Goal: Task Accomplishment & Management: Manage account settings

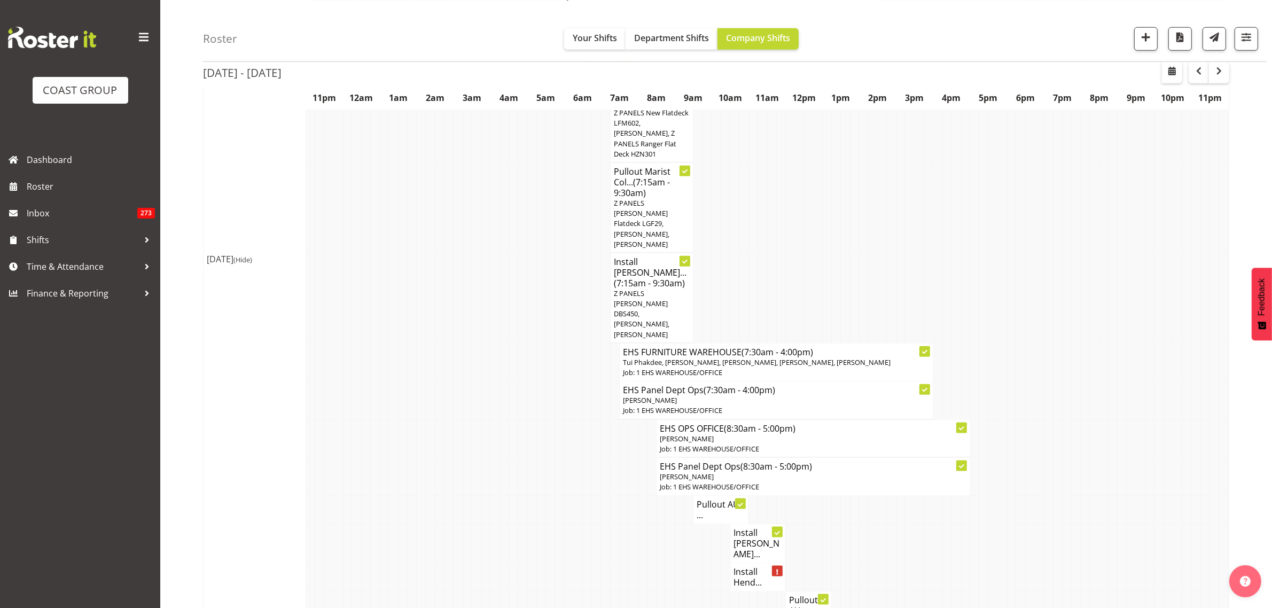
scroll to position [1536, 0]
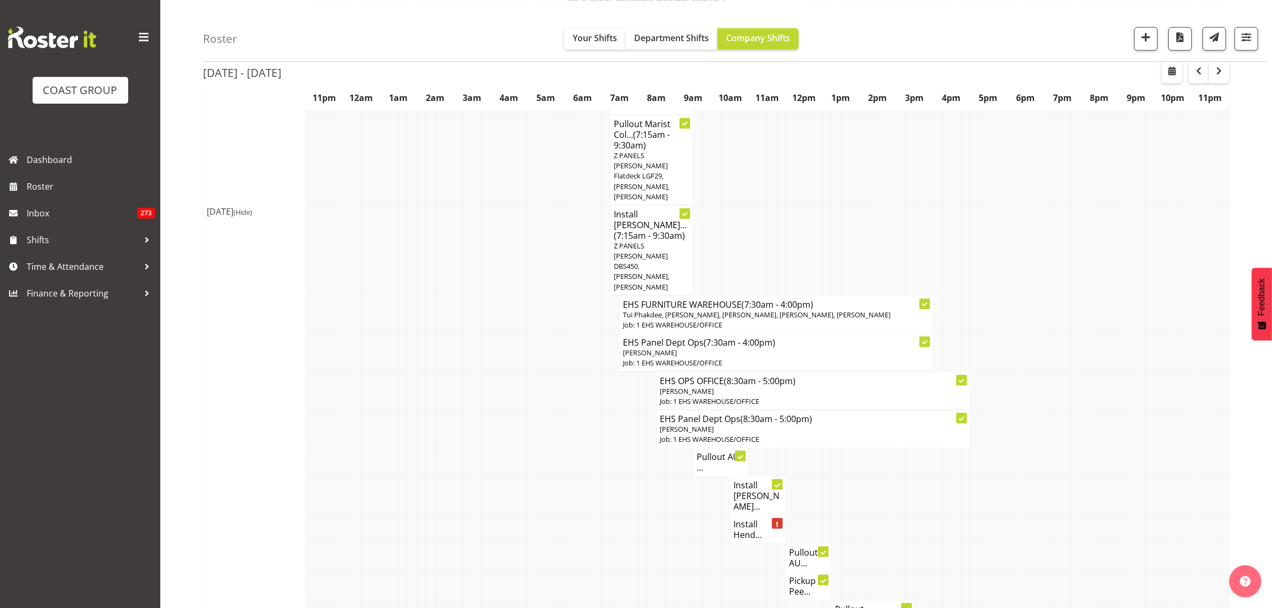
click at [754, 480] on h4 "Install [PERSON_NAME]..." at bounding box center [757, 496] width 49 height 32
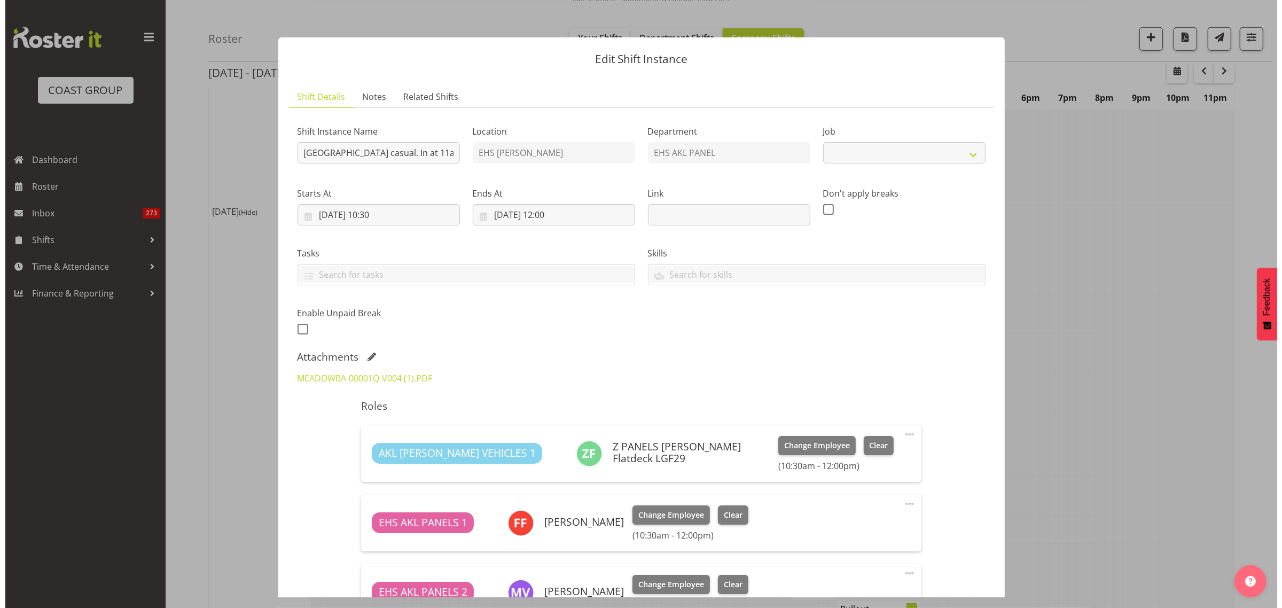
scroll to position [1531, 0]
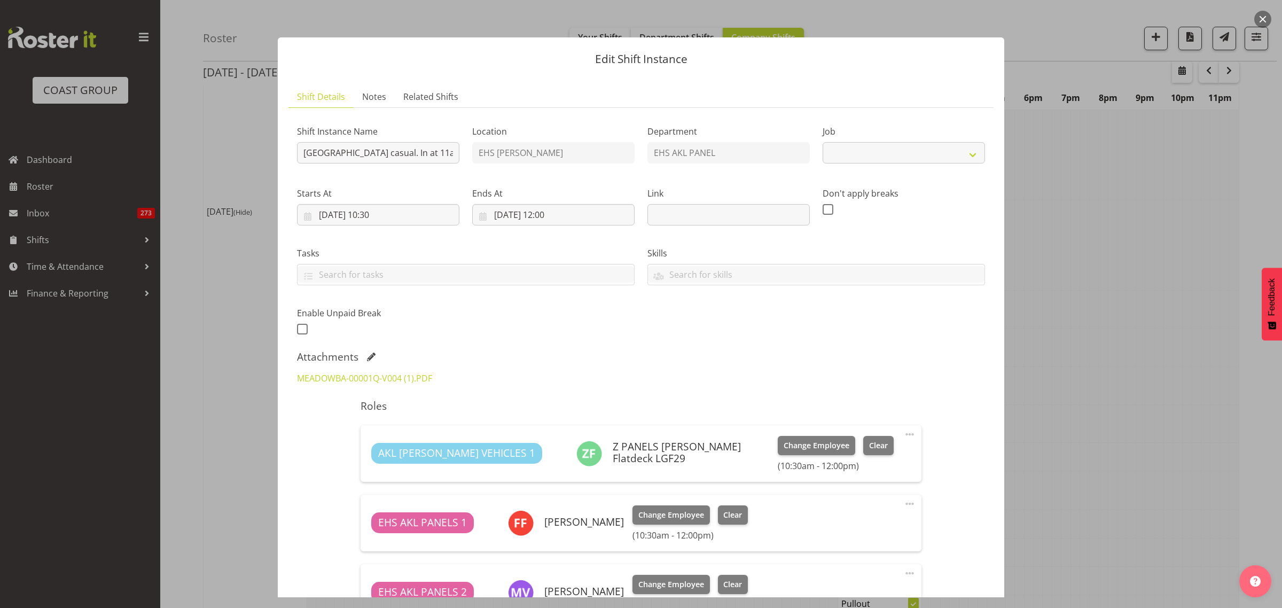
select select "8653"
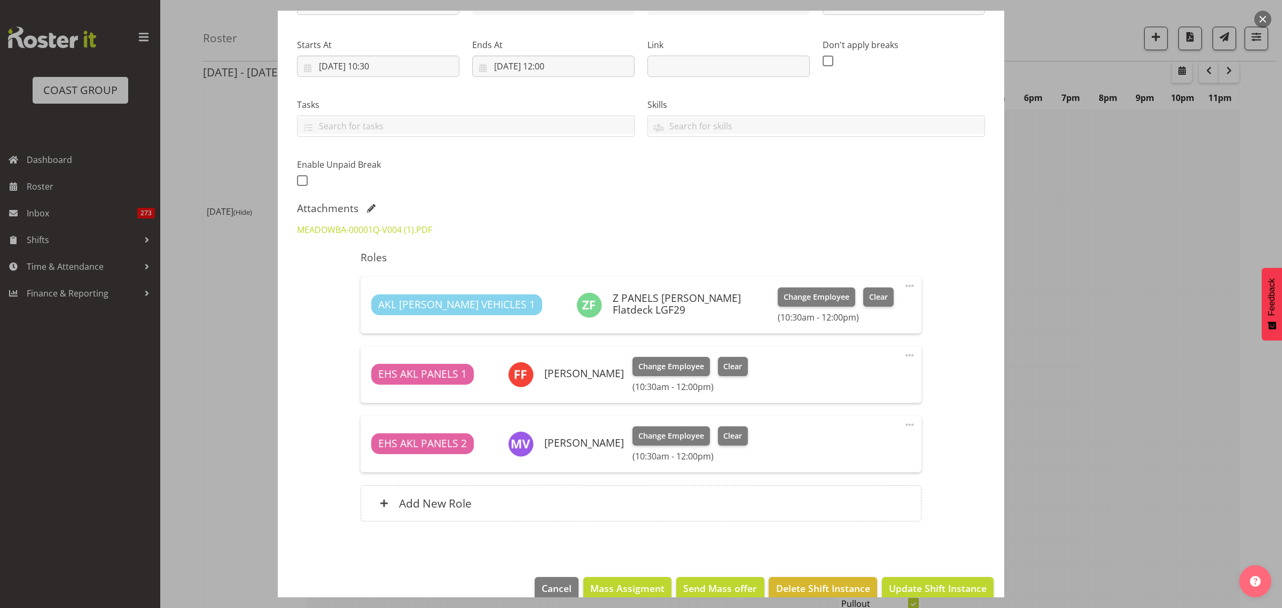
scroll to position [167, 0]
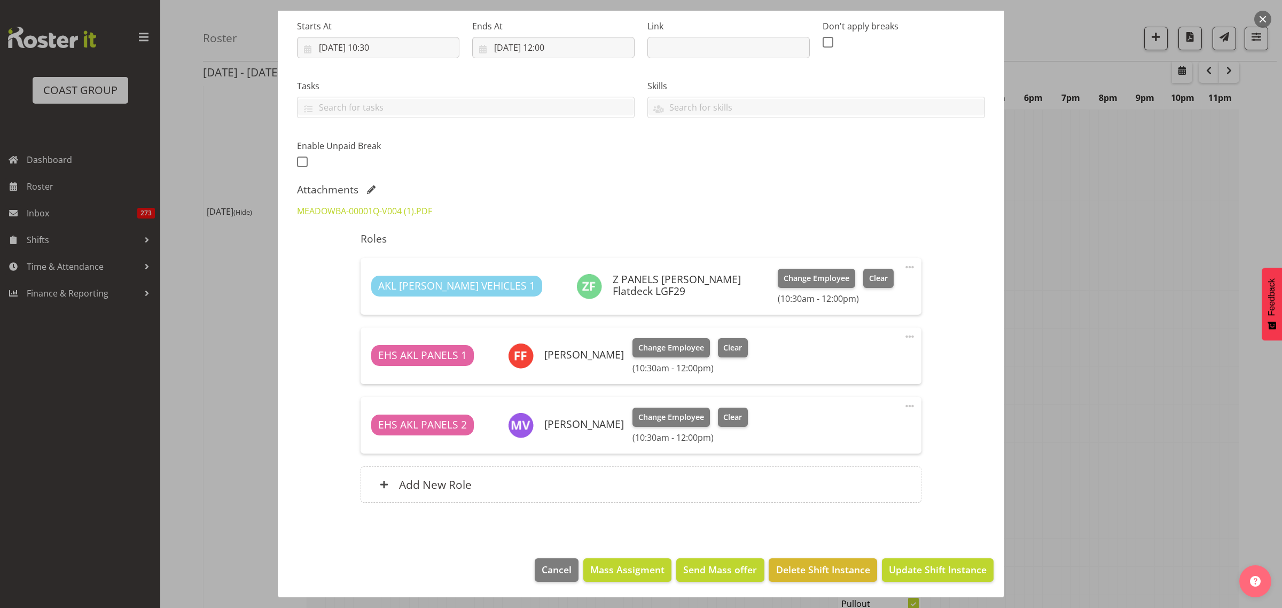
click at [1271, 20] on div at bounding box center [641, 304] width 1282 height 608
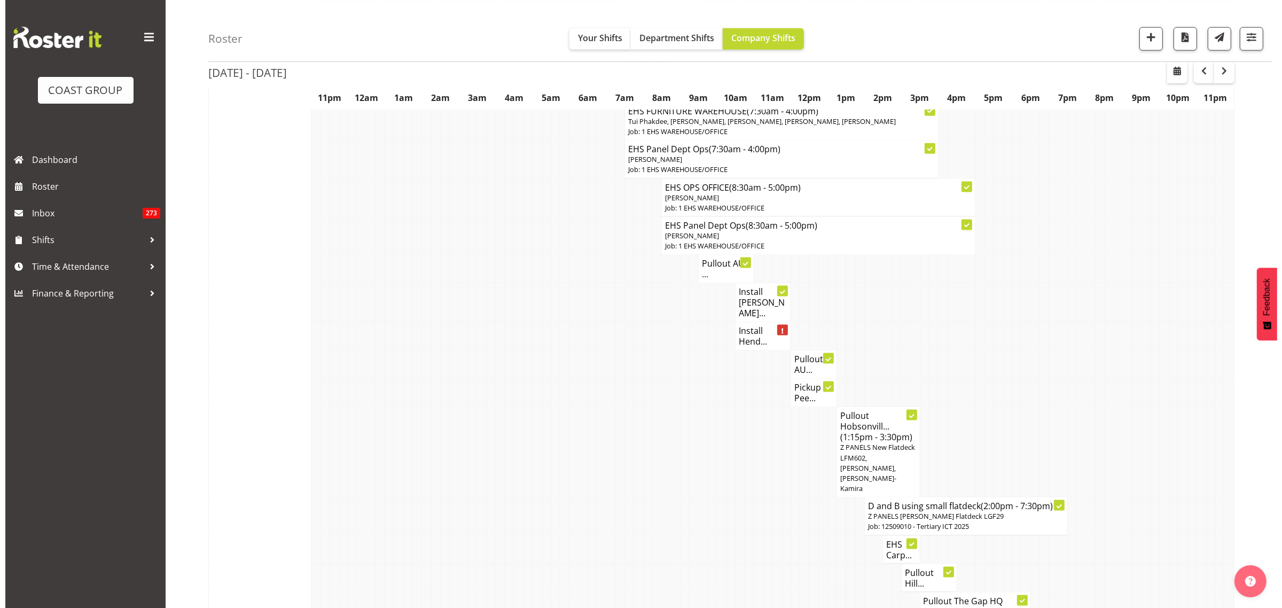
scroll to position [1736, 0]
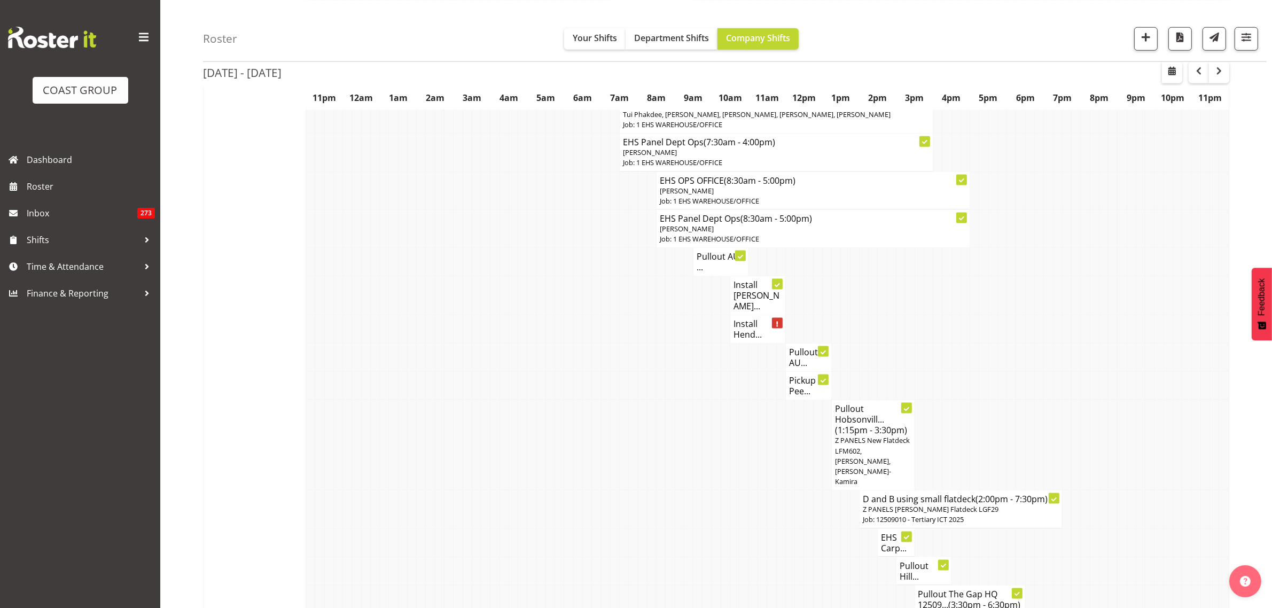
click at [709, 251] on h4 "Pullout AUT ..." at bounding box center [721, 261] width 49 height 21
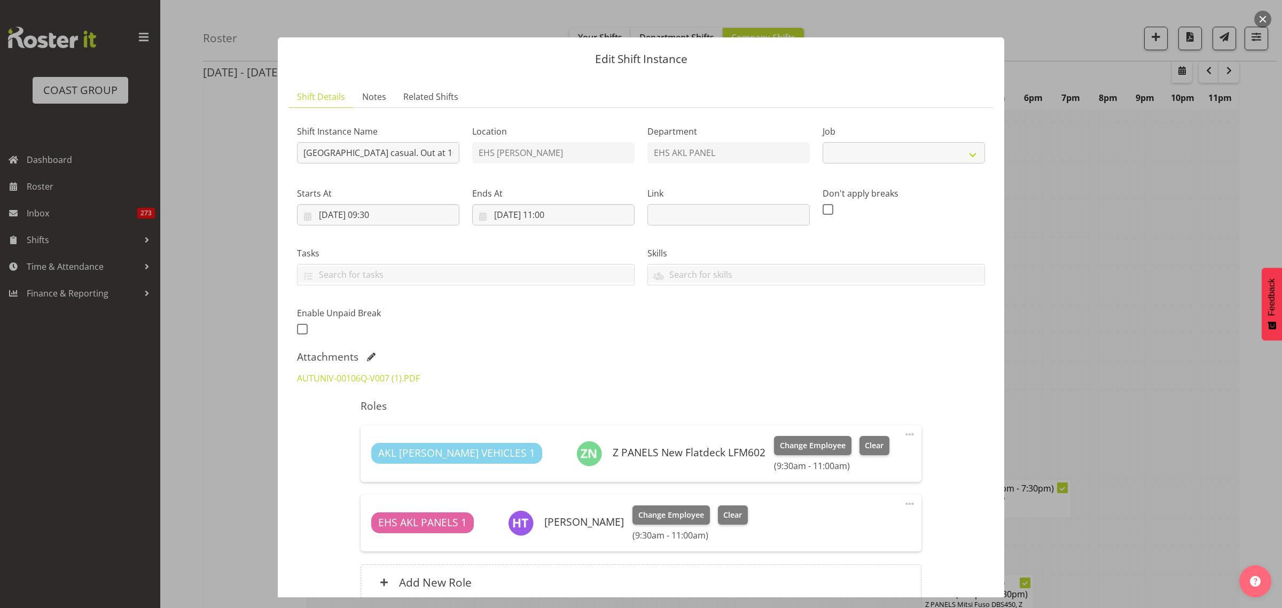
select select "8653"
click at [419, 155] on input "[GEOGRAPHIC_DATA] casual. Out at 10am." at bounding box center [378, 152] width 162 height 21
click at [733, 518] on span "Clear" at bounding box center [732, 515] width 19 height 12
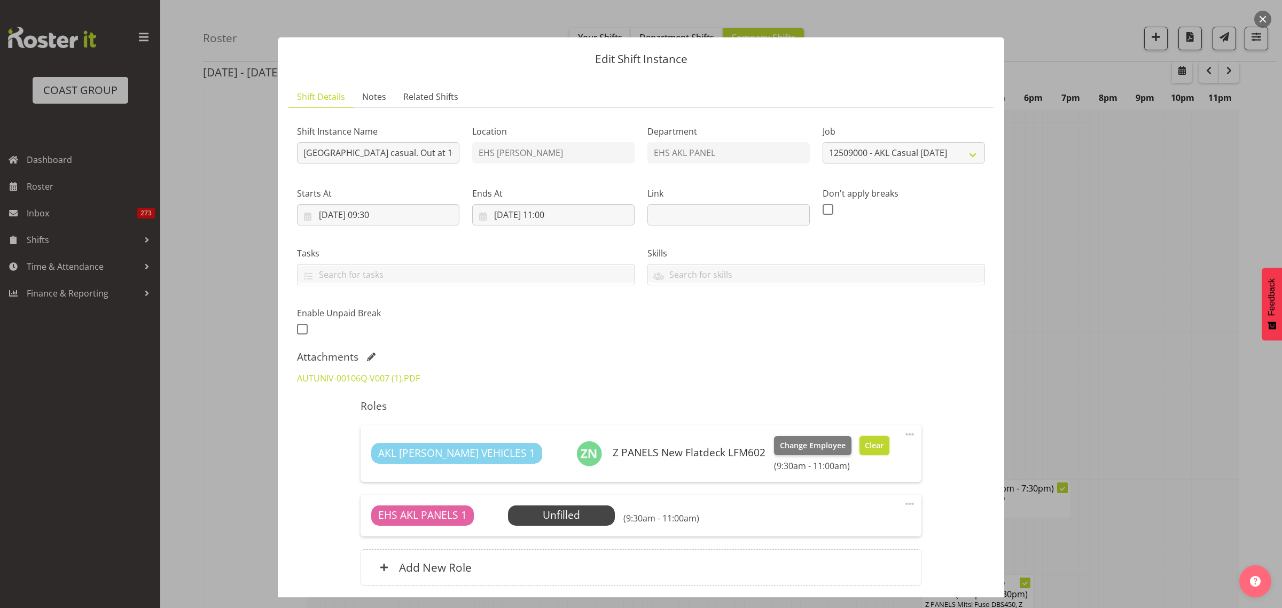
click at [865, 449] on span "Clear" at bounding box center [874, 446] width 19 height 12
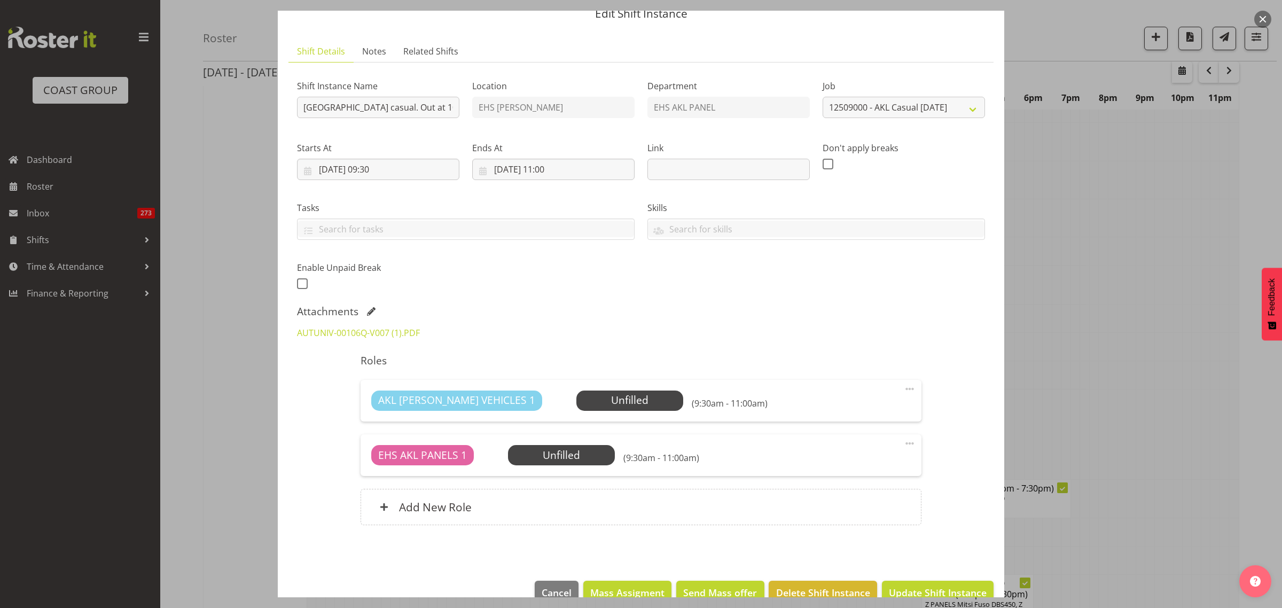
scroll to position [68, 0]
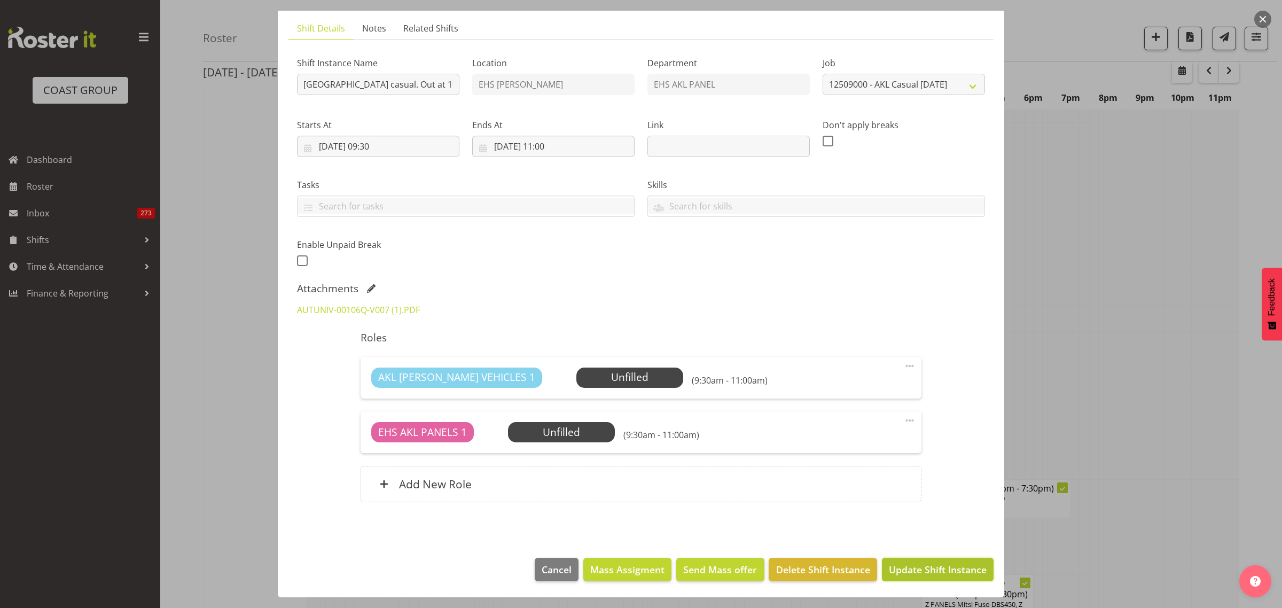
click at [920, 569] on span "Update Shift Instance" at bounding box center [938, 570] width 98 height 14
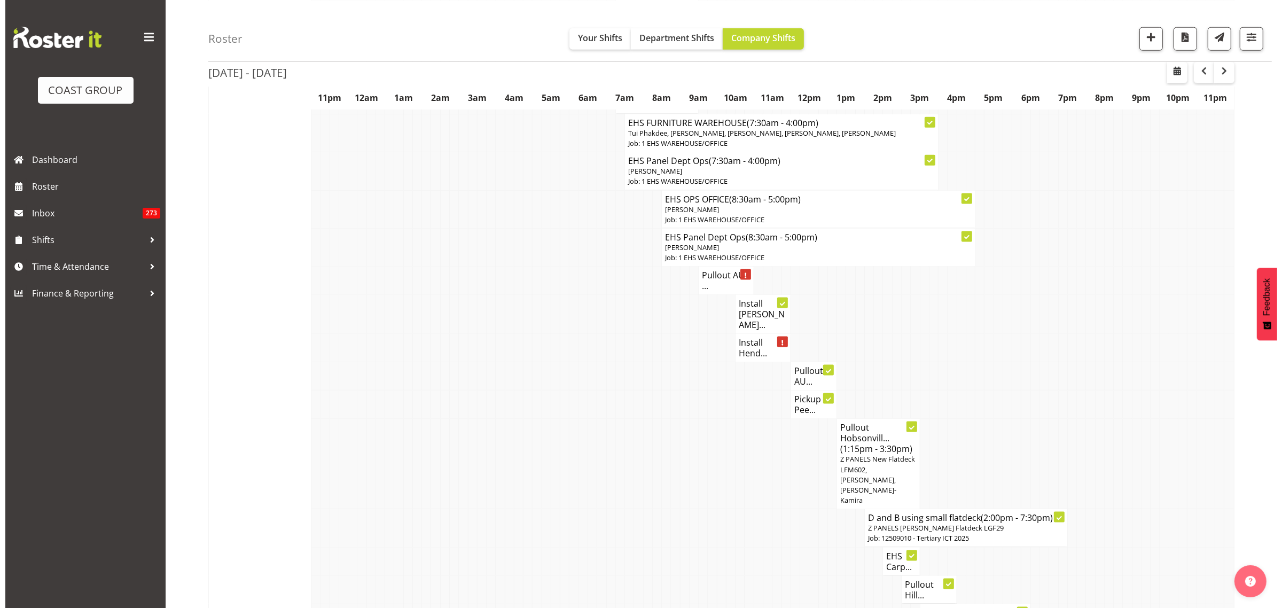
scroll to position [1736, 0]
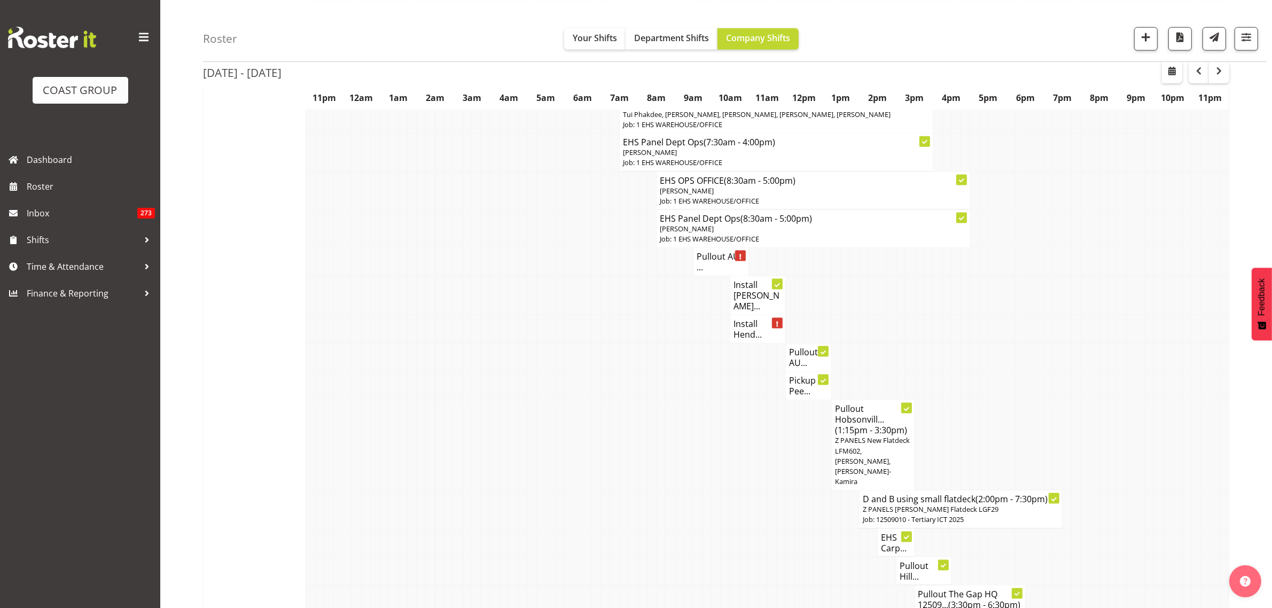
click at [800, 347] on h4 "Pullout AU..." at bounding box center [808, 357] width 39 height 21
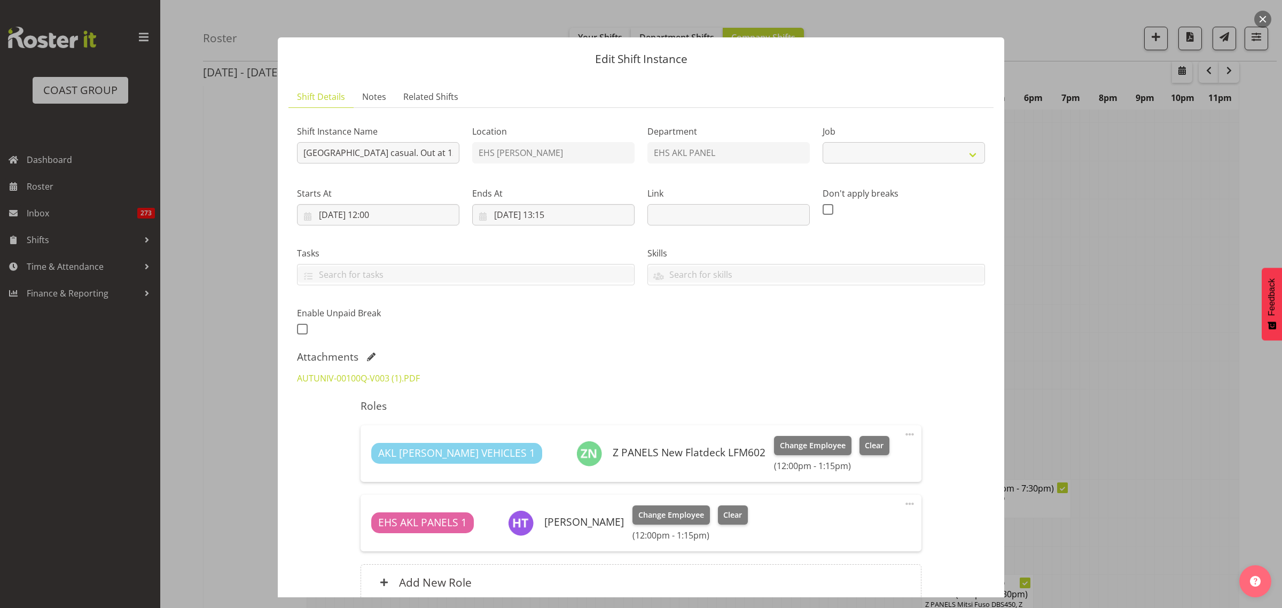
select select "8653"
click at [398, 153] on input "[GEOGRAPHIC_DATA] casual. Out at 12:30pm." at bounding box center [378, 152] width 162 height 21
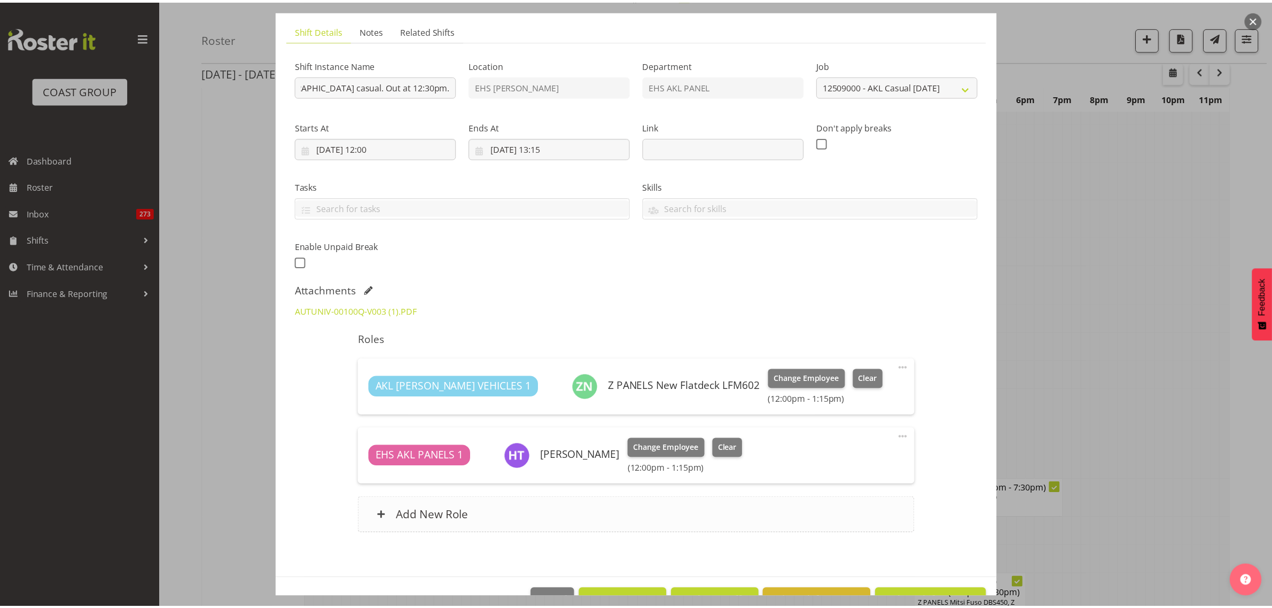
scroll to position [0, 0]
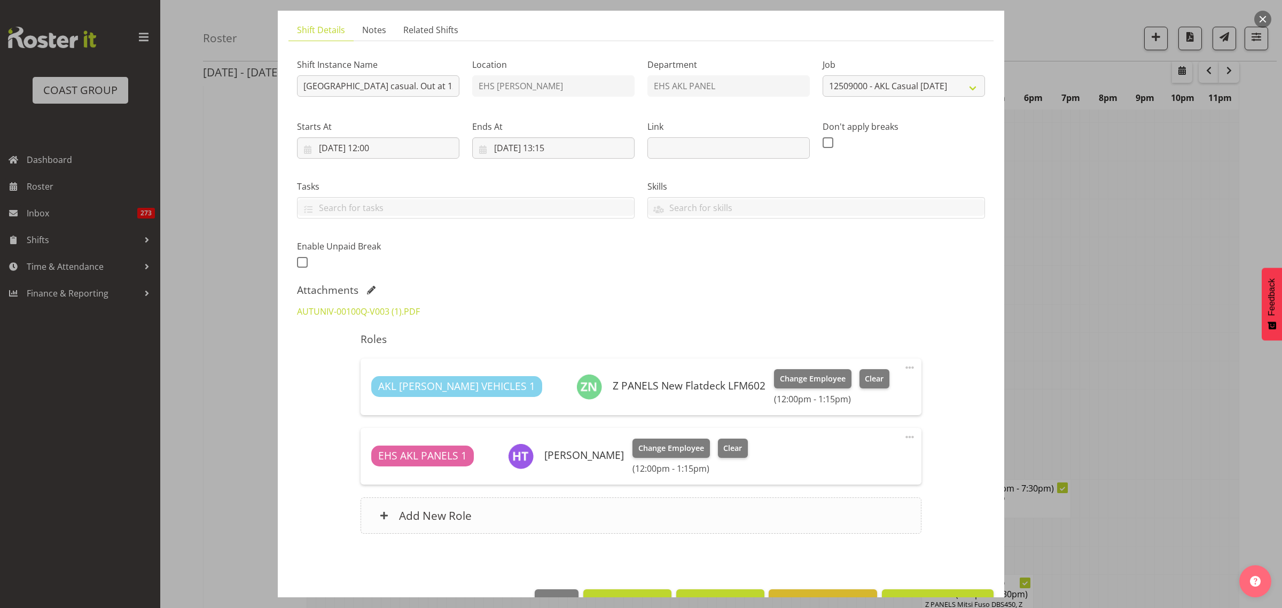
click at [707, 511] on div "Add New Role" at bounding box center [641, 515] width 560 height 36
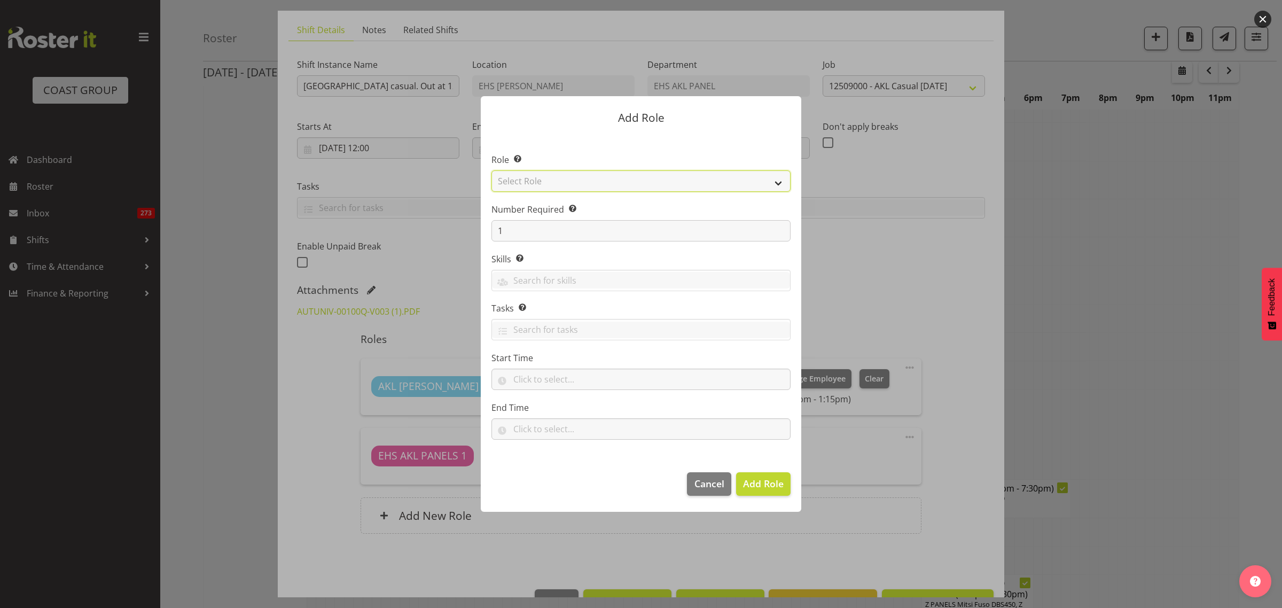
click at [778, 183] on select "Select Role ACCOUNT MANAGER ACCOUNT MANAGER DW ACCOUNTS [PERSON_NAME] VEHICLES …" at bounding box center [640, 180] width 299 height 21
select select "188"
click at [491, 170] on select "Select Role ACCOUNT MANAGER ACCOUNT MANAGER DW ACCOUNTS [PERSON_NAME] VEHICLES …" at bounding box center [640, 180] width 299 height 21
click at [763, 486] on span "Add Role" at bounding box center [763, 483] width 41 height 13
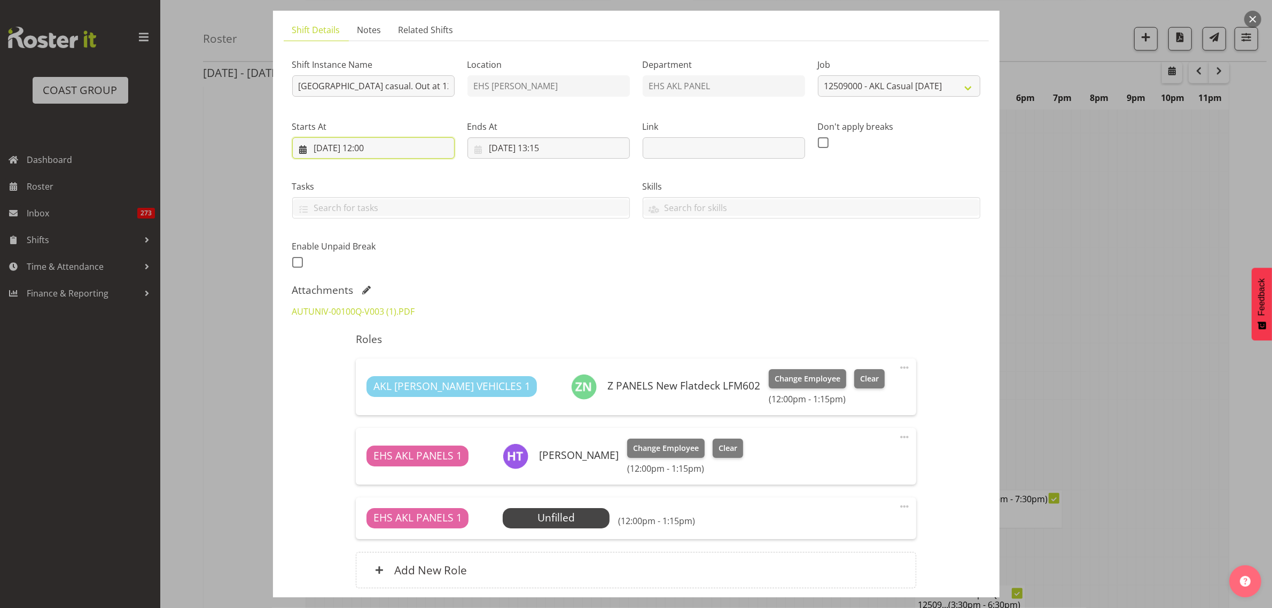
click at [422, 153] on input "[DATE] 12:00" at bounding box center [373, 147] width 162 height 21
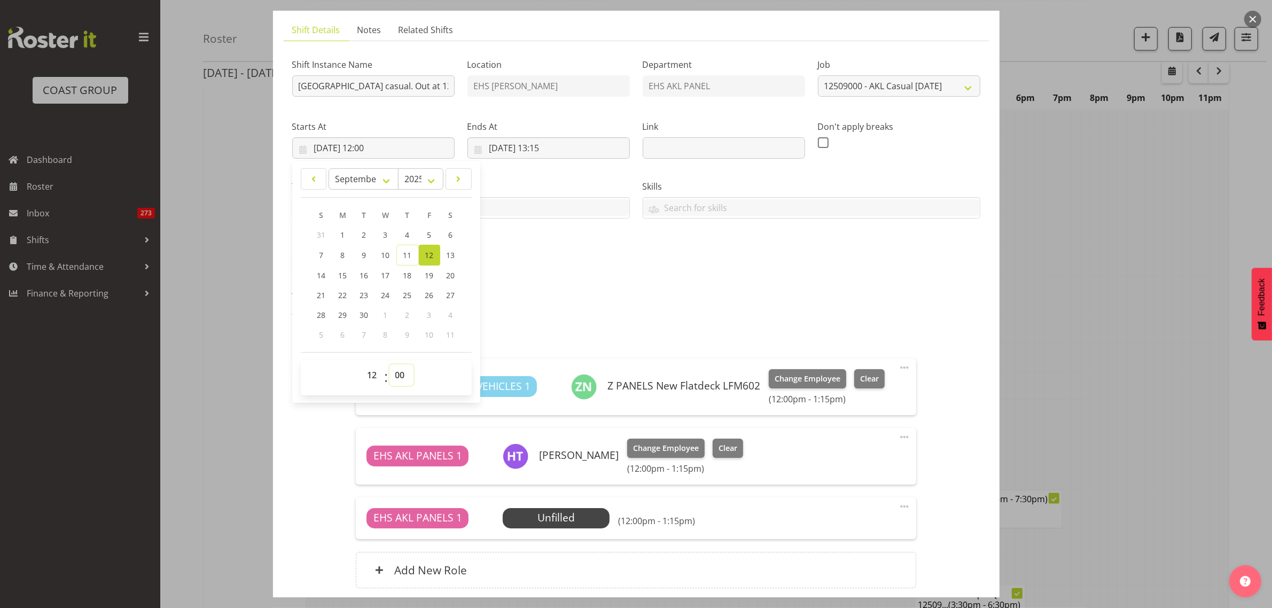
click at [401, 376] on select "00 01 02 03 04 05 06 07 08 09 10 11 12 13 14 15 16 17 18 19 20 21 22 23 24 25 2…" at bounding box center [401, 374] width 24 height 21
select select "30"
click at [389, 364] on select "00 01 02 03 04 05 06 07 08 09 10 11 12 13 14 15 16 17 18 19 20 21 22 23 24 25 2…" at bounding box center [401, 374] width 24 height 21
type input "[DATE] 12:30"
click at [724, 443] on span "Clear" at bounding box center [728, 448] width 19 height 12
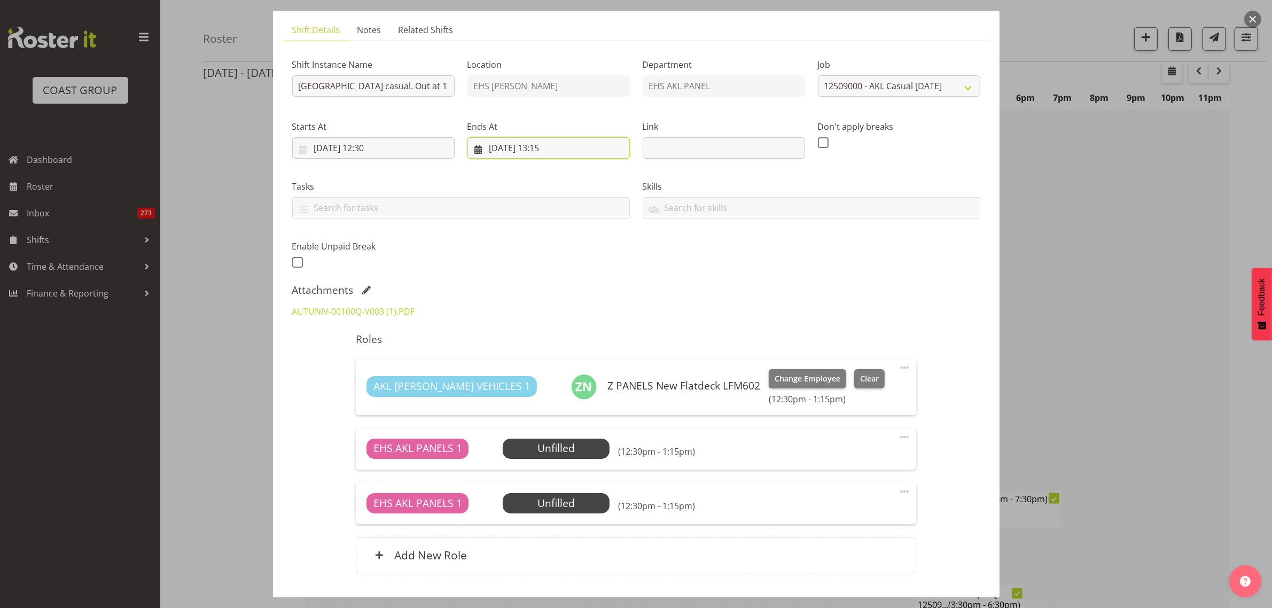
click at [584, 147] on input "[DATE] 13:15" at bounding box center [548, 147] width 162 height 21
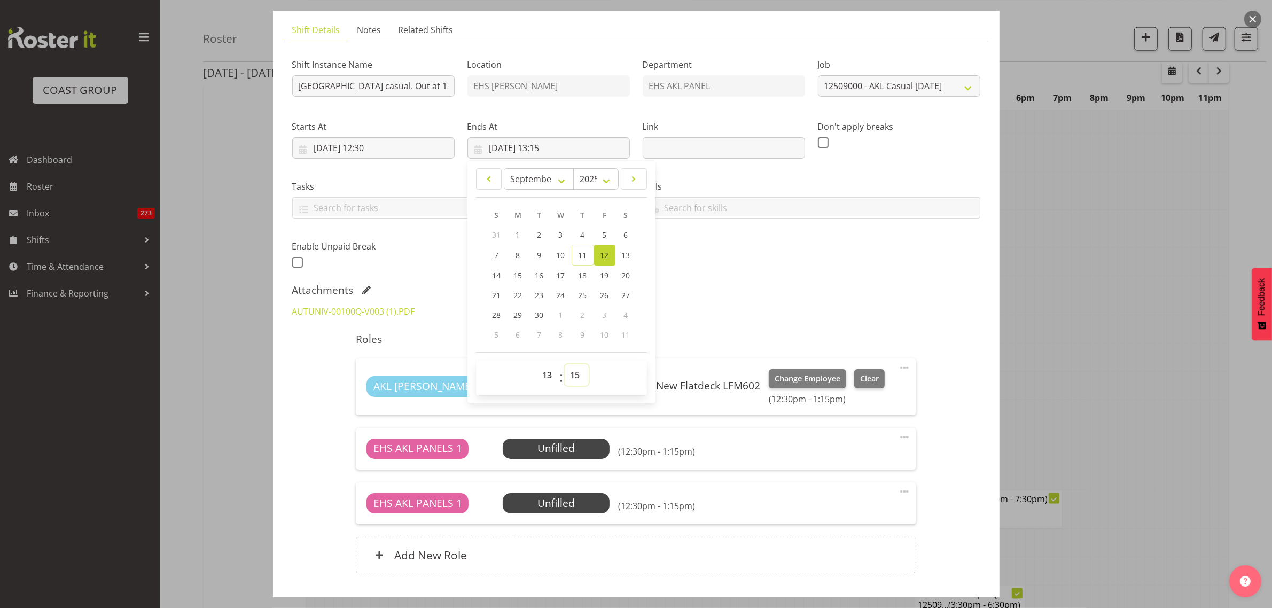
click at [574, 375] on select "00 01 02 03 04 05 06 07 08 09 10 11 12 13 14 15 16 17 18 19 20 21 22 23 24 25 2…" at bounding box center [577, 374] width 24 height 21
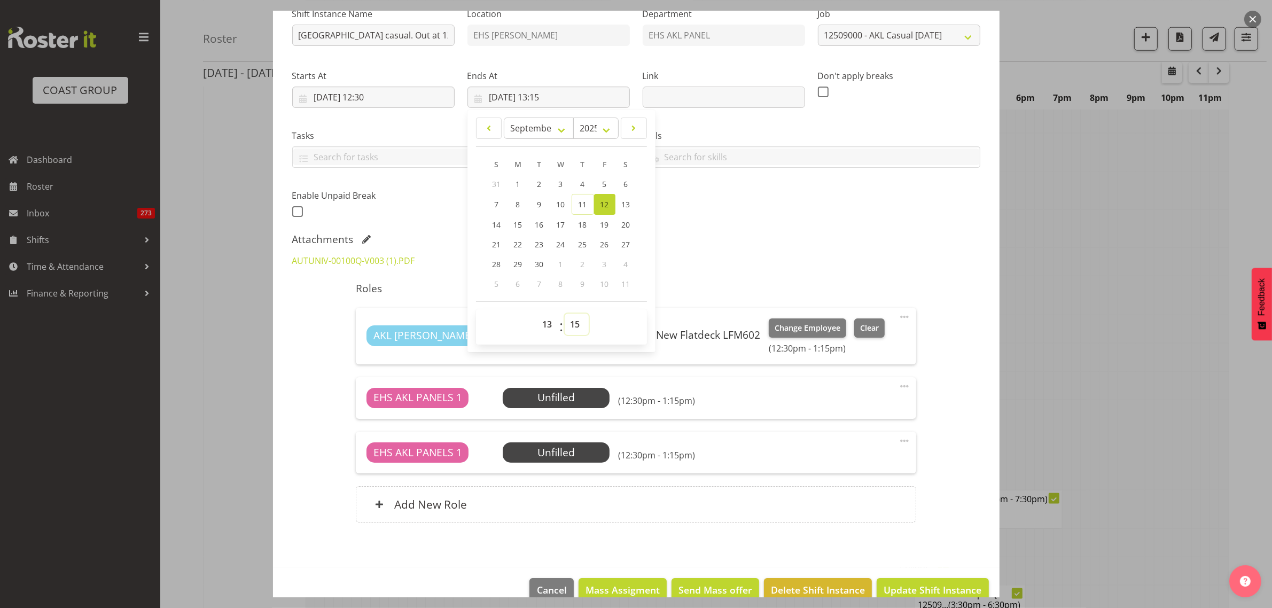
scroll to position [134, 0]
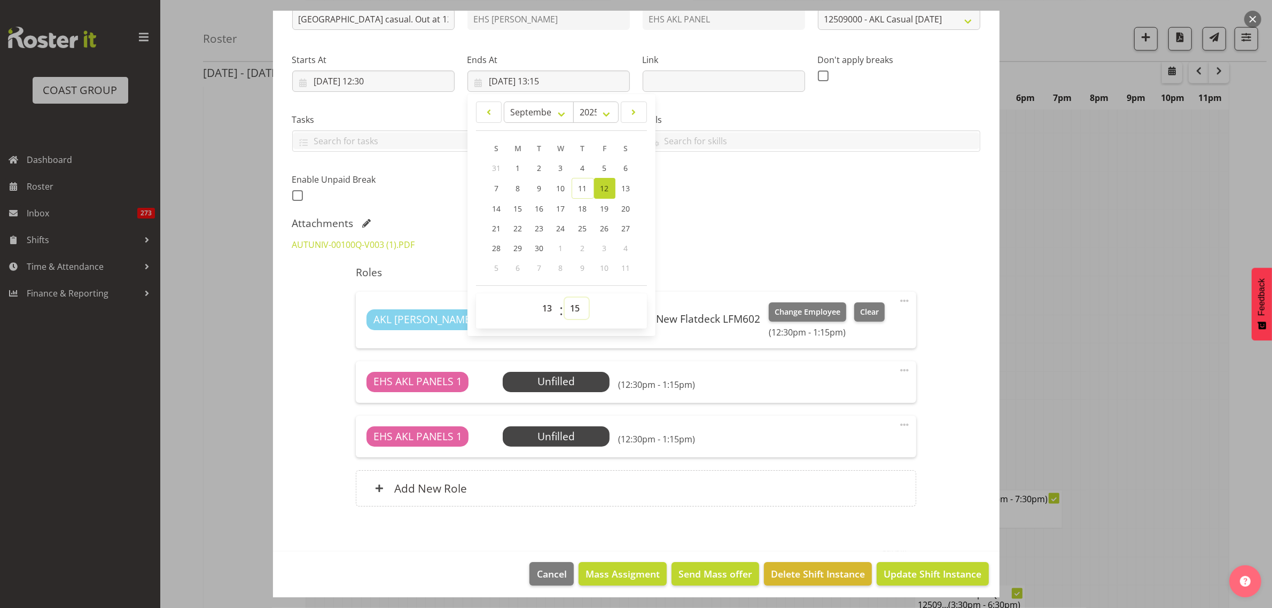
click at [567, 310] on select "00 01 02 03 04 05 06 07 08 09 10 11 12 13 14 15 16 17 18 19 20 21 22 23 24 25 2…" at bounding box center [577, 308] width 24 height 21
click at [912, 576] on span "Update Shift Instance" at bounding box center [933, 574] width 98 height 14
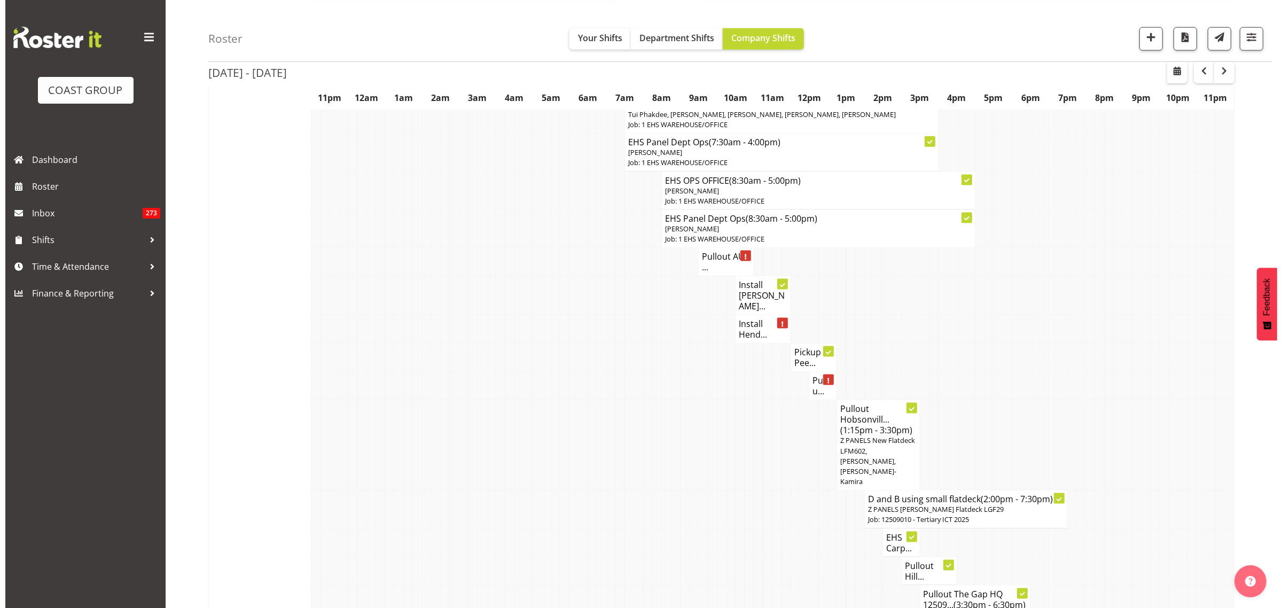
scroll to position [1803, 0]
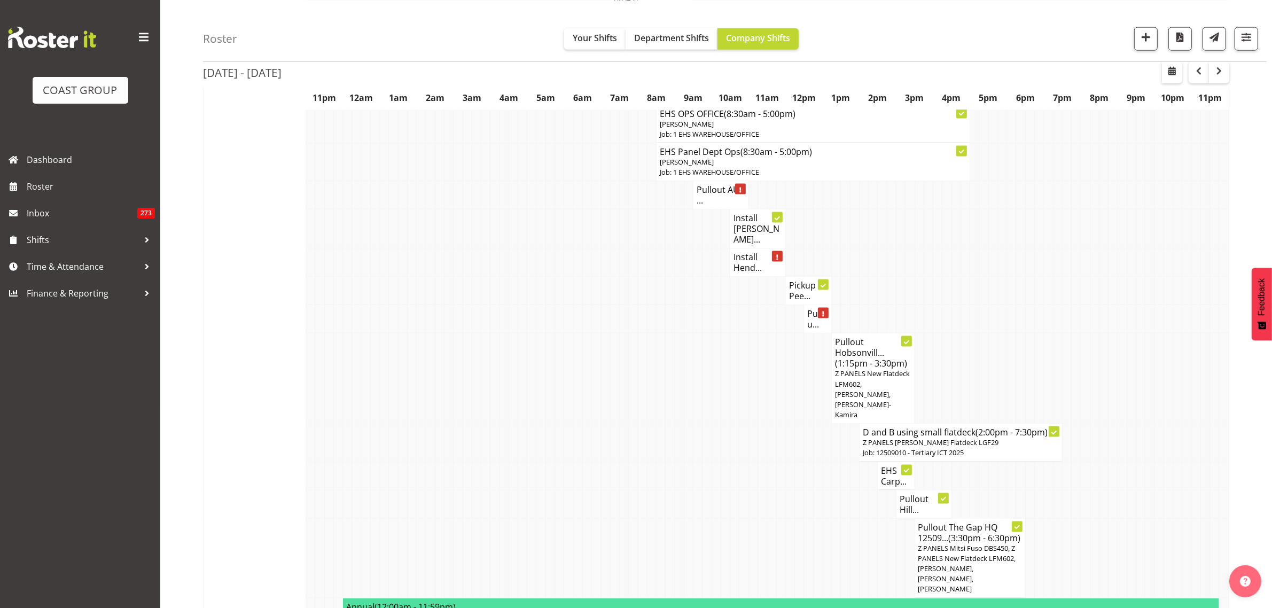
click at [858, 369] on span "Z PANELS New Flatdeck LFM602, [PERSON_NAME], [PERSON_NAME]-Kamira" at bounding box center [872, 394] width 75 height 51
select select
select select "8"
select select "2025"
select select "13"
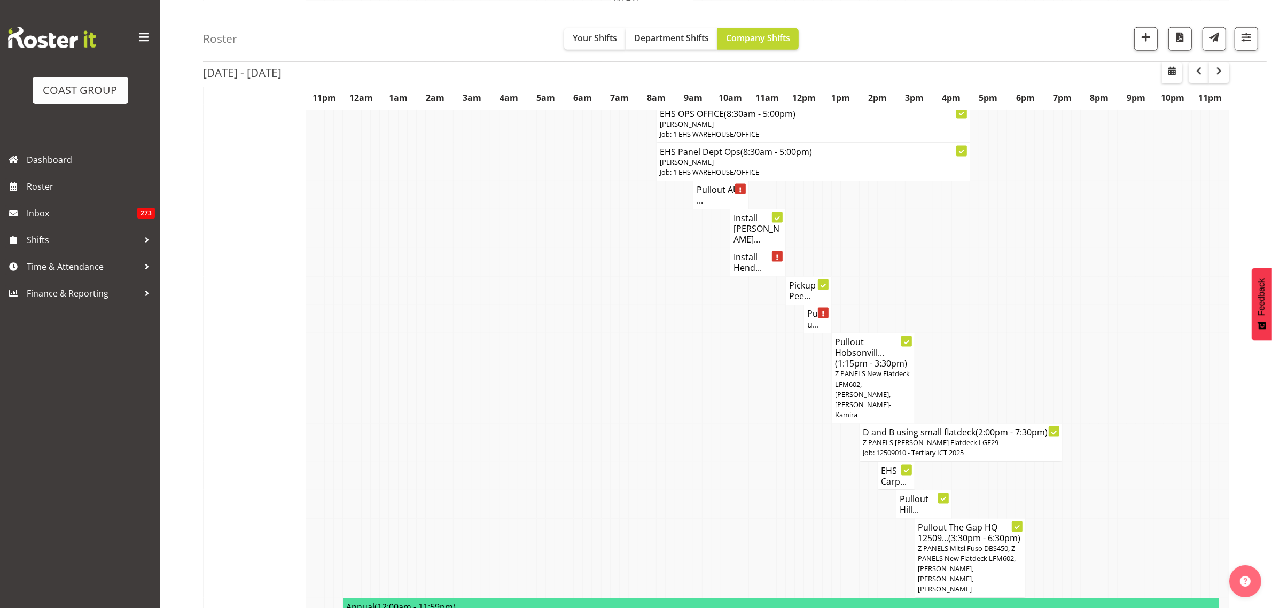
select select "15"
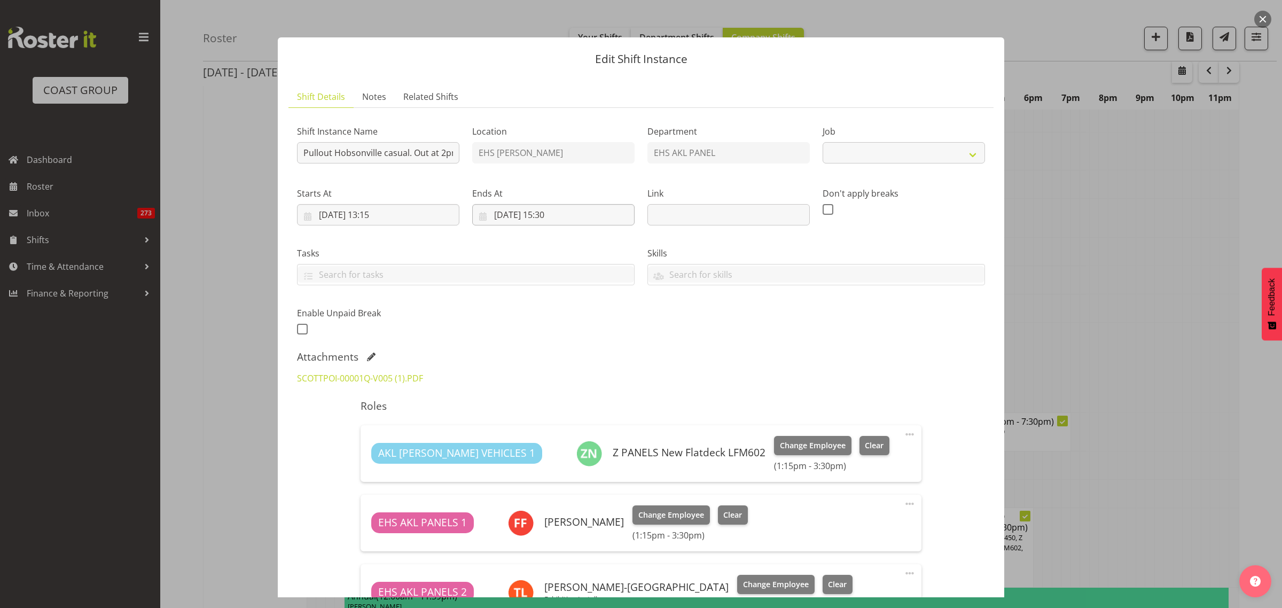
select select "8653"
click at [410, 214] on input "[DATE] 13:15" at bounding box center [378, 214] width 162 height 21
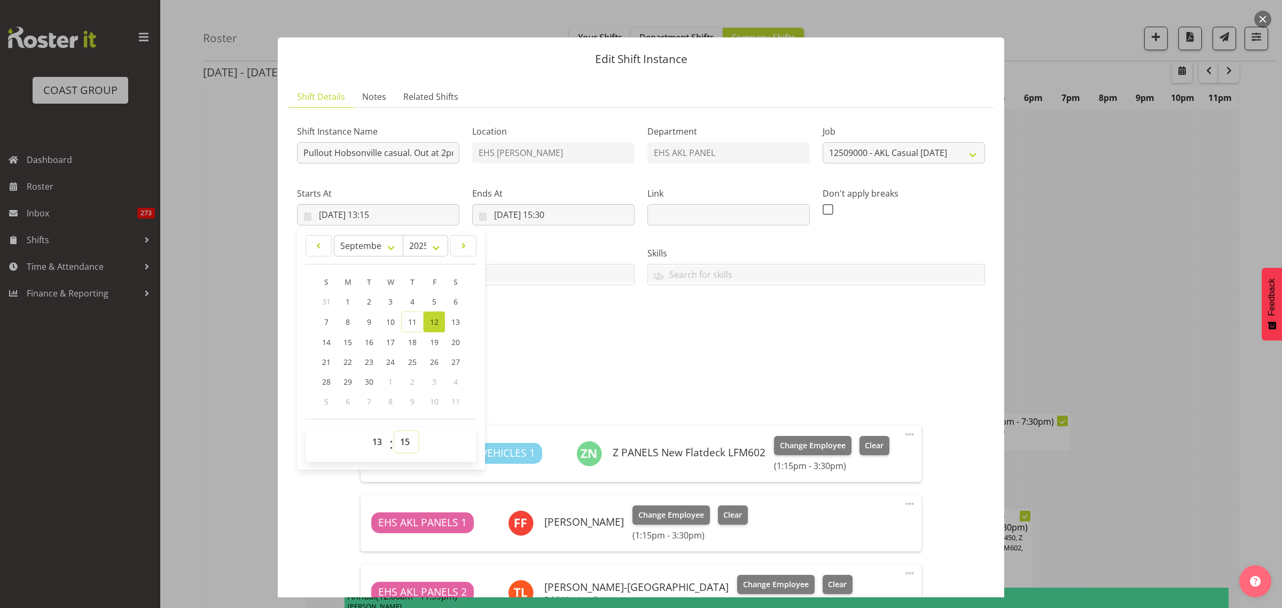
click at [406, 441] on select "00 01 02 03 04 05 06 07 08 09 10 11 12 13 14 15 16 17 18 19 20 21 22 23 24 25 2…" at bounding box center [406, 441] width 24 height 21
select select "30"
click at [394, 431] on select "00 01 02 03 04 05 06 07 08 09 10 11 12 13 14 15 16 17 18 19 20 21 22 23 24 25 2…" at bounding box center [406, 441] width 24 height 21
type input "[DATE] 13:30"
click at [620, 338] on div "Shift Instance Name Pullout Hobsonville casual. Out at 2pm. Location EHS [PERSO…" at bounding box center [641, 227] width 701 height 234
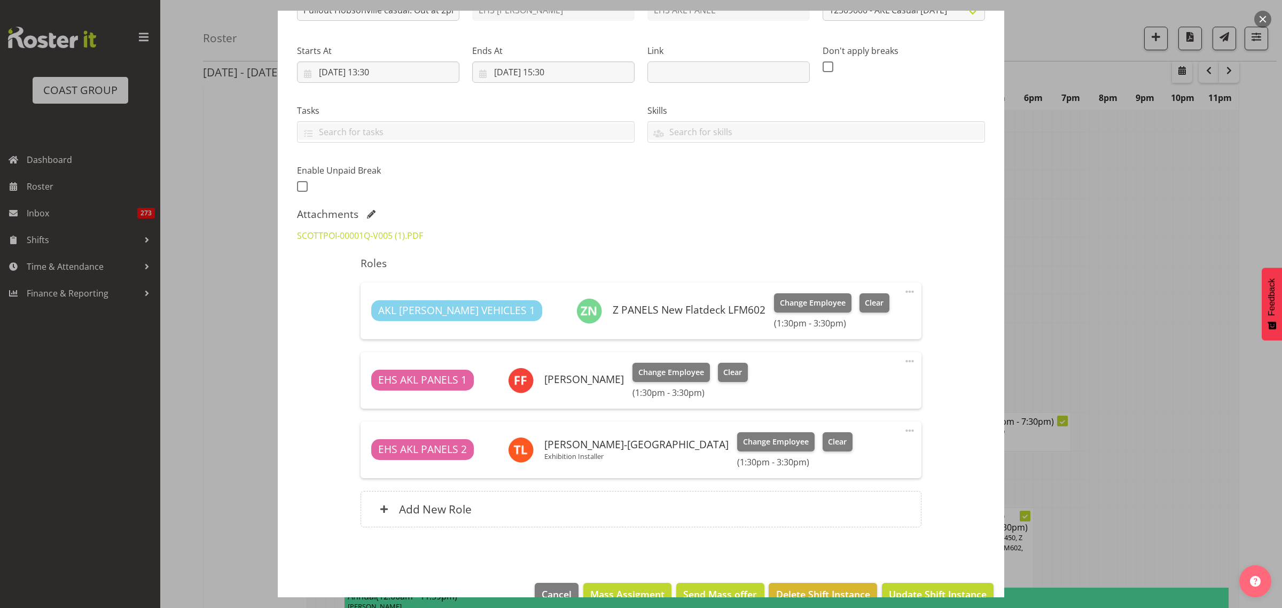
scroll to position [167, 0]
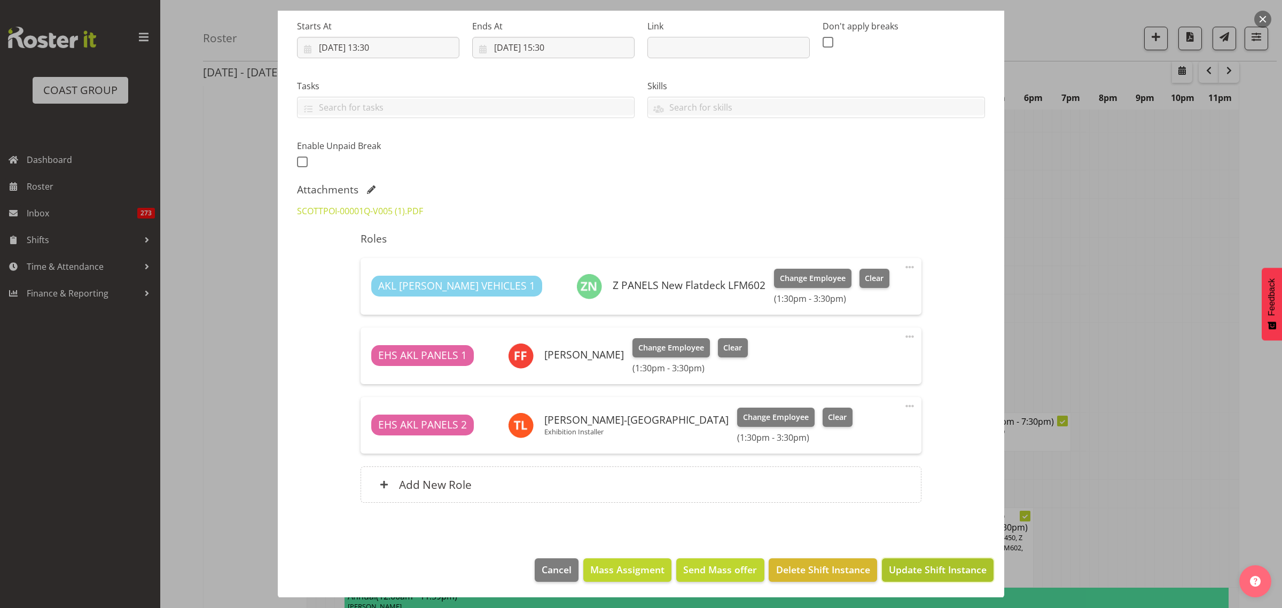
click at [939, 575] on span "Update Shift Instance" at bounding box center [938, 570] width 98 height 14
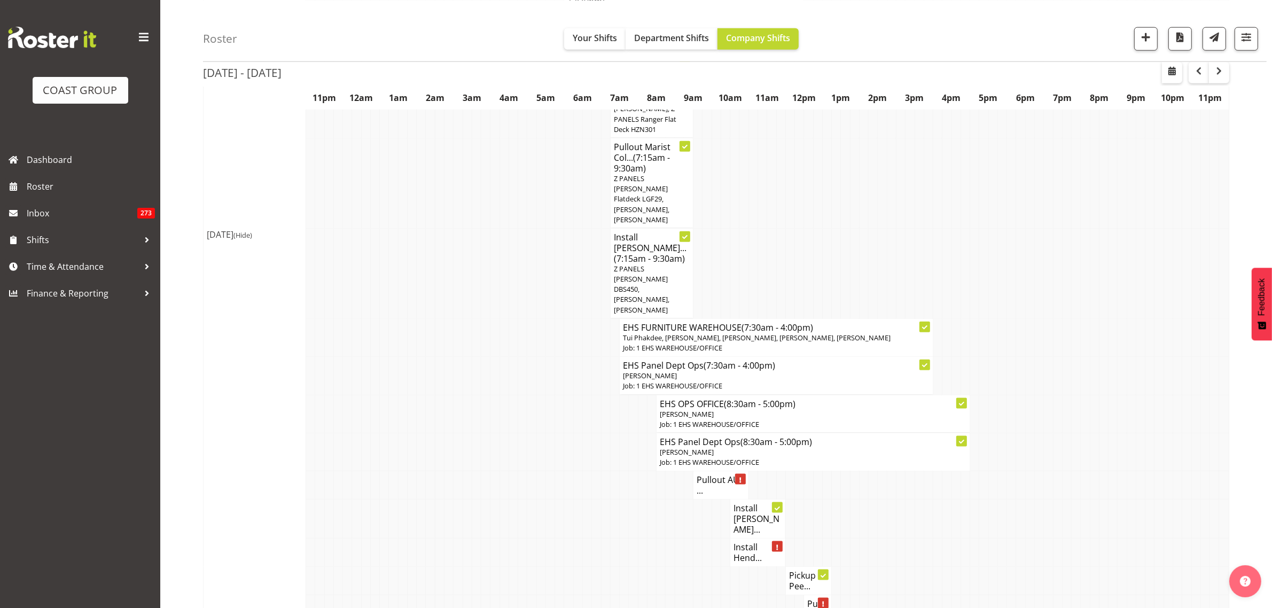
scroll to position [1603, 0]
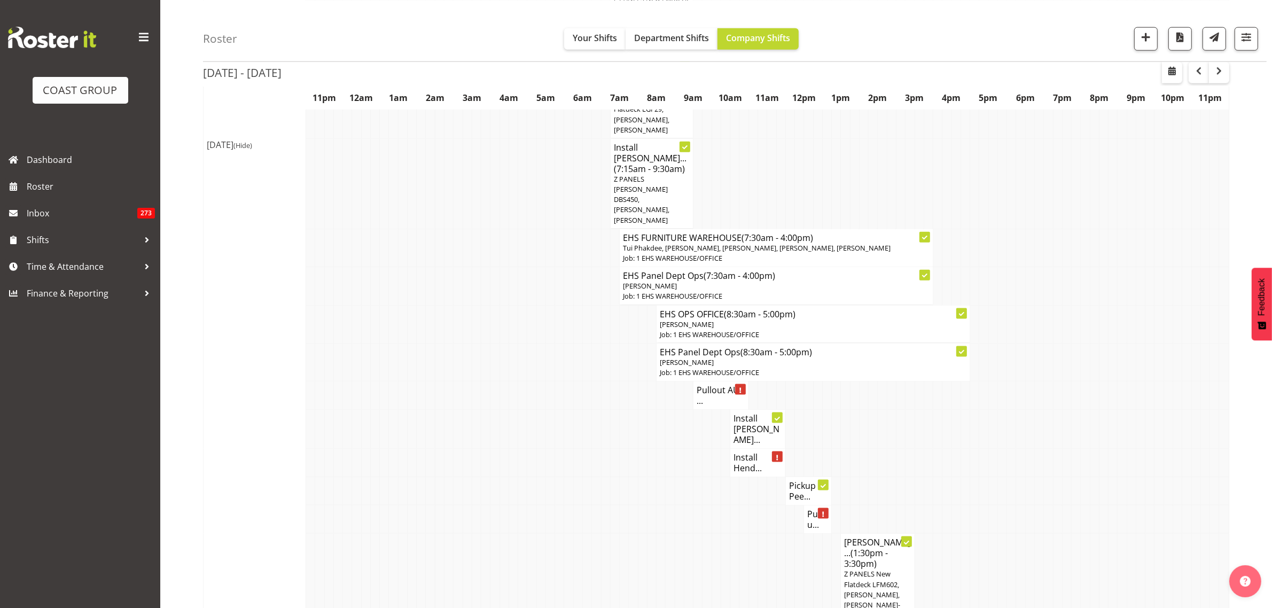
click at [748, 452] on h4 "Install Hend..." at bounding box center [757, 462] width 49 height 21
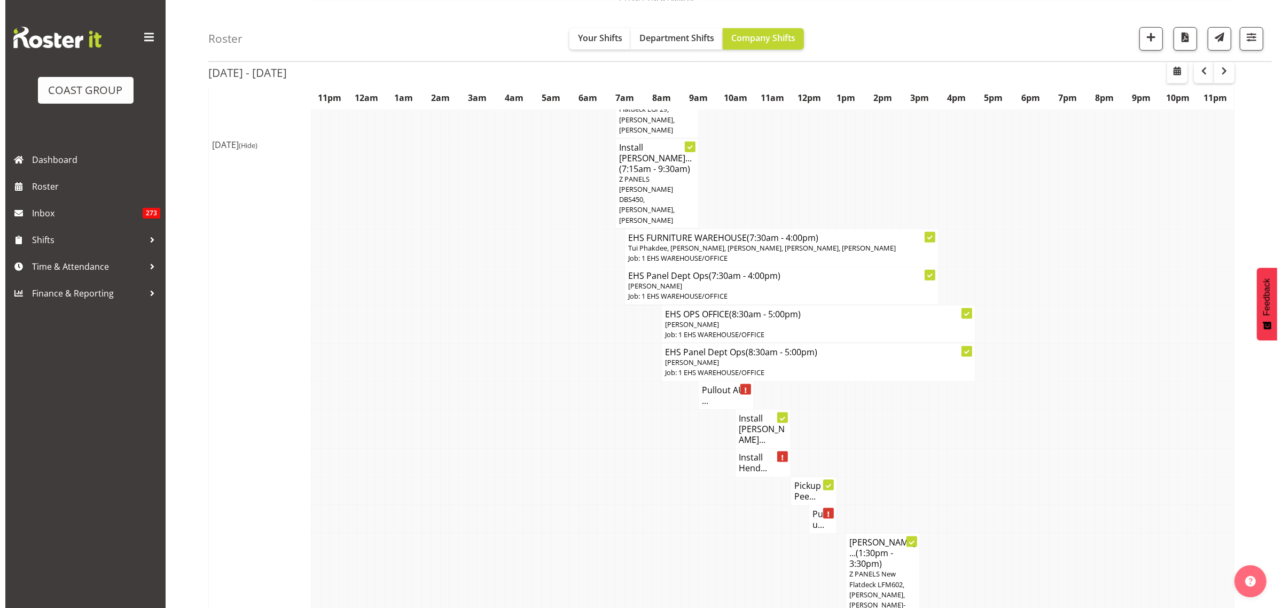
scroll to position [1597, 0]
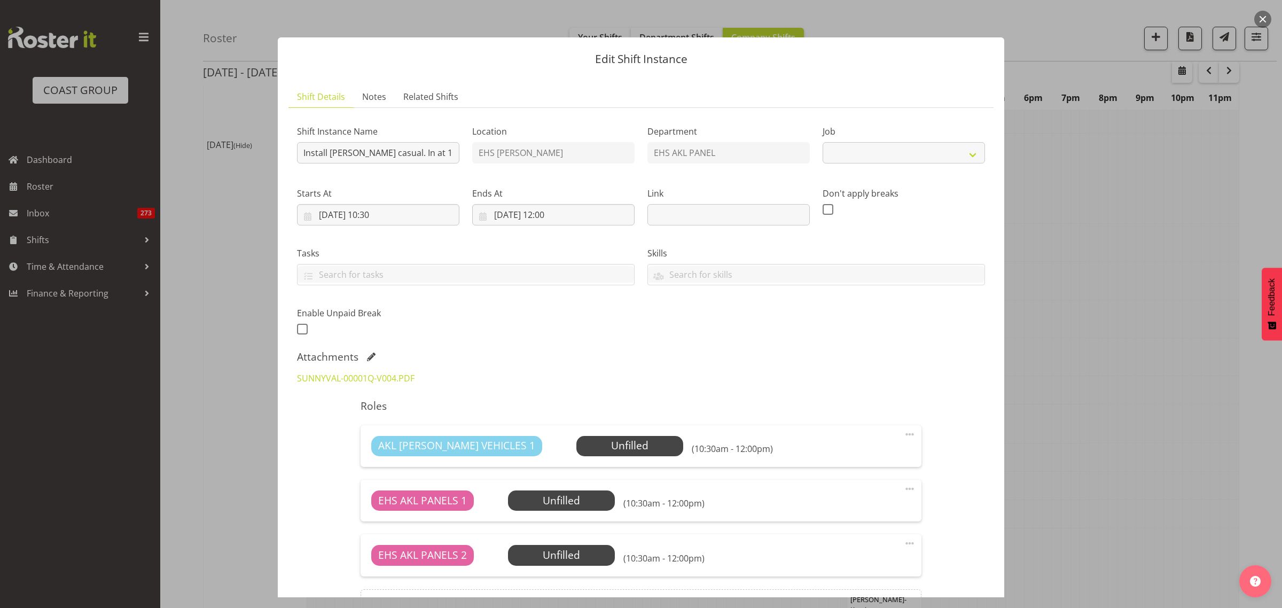
select select "8653"
click at [409, 214] on input "[DATE] 10:30" at bounding box center [378, 214] width 162 height 21
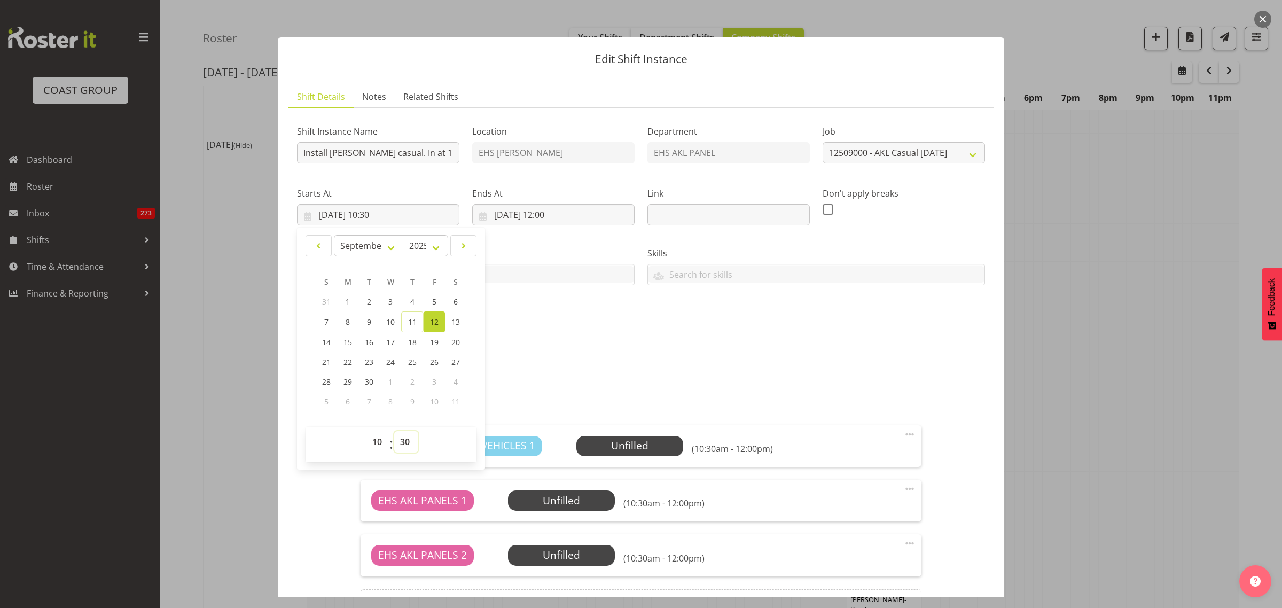
click at [406, 441] on select "00 01 02 03 04 05 06 07 08 09 10 11 12 13 14 15 16 17 18 19 20 21 22 23 24 25 2…" at bounding box center [406, 441] width 24 height 21
select select "15"
click at [394, 431] on select "00 01 02 03 04 05 06 07 08 09 10 11 12 13 14 15 16 17 18 19 20 21 22 23 24 25 2…" at bounding box center [406, 441] width 24 height 21
type input "[DATE] 10:15"
click at [590, 349] on div "Shift Instance Name Install [PERSON_NAME] casual. In at 11am. Location EHS [PER…" at bounding box center [641, 377] width 688 height 522
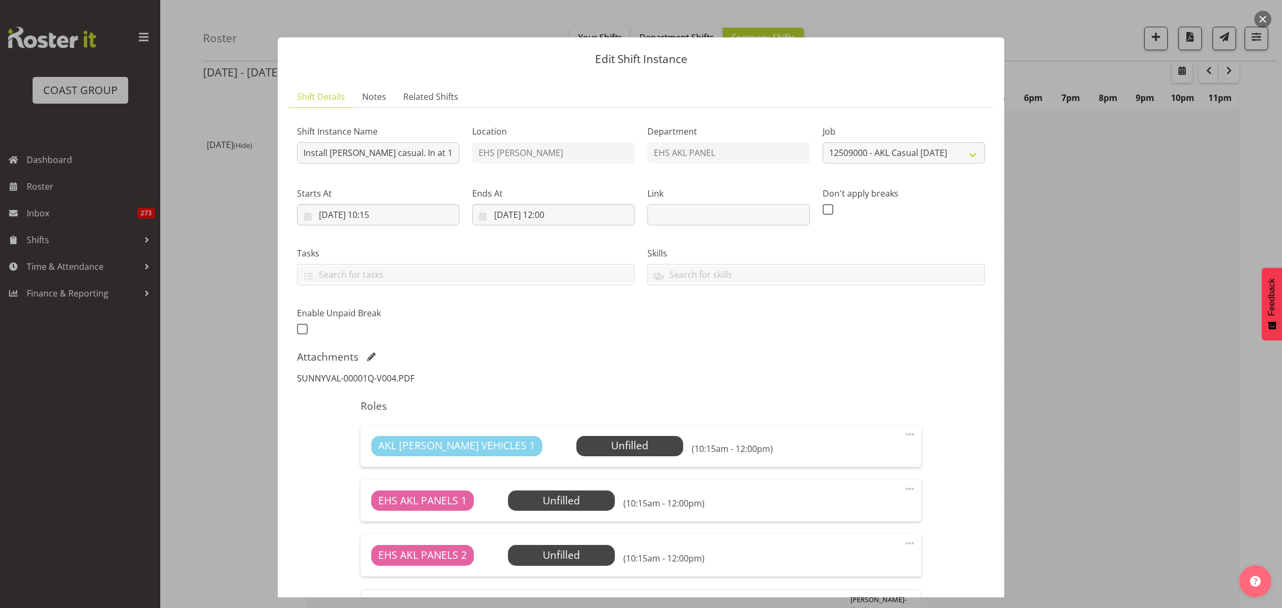
click at [384, 376] on link "SUNNYVAL-00001Q-V004.PDF" at bounding box center [356, 378] width 118 height 12
click at [610, 218] on input "[DATE] 12:00" at bounding box center [553, 214] width 162 height 21
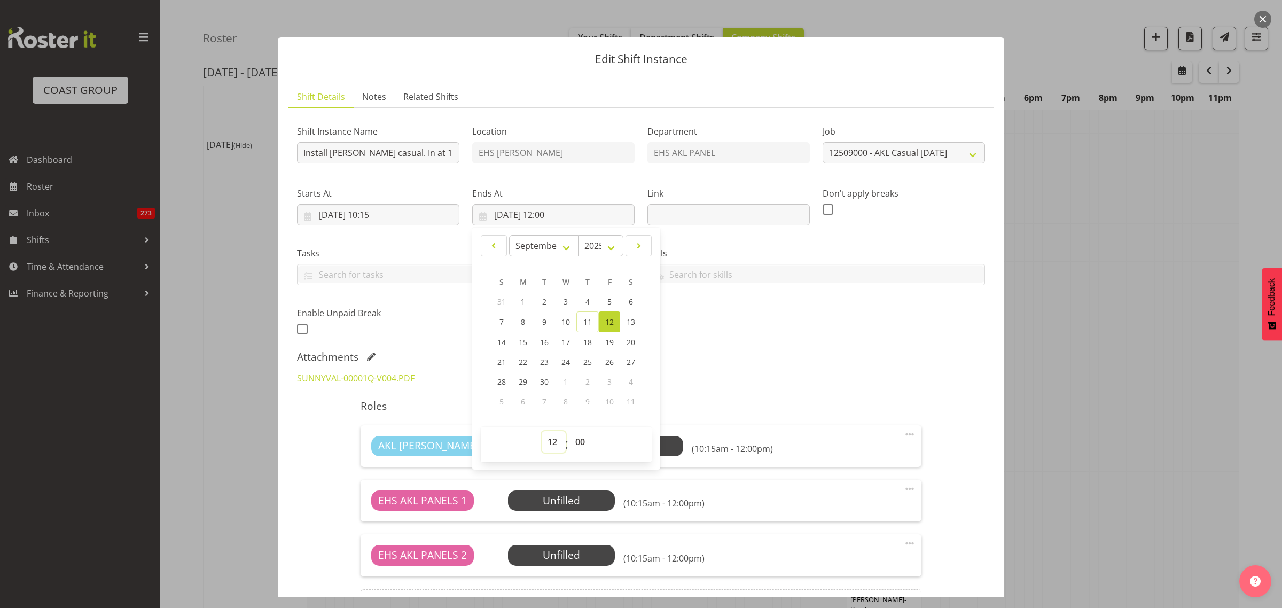
click at [553, 442] on select "00 01 02 03 04 05 06 07 08 09 10 11 12 13 14 15 16 17 18 19 20 21 22 23" at bounding box center [554, 441] width 24 height 21
select select "11"
click at [542, 431] on select "00 01 02 03 04 05 06 07 08 09 10 11 12 13 14 15 16 17 18 19 20 21 22 23" at bounding box center [554, 441] width 24 height 21
type input "[DATE] 11:00"
click at [581, 442] on select "00 01 02 03 04 05 06 07 08 09 10 11 12 13 14 15 16 17 18 19 20 21 22 23 24 25 2…" at bounding box center [581, 441] width 24 height 21
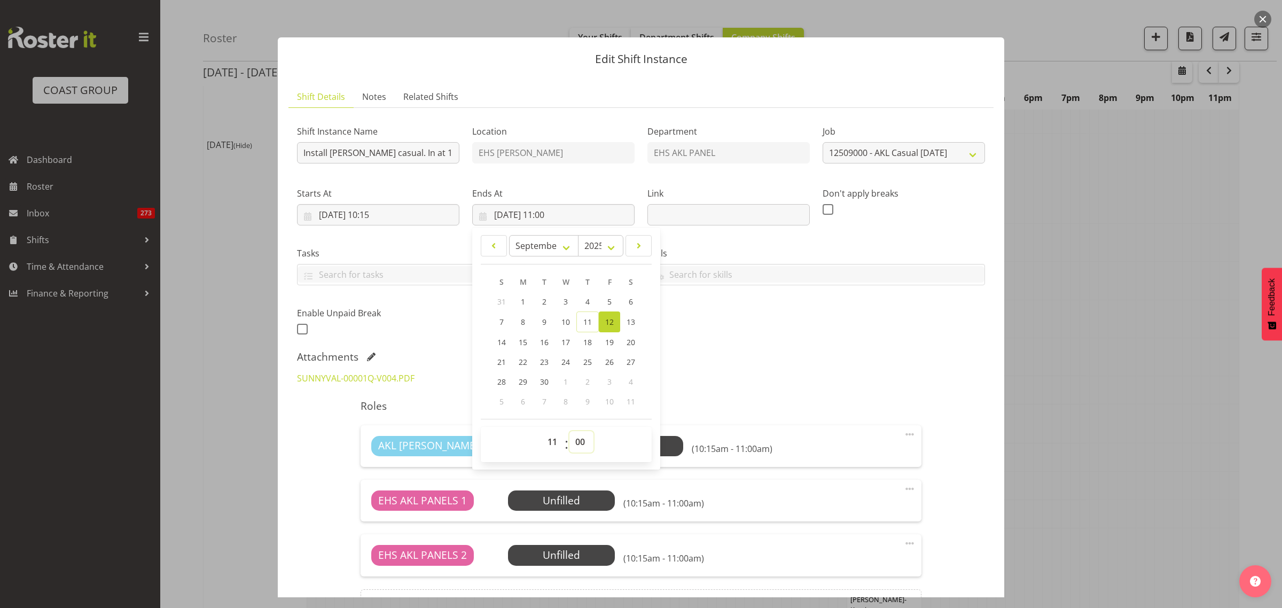
select select "45"
click at [569, 431] on select "00 01 02 03 04 05 06 07 08 09 10 11 12 13 14 15 16 17 18 19 20 21 22 23 24 25 2…" at bounding box center [581, 441] width 24 height 21
type input "[DATE] 11:45"
click at [748, 348] on div "Shift Instance Name Install [PERSON_NAME] casual. In at 11am. Location EHS [PER…" at bounding box center [641, 377] width 688 height 522
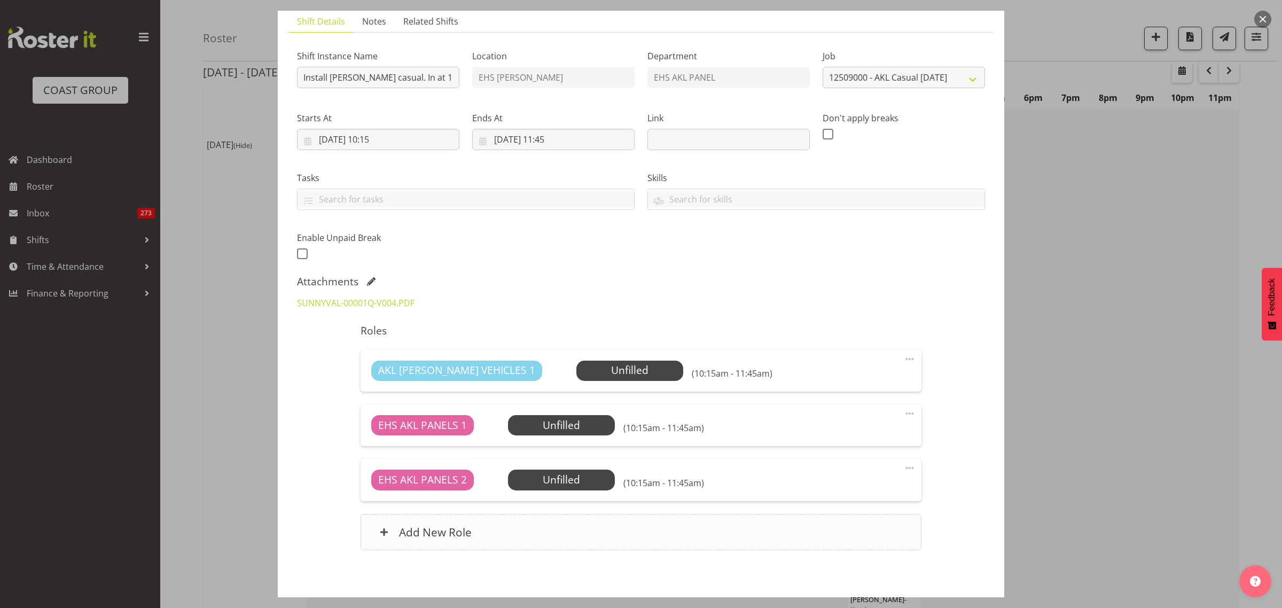
scroll to position [123, 0]
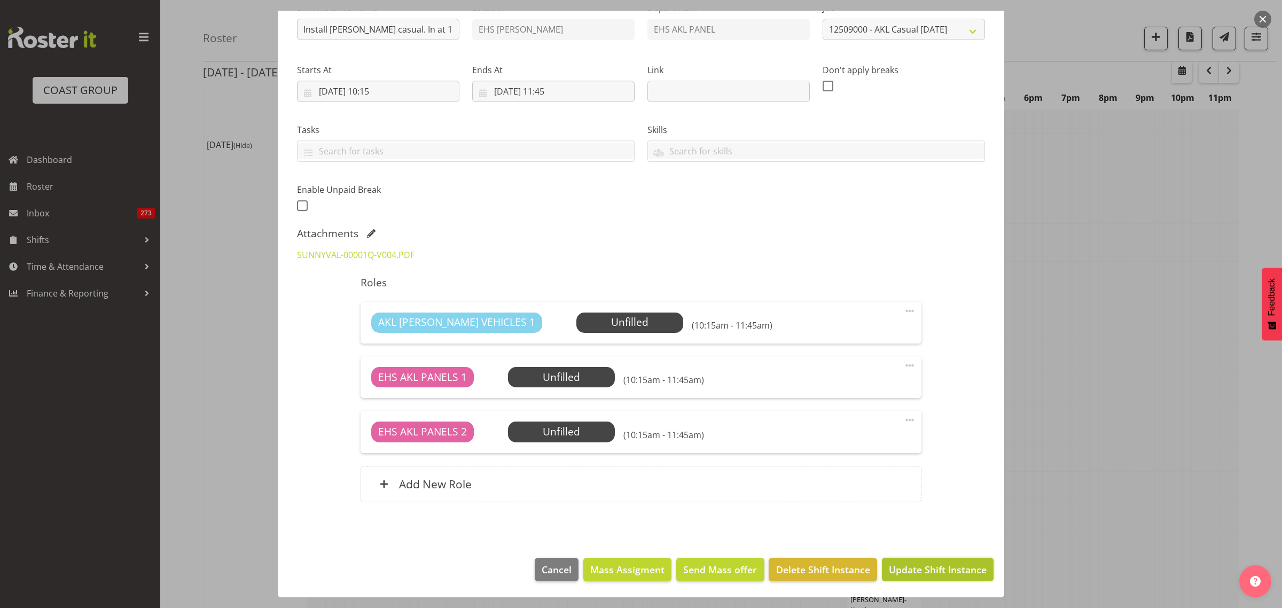
click at [934, 572] on span "Update Shift Instance" at bounding box center [938, 570] width 98 height 14
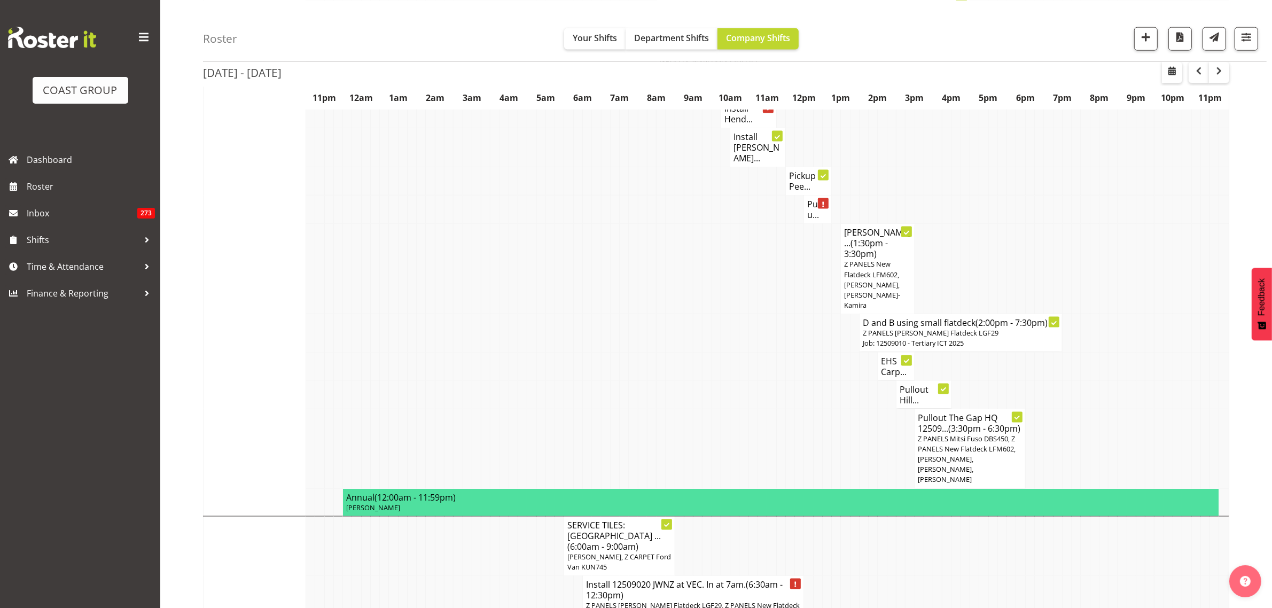
scroll to position [1736, 0]
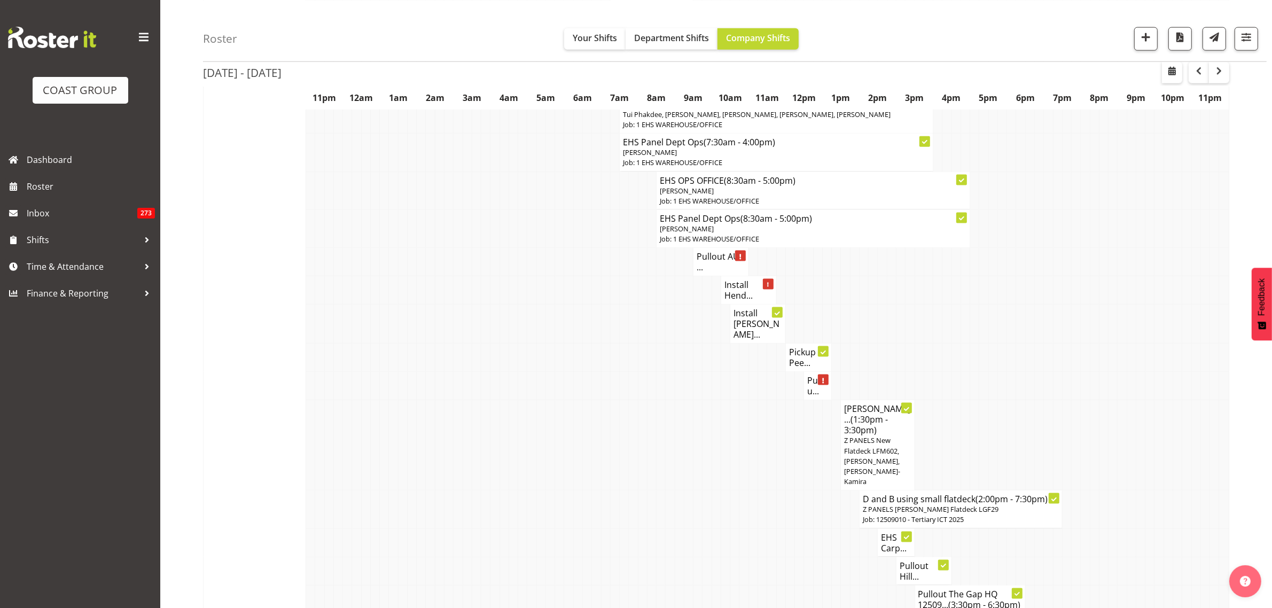
click at [722, 251] on h4 "Pullout AUT ..." at bounding box center [721, 261] width 49 height 21
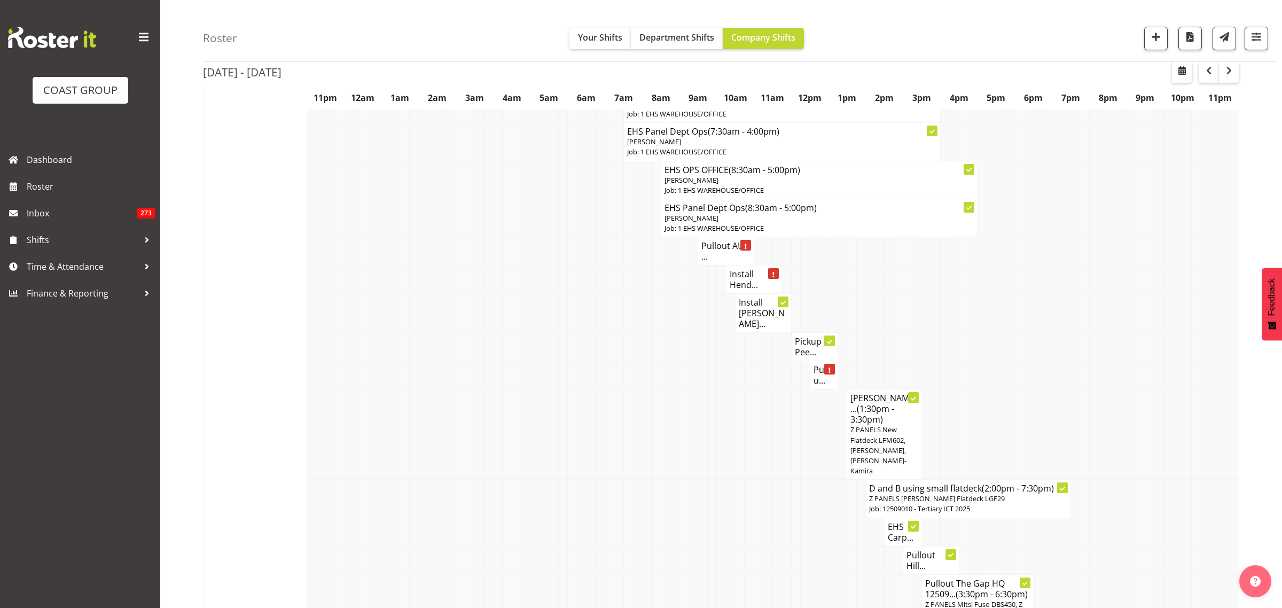
select select
select select "8"
select select "2025"
select select "9"
select select "30"
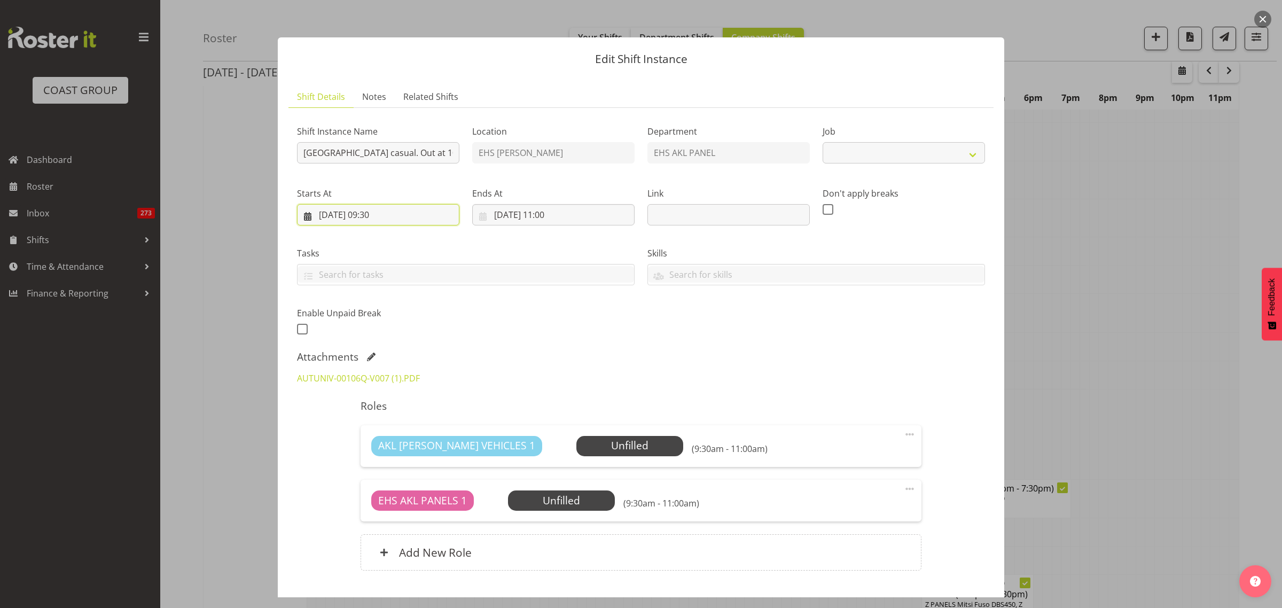
select select "8653"
click at [435, 217] on input "[DATE] 09:30" at bounding box center [378, 214] width 162 height 21
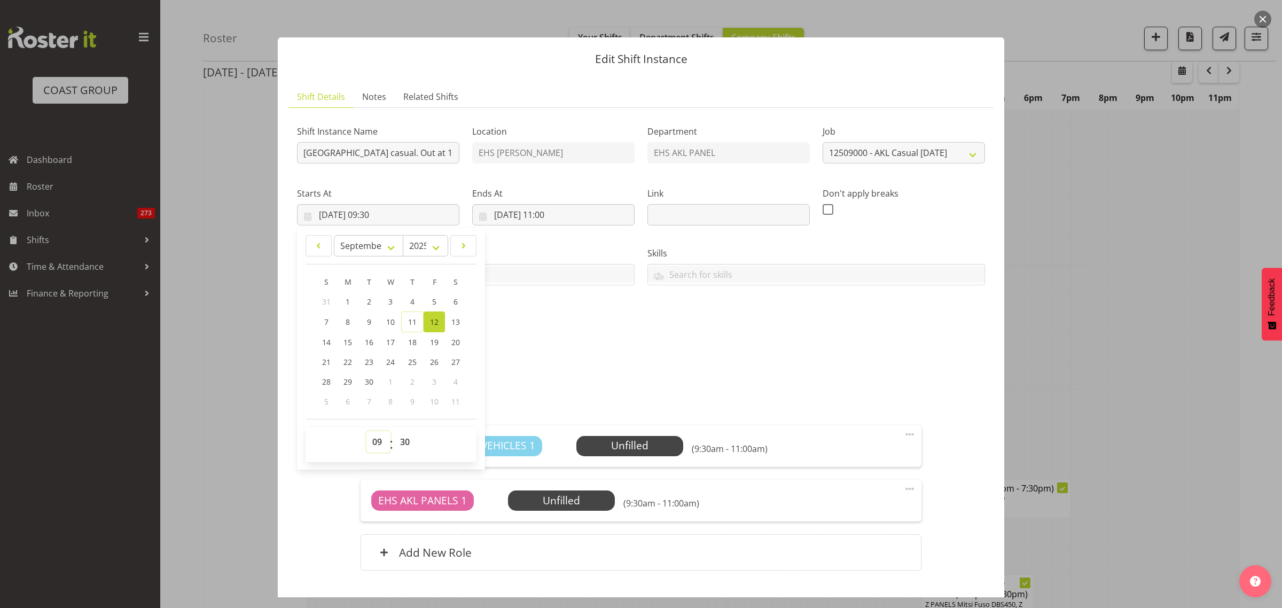
click at [376, 445] on select "00 01 02 03 04 05 06 07 08 09 10 11 12 13 14 15 16 17 18 19 20 21 22 23" at bounding box center [378, 441] width 24 height 21
select select "11"
click at [366, 431] on select "00 01 02 03 04 05 06 07 08 09 10 11 12 13 14 15 16 17 18 19 20 21 22 23" at bounding box center [378, 441] width 24 height 21
type input "[DATE] 11:30"
click at [402, 439] on select "00 01 02 03 04 05 06 07 08 09 10 11 12 13 14 15 16 17 18 19 20 21 22 23 24 25 2…" at bounding box center [406, 441] width 24 height 21
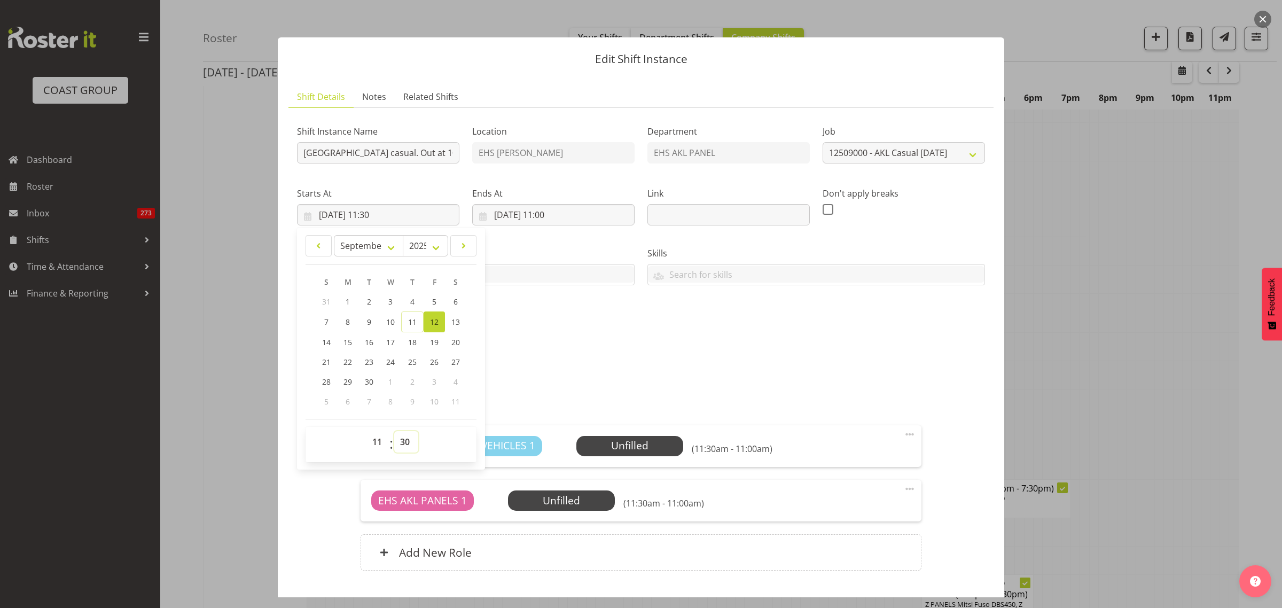
select select "45"
click at [394, 431] on select "00 01 02 03 04 05 06 07 08 09 10 11 12 13 14 15 16 17 18 19 20 21 22 23 24 25 2…" at bounding box center [406, 441] width 24 height 21
type input "[DATE] 11:45"
click at [583, 219] on input "[DATE] 11:00" at bounding box center [553, 214] width 162 height 21
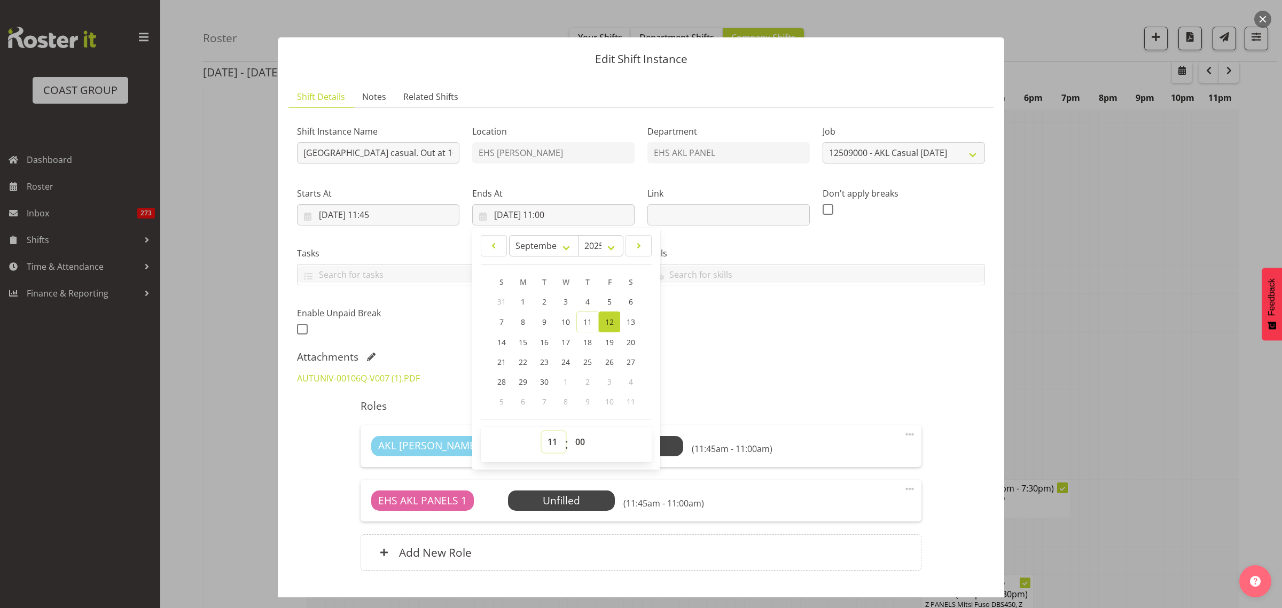
click at [545, 440] on select "00 01 02 03 04 05 06 07 08 09 10 11 12 13 14 15 16 17 18 19 20 21 22 23" at bounding box center [554, 441] width 24 height 21
select select "12"
click at [542, 431] on select "00 01 02 03 04 05 06 07 08 09 10 11 12 13 14 15 16 17 18 19 20 21 22 23" at bounding box center [554, 441] width 24 height 21
type input "[DATE] 12:00"
click at [576, 443] on select "00 01 02 03 04 05 06 07 08 09 10 11 12 13 14 15 16 17 18 19 20 21 22 23 24 25 2…" at bounding box center [581, 441] width 24 height 21
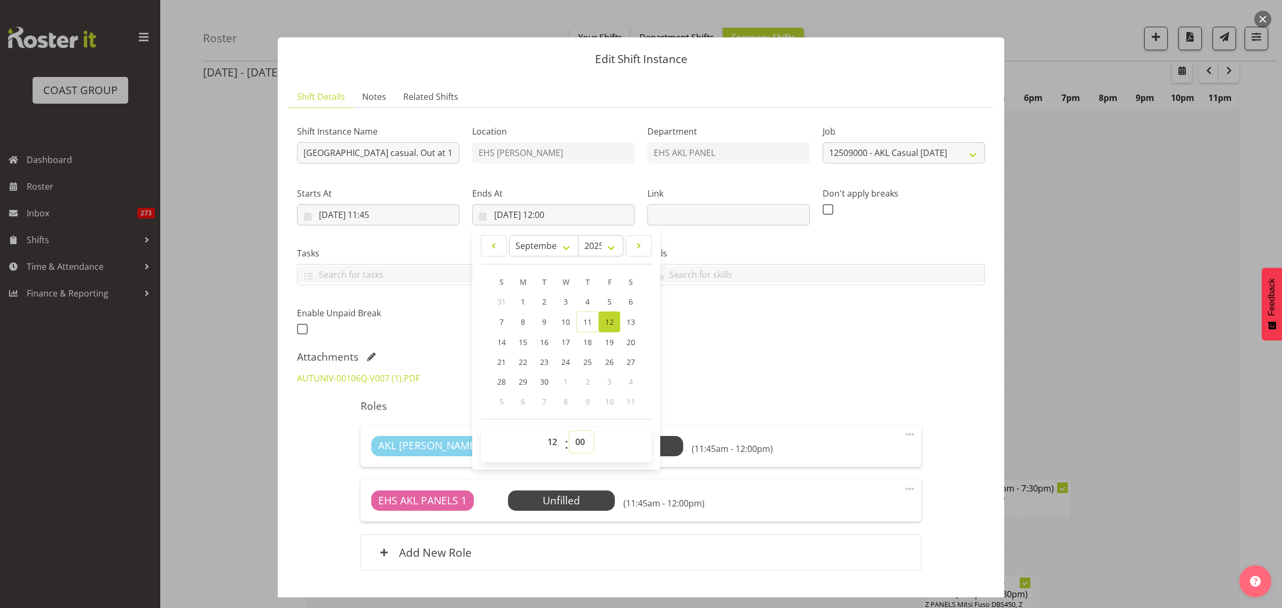
select select "15"
click at [569, 431] on select "00 01 02 03 04 05 06 07 08 09 10 11 12 13 14 15 16 17 18 19 20 21 22 23 24 25 2…" at bounding box center [581, 441] width 24 height 21
type input "[DATE] 12:15"
click at [778, 358] on div "Attachments" at bounding box center [641, 356] width 688 height 13
click at [732, 553] on div "Add New Role" at bounding box center [641, 552] width 560 height 36
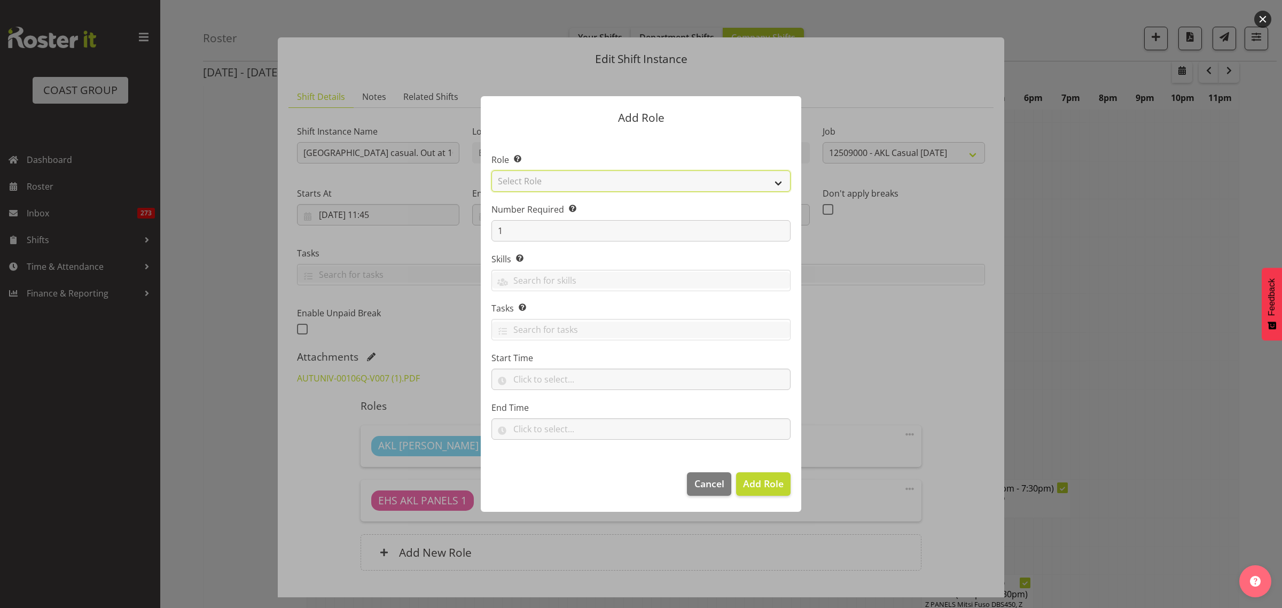
click at [779, 182] on select "Select Role ACCOUNT MANAGER ACCOUNT MANAGER DW ACCOUNTS [PERSON_NAME] VEHICLES …" at bounding box center [640, 180] width 299 height 21
select select "188"
click at [491, 170] on select "Select Role ACCOUNT MANAGER ACCOUNT MANAGER DW ACCOUNTS [PERSON_NAME] VEHICLES …" at bounding box center [640, 180] width 299 height 21
click at [762, 489] on span "Add Role" at bounding box center [763, 483] width 41 height 13
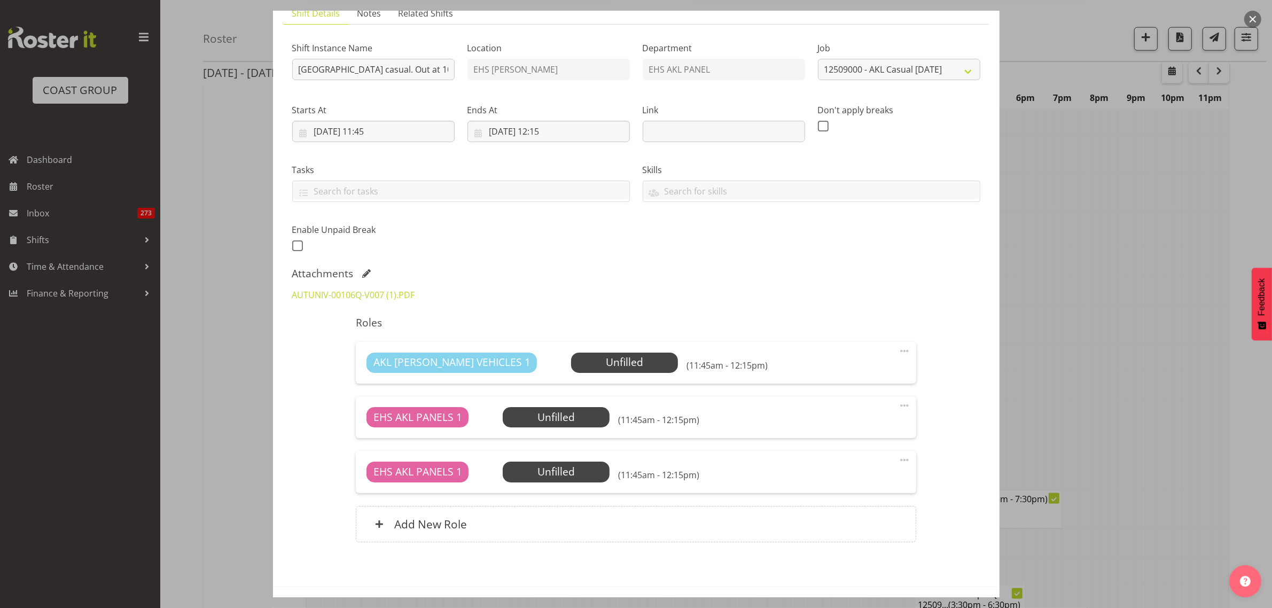
scroll to position [123, 0]
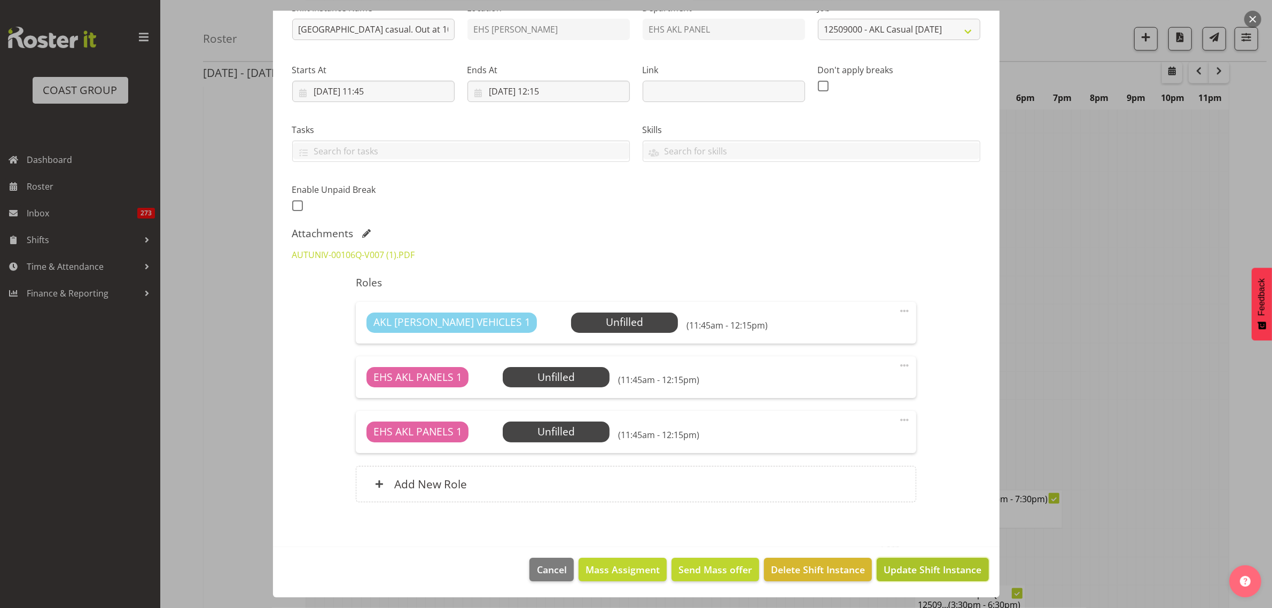
click at [894, 571] on span "Update Shift Instance" at bounding box center [933, 570] width 98 height 14
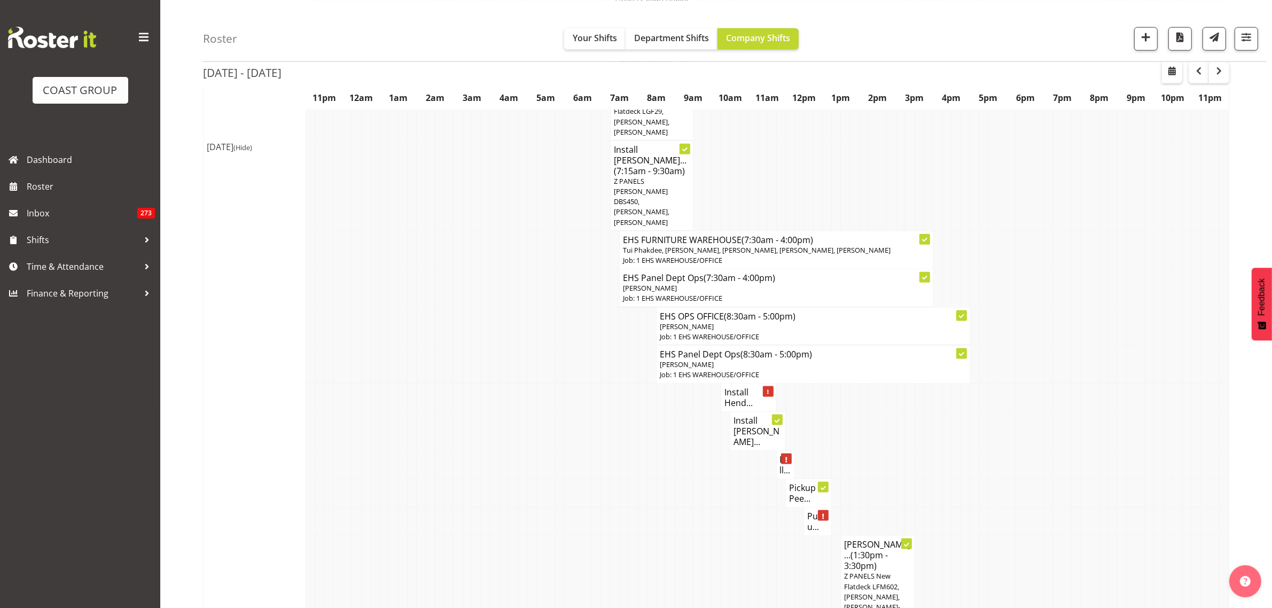
scroll to position [1603, 0]
click at [816, 509] on h4 "Pullou..." at bounding box center [817, 519] width 21 height 21
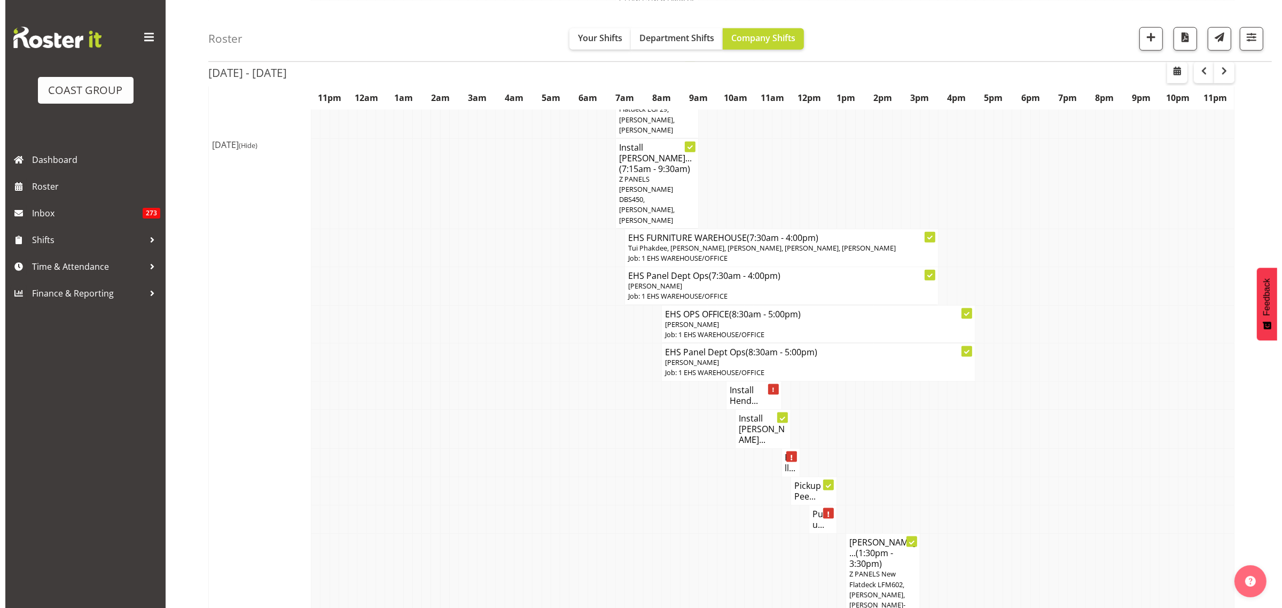
scroll to position [1597, 0]
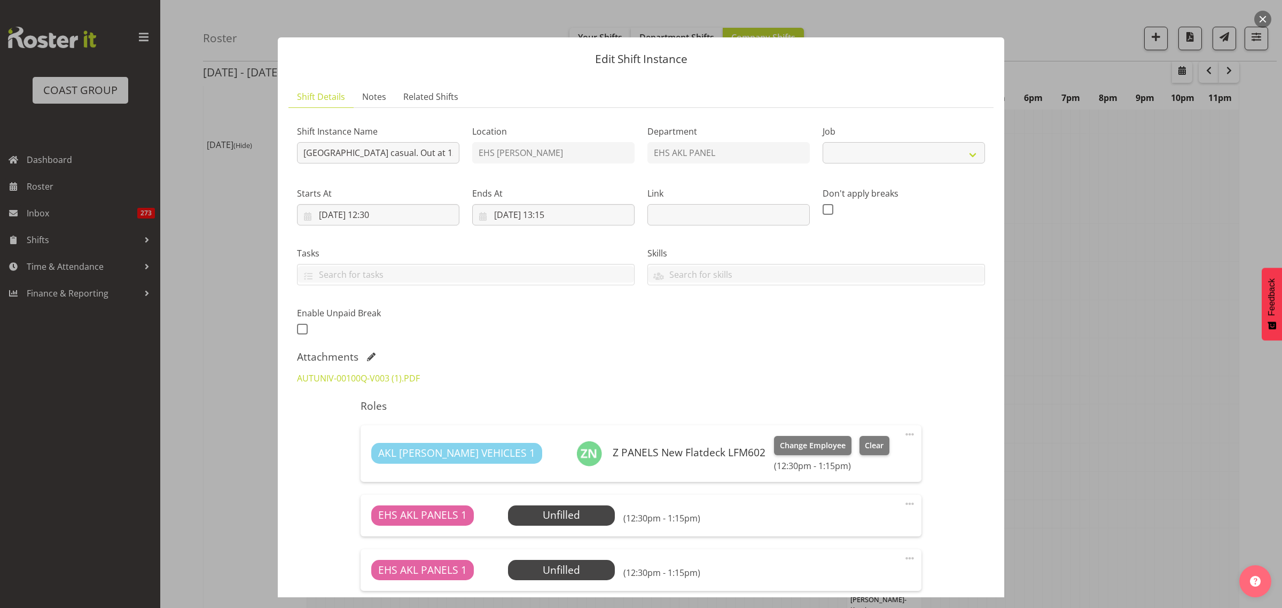
select select "8653"
click at [377, 375] on link "AUTUNIV-00100Q-V003 (1).PDF" at bounding box center [358, 378] width 123 height 12
click at [1263, 20] on button "button" at bounding box center [1262, 19] width 17 height 17
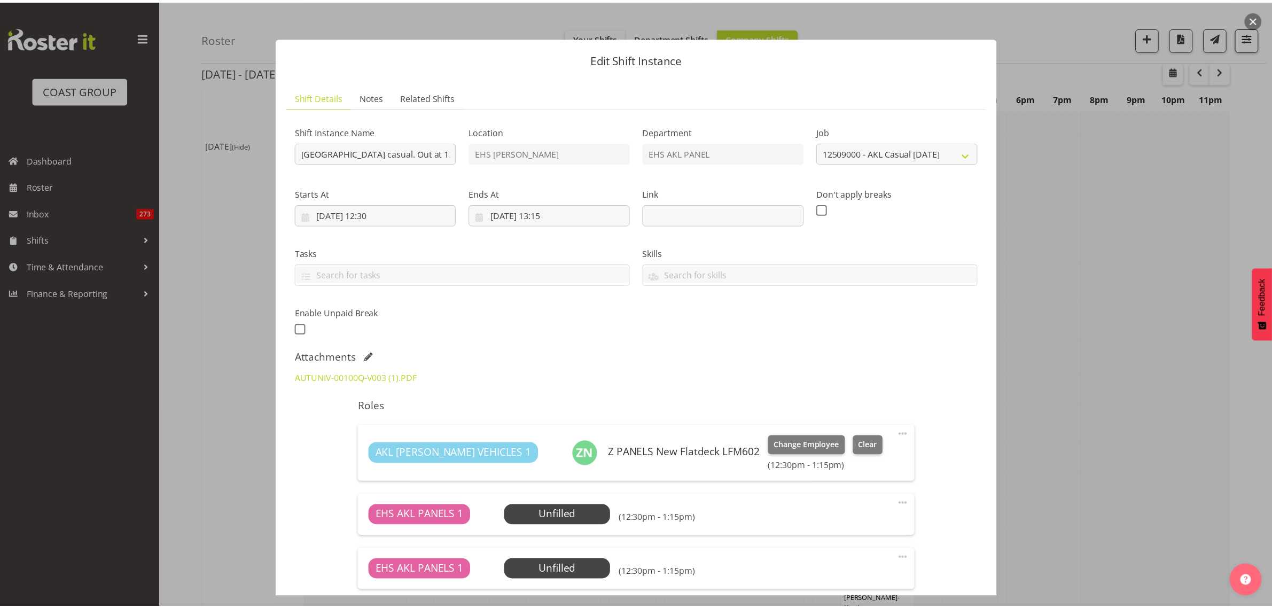
scroll to position [1603, 0]
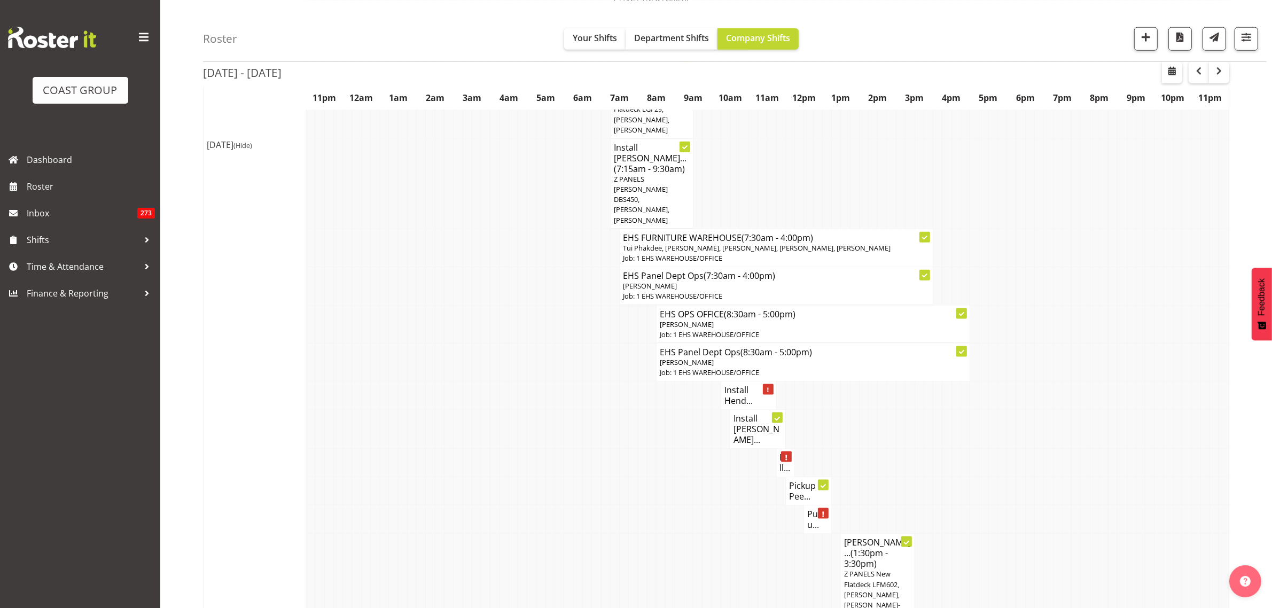
click at [786, 452] on h4 "Pull..." at bounding box center [786, 462] width 12 height 21
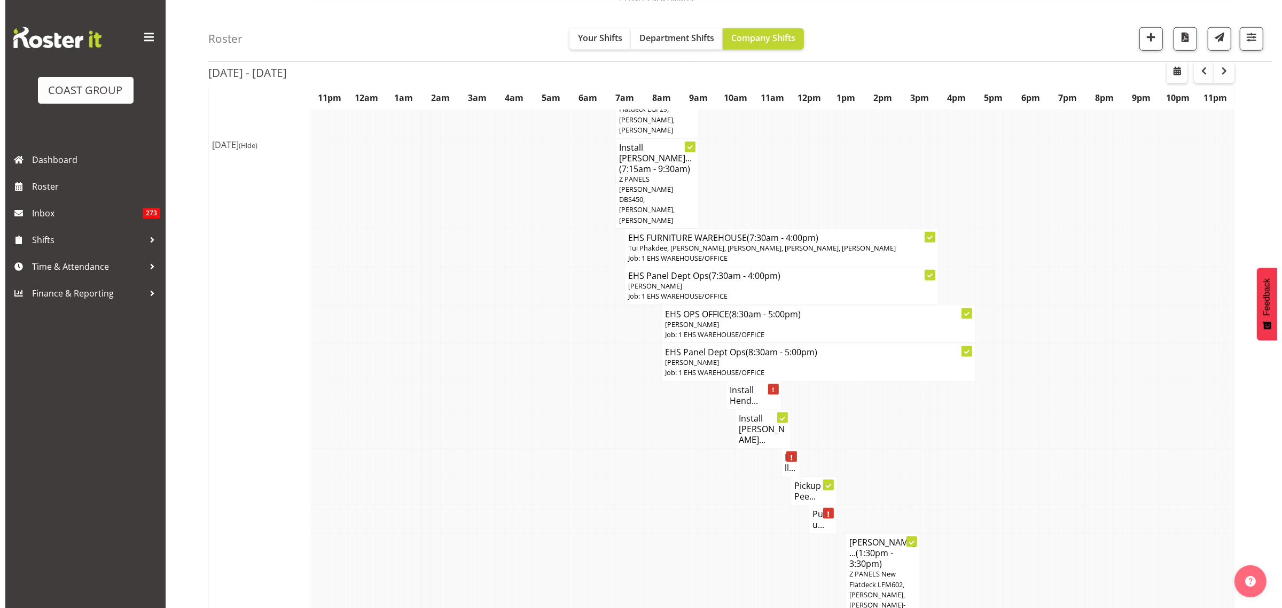
scroll to position [1597, 0]
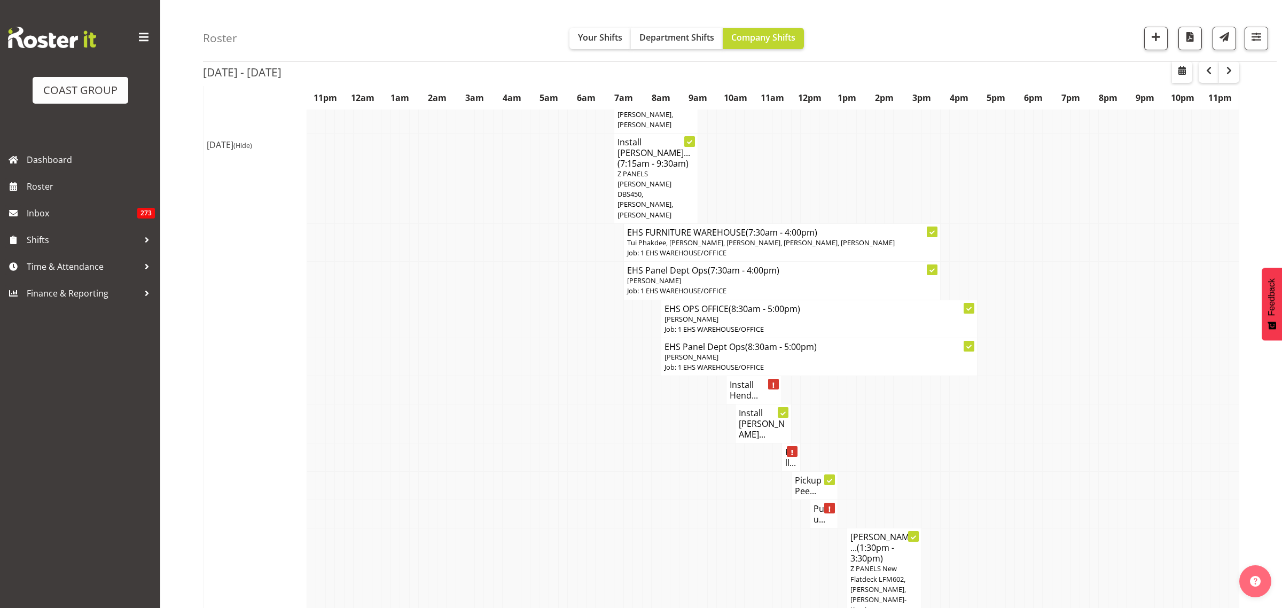
select select
select select "8"
select select "2025"
select select "12"
select select "15"
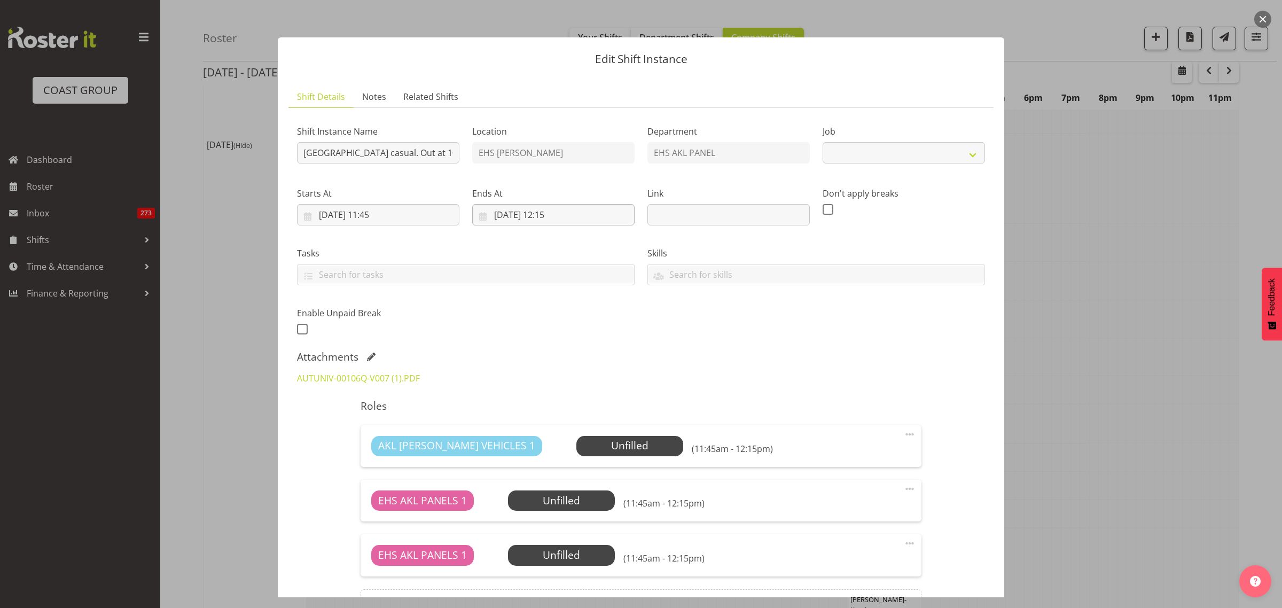
select select "8653"
click at [599, 212] on input "[DATE] 12:15" at bounding box center [553, 214] width 162 height 21
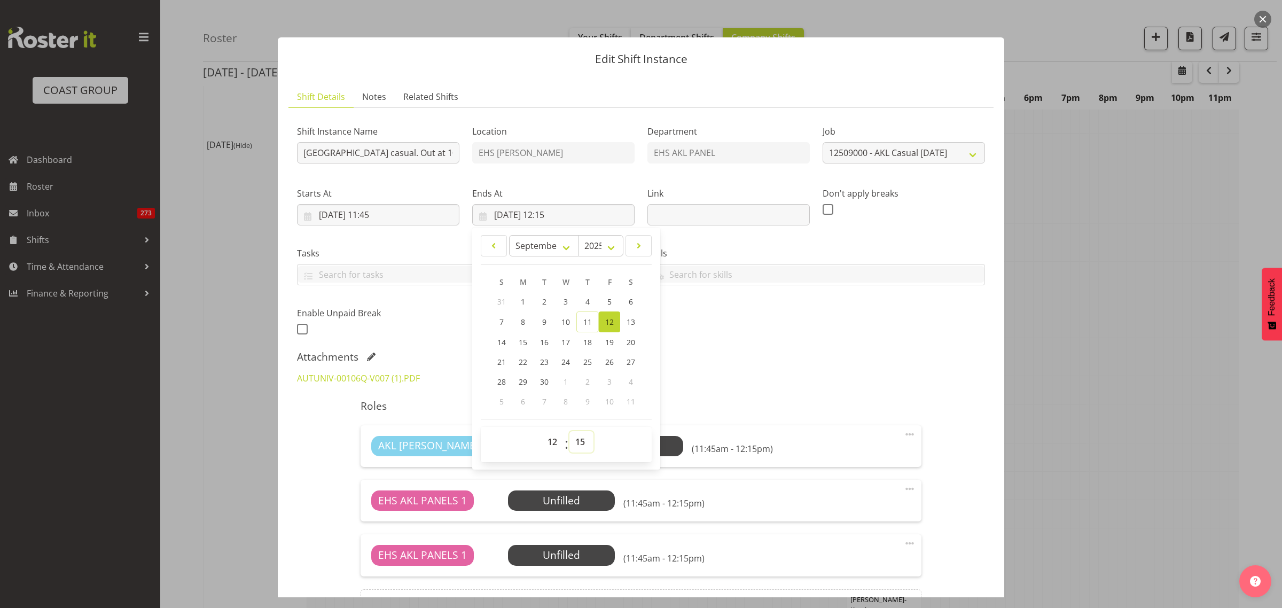
click at [580, 442] on select "00 01 02 03 04 05 06 07 08 09 10 11 12 13 14 15 16 17 18 19 20 21 22 23 24 25 2…" at bounding box center [581, 441] width 24 height 21
select select "30"
click at [569, 431] on select "00 01 02 03 04 05 06 07 08 09 10 11 12 13 14 15 16 17 18 19 20 21 22 23 24 25 2…" at bounding box center [581, 441] width 24 height 21
type input "[DATE] 12:30"
click at [793, 347] on div "Shift Instance Name [GEOGRAPHIC_DATA] Campus casual. Out at 10am. Location EHS …" at bounding box center [641, 377] width 688 height 522
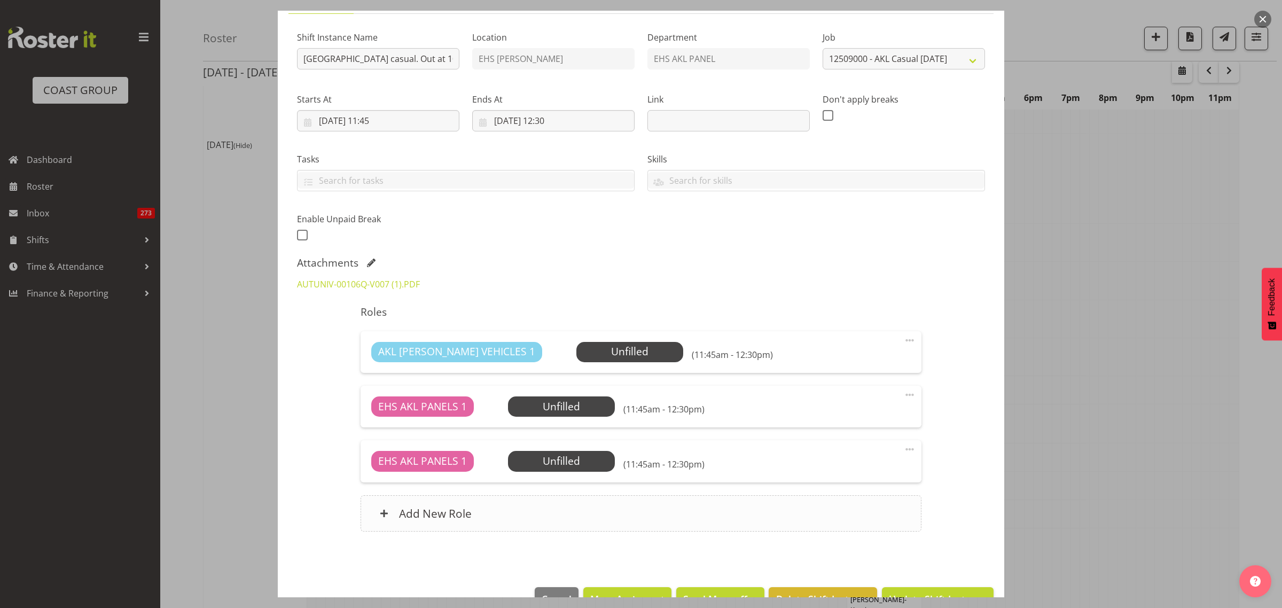
scroll to position [123, 0]
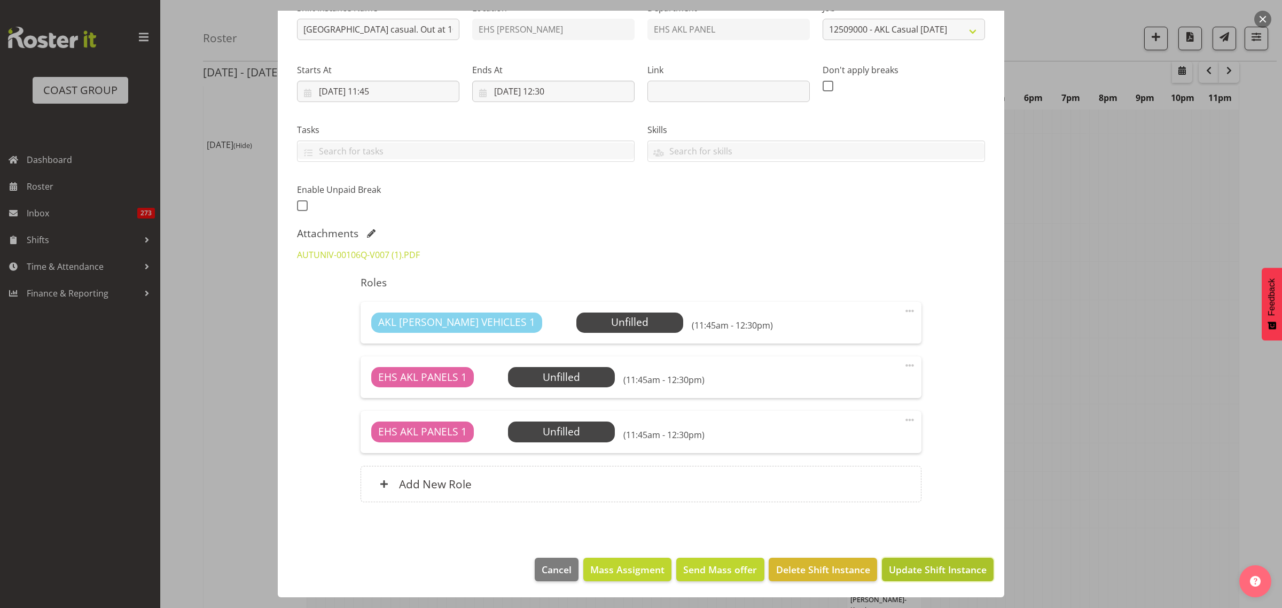
click at [930, 575] on span "Update Shift Instance" at bounding box center [938, 570] width 98 height 14
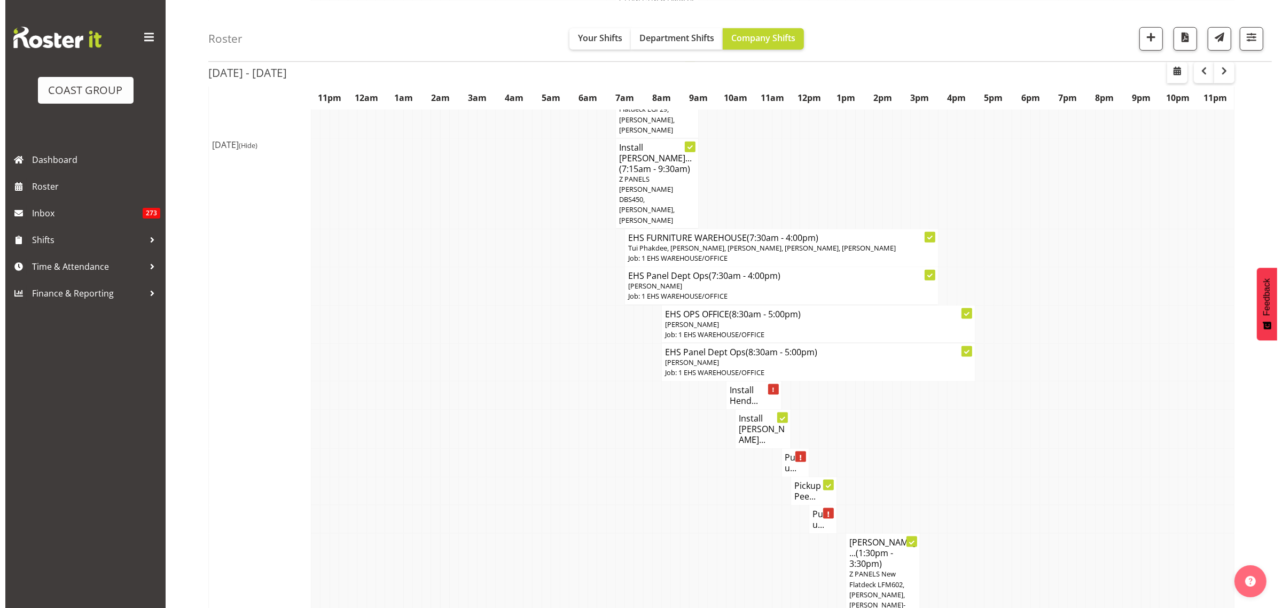
scroll to position [1803, 0]
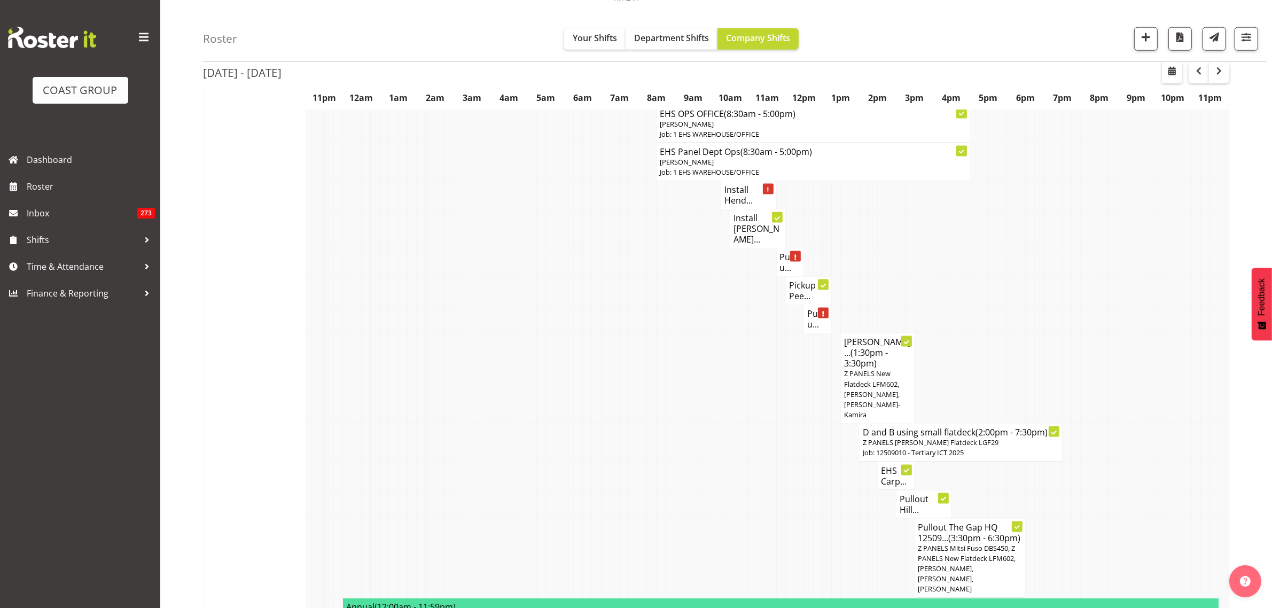
click at [883, 337] on h4 "[PERSON_NAME]... (1:30pm - 3:30pm)" at bounding box center [877, 353] width 67 height 32
select select
select select "8"
select select "2025"
select select "13"
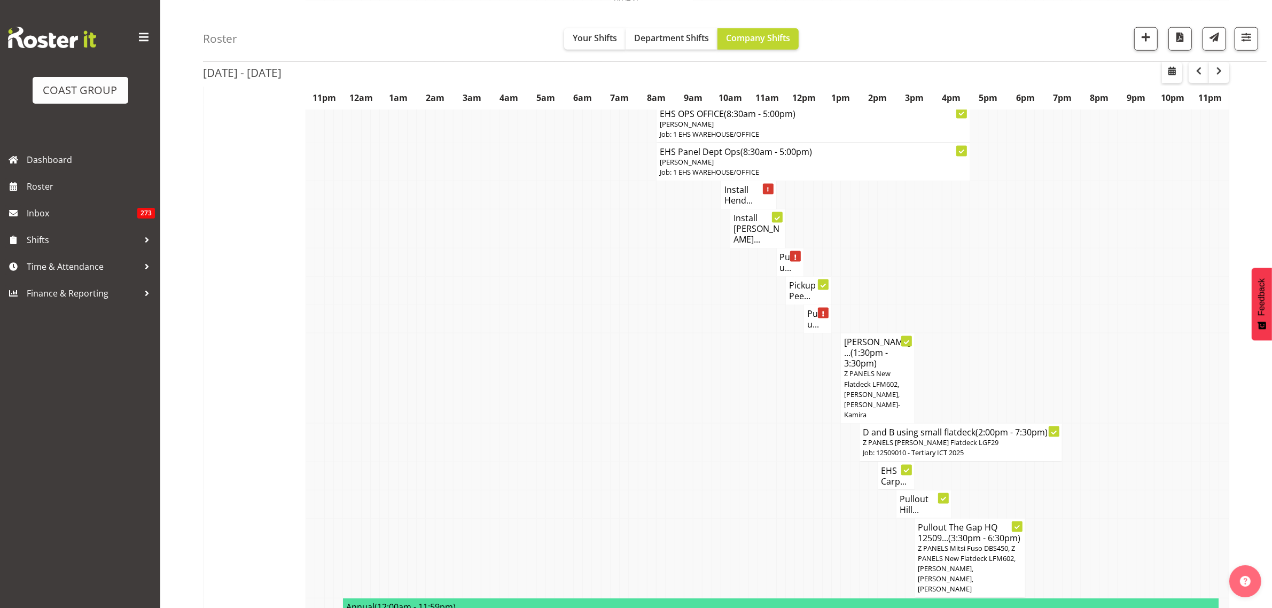
select select "30"
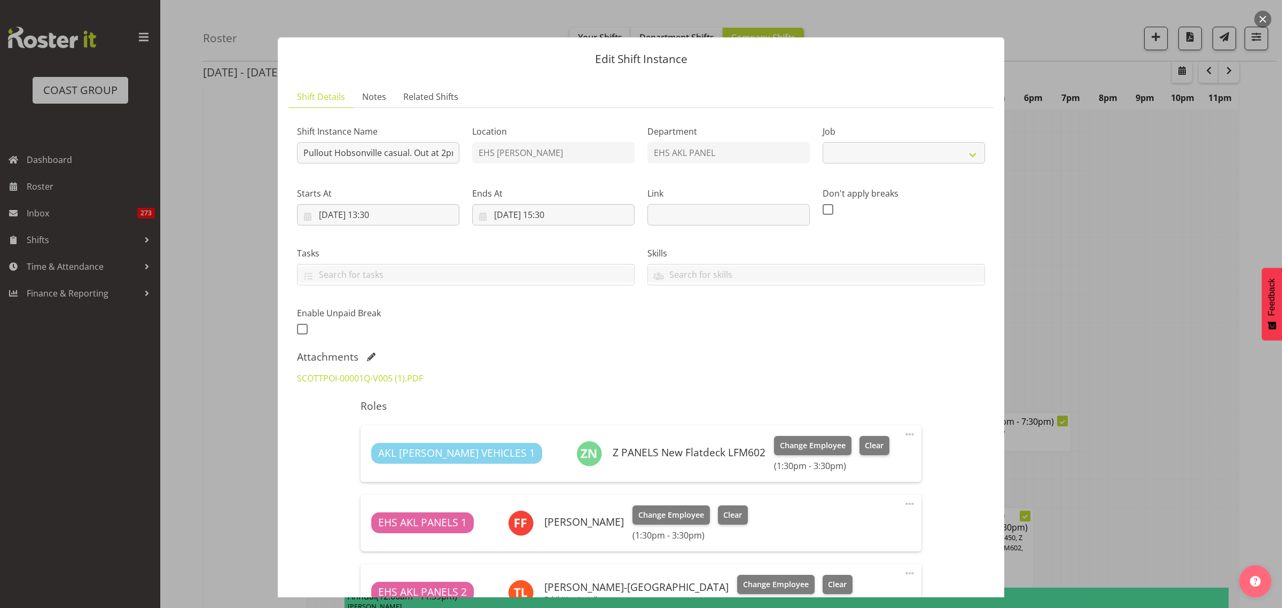
select select "8653"
click at [409, 217] on input "[DATE] 13:30" at bounding box center [378, 214] width 162 height 21
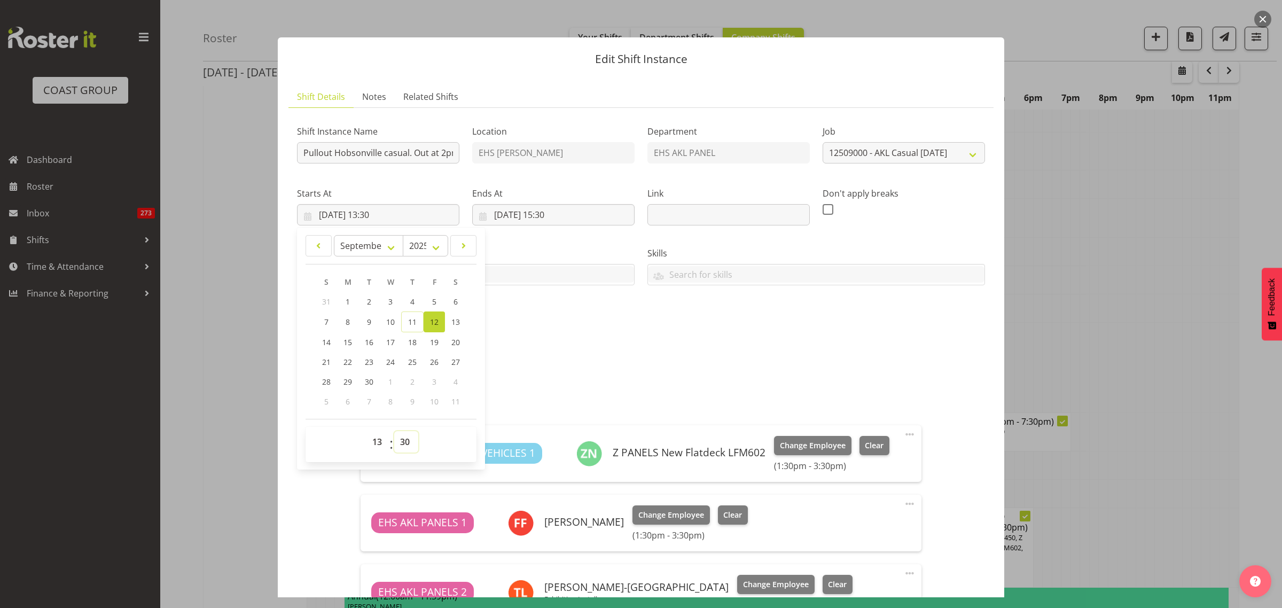
click at [405, 441] on select "00 01 02 03 04 05 06 07 08 09 10 11 12 13 14 15 16 17 18 19 20 21 22 23 24 25 2…" at bounding box center [406, 441] width 24 height 21
select select "15"
click at [394, 431] on select "00 01 02 03 04 05 06 07 08 09 10 11 12 13 14 15 16 17 18 19 20 21 22 23 24 25 2…" at bounding box center [406, 441] width 24 height 21
type input "[DATE] 13:15"
click at [631, 309] on div "Shift Instance Name Pullout Hobsonville casual. Out at 2pm. Location EHS [PERSO…" at bounding box center [641, 227] width 701 height 234
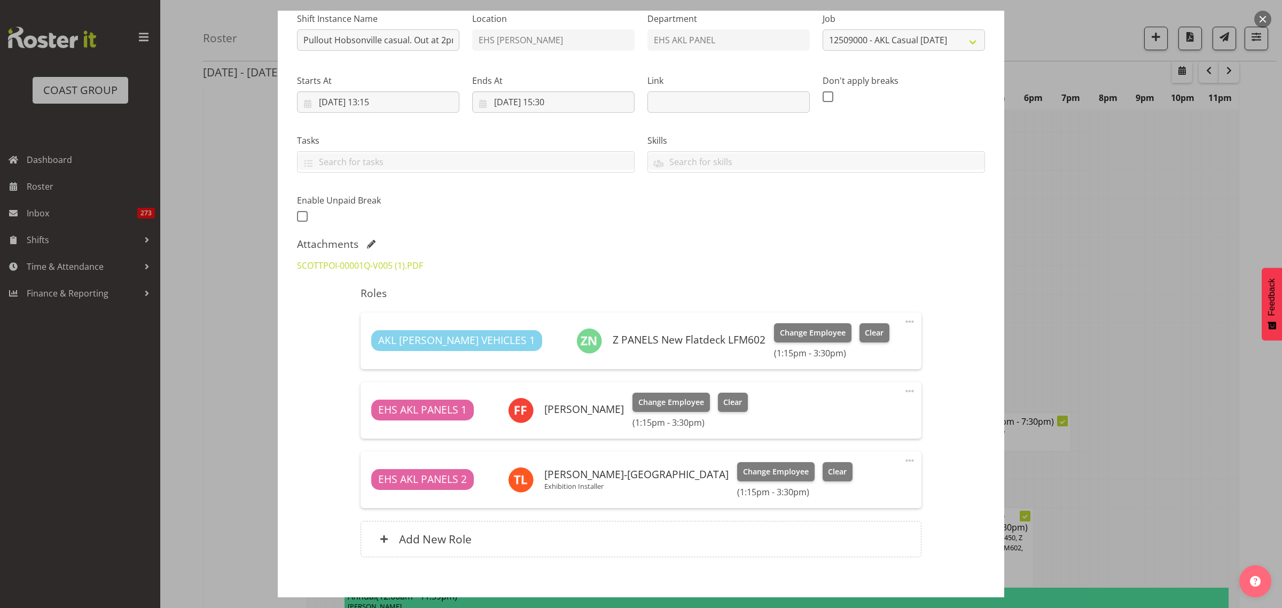
scroll to position [167, 0]
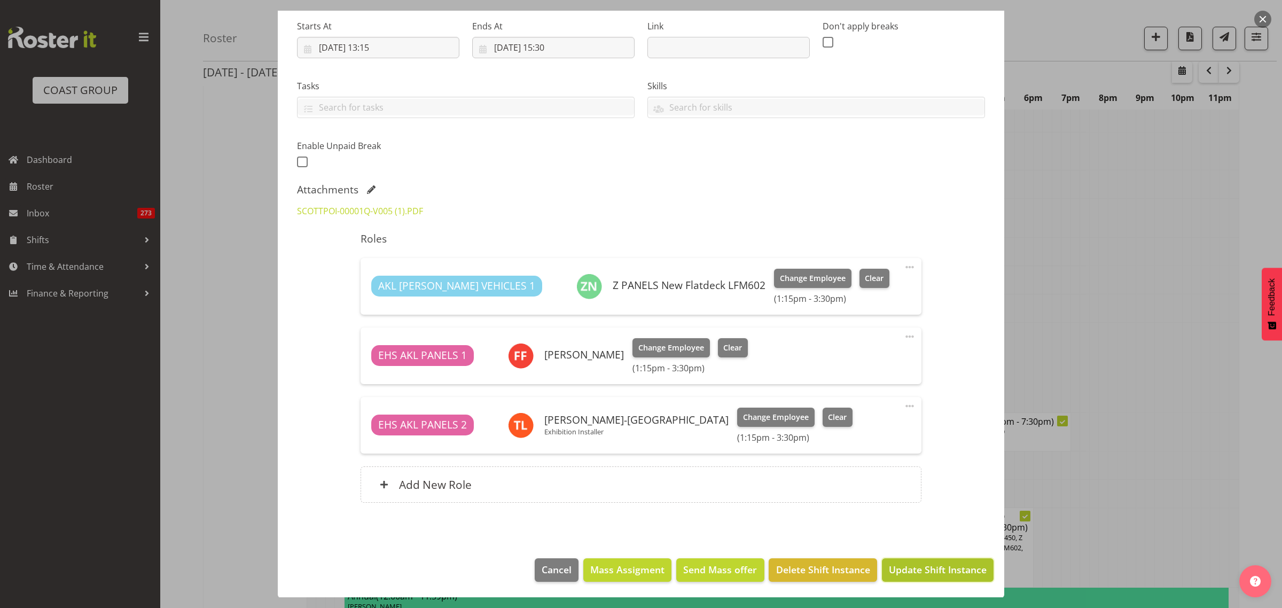
click at [903, 570] on span "Update Shift Instance" at bounding box center [938, 570] width 98 height 14
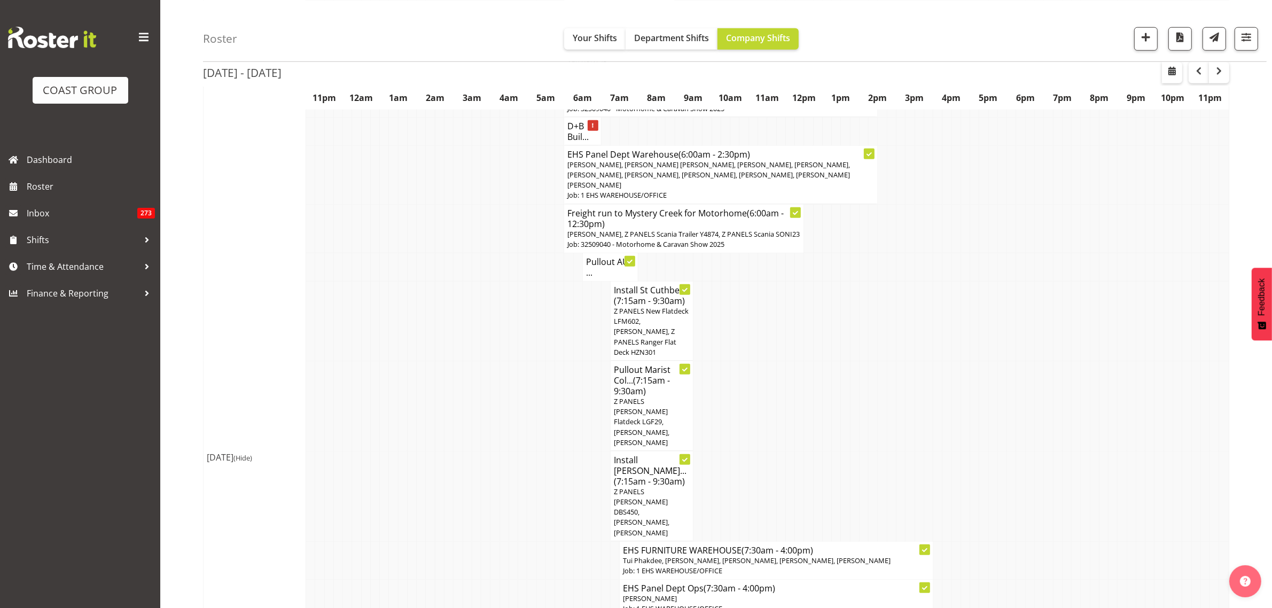
scroll to position [1202, 0]
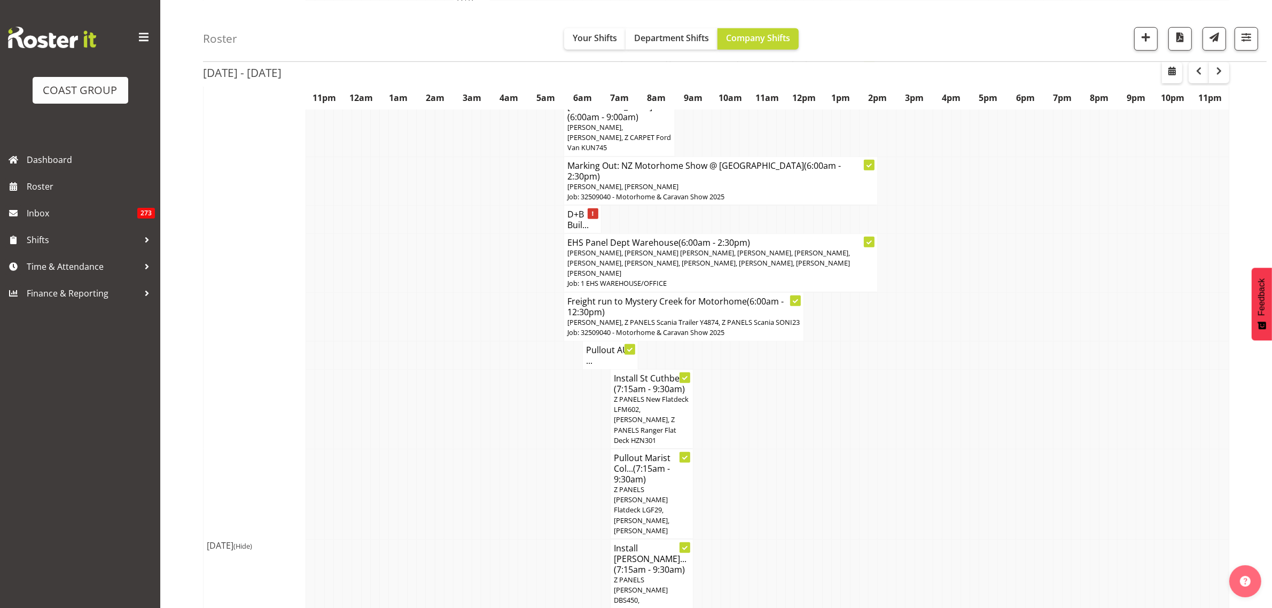
click at [699, 248] on span "[PERSON_NAME], [PERSON_NAME] [PERSON_NAME], [PERSON_NAME], [PERSON_NAME], [PERS…" at bounding box center [708, 263] width 283 height 30
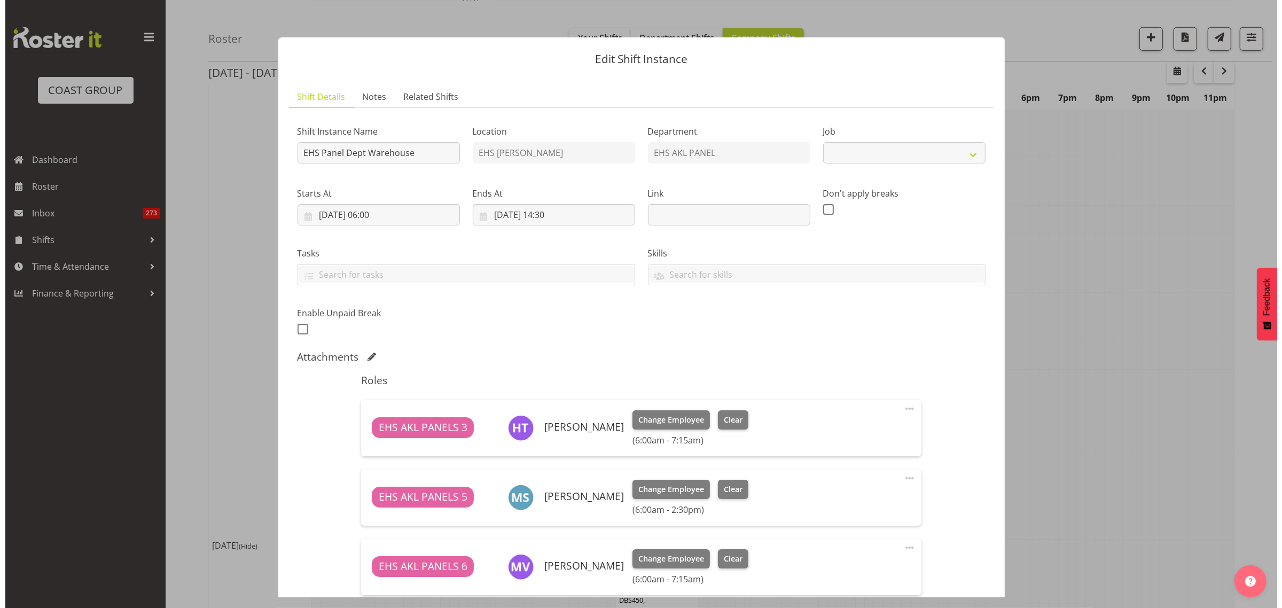
scroll to position [1197, 0]
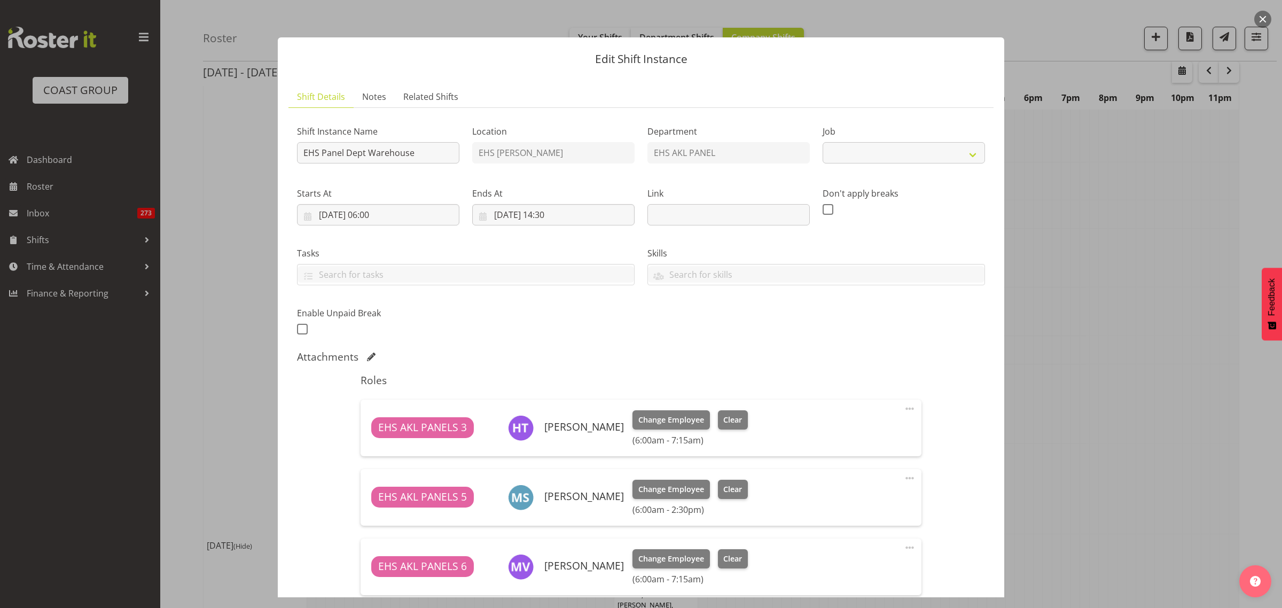
select select "69"
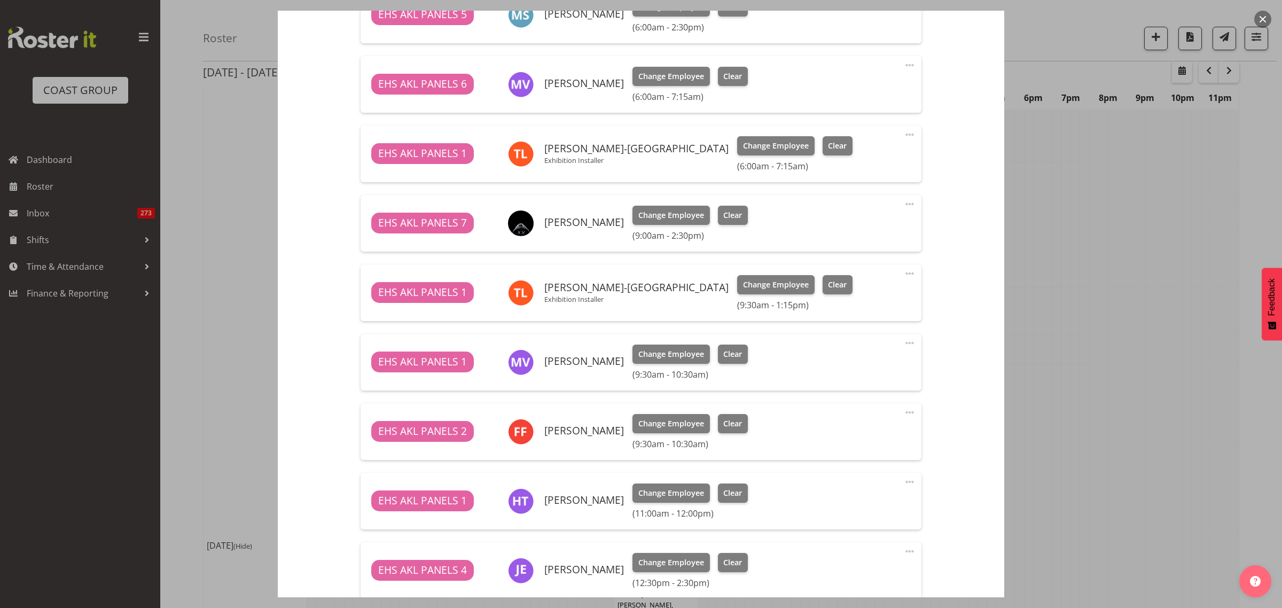
scroll to position [534, 0]
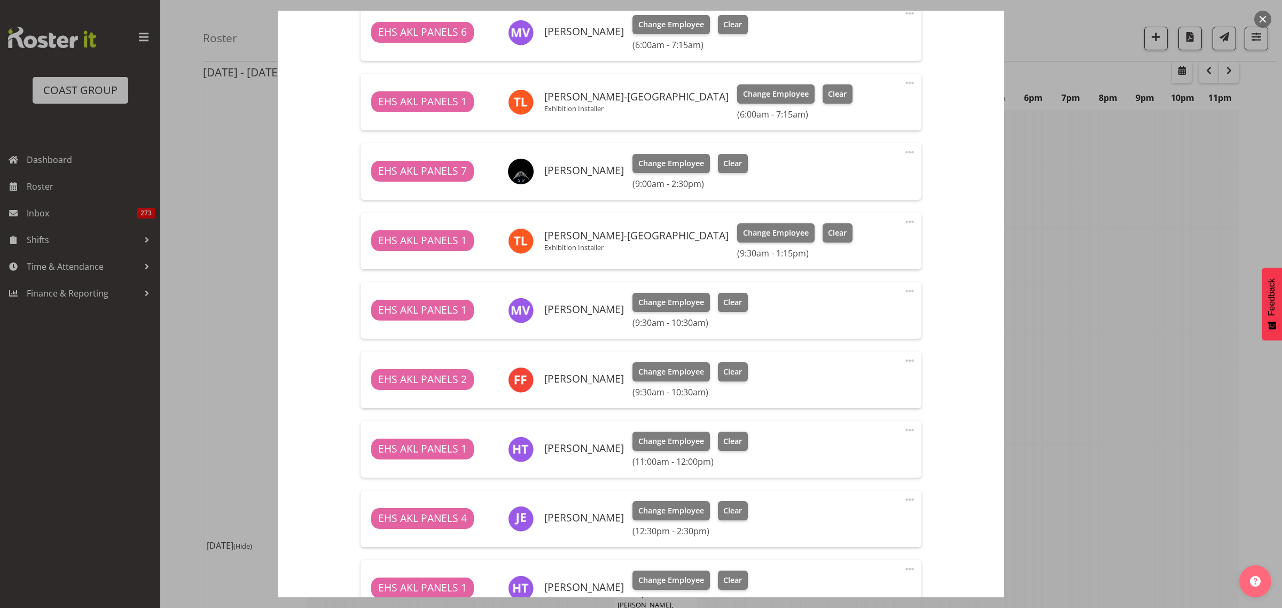
click at [903, 220] on span at bounding box center [909, 221] width 13 height 13
click at [848, 243] on link "Edit" at bounding box center [865, 245] width 103 height 19
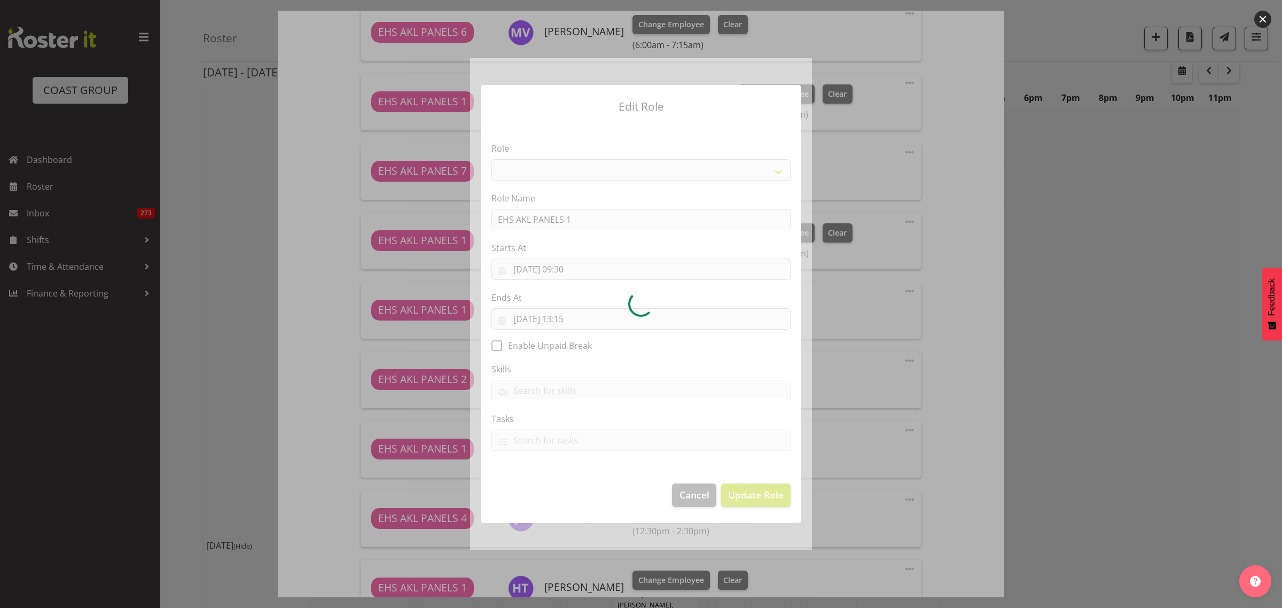
select select "188"
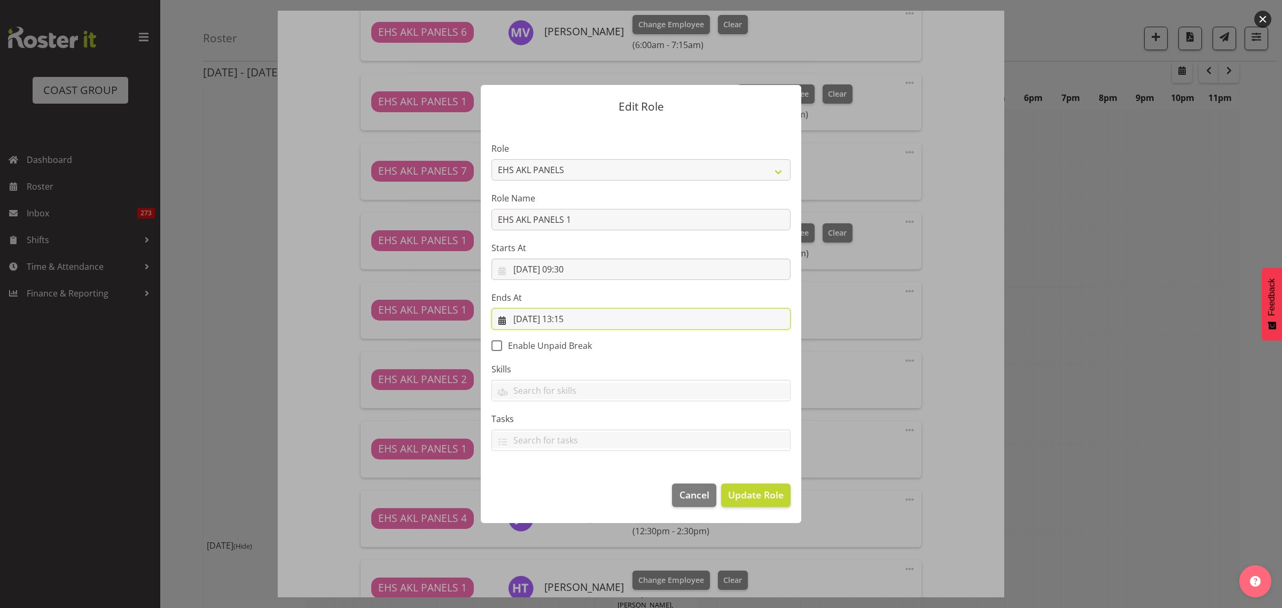
click at [604, 319] on input "[DATE] 13:15" at bounding box center [640, 318] width 299 height 21
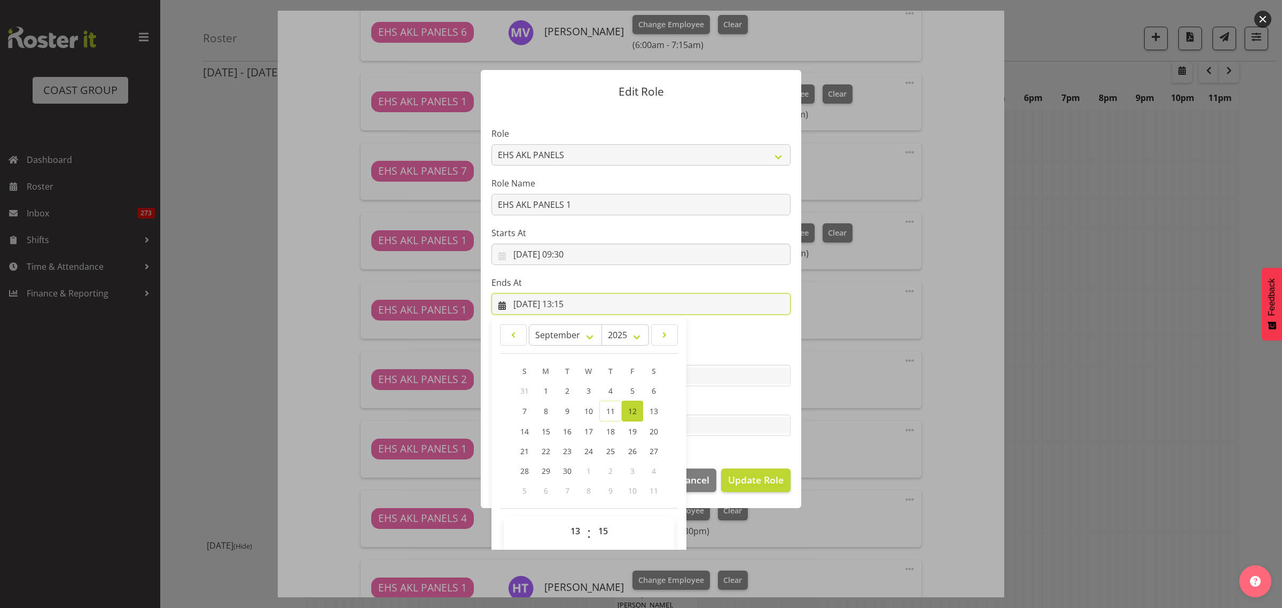
scroll to position [23, 0]
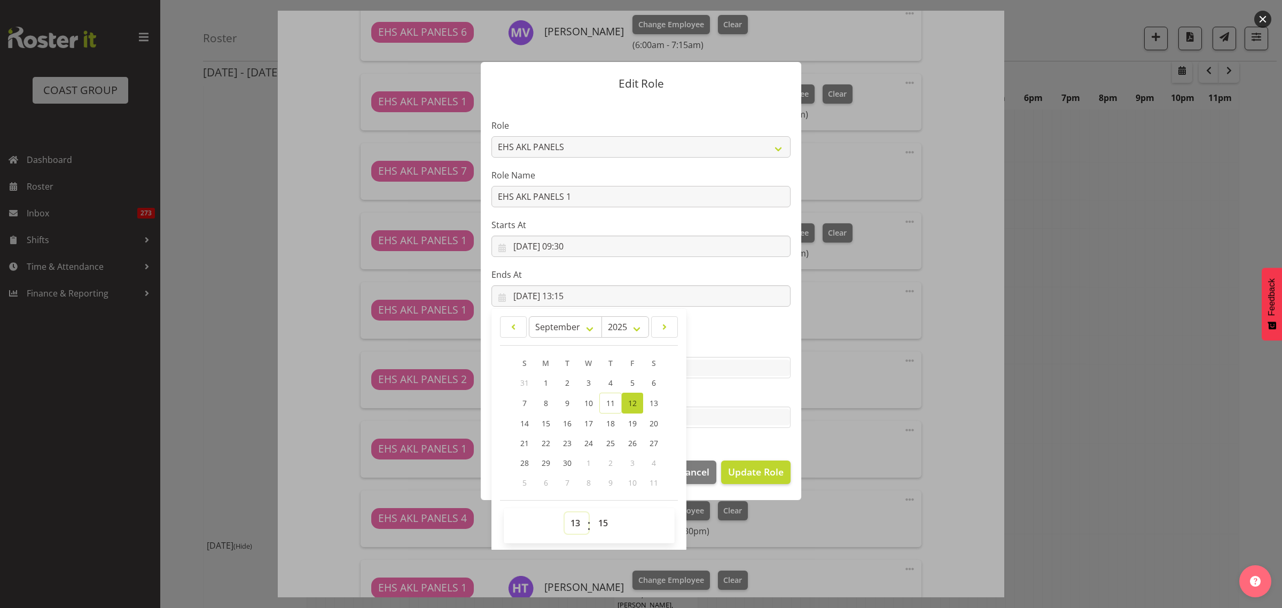
click at [570, 521] on select "00 01 02 03 04 05 06 07 08 09 10 11 12 13 14 15 16 17 18 19 20 21 22 23" at bounding box center [577, 522] width 24 height 21
select select "10"
click at [565, 512] on select "00 01 02 03 04 05 06 07 08 09 10 11 12 13 14 15 16 17 18 19 20 21 22 23" at bounding box center [577, 522] width 24 height 21
type input "[DATE] 10:15"
click at [747, 471] on span "Update Role" at bounding box center [756, 472] width 56 height 14
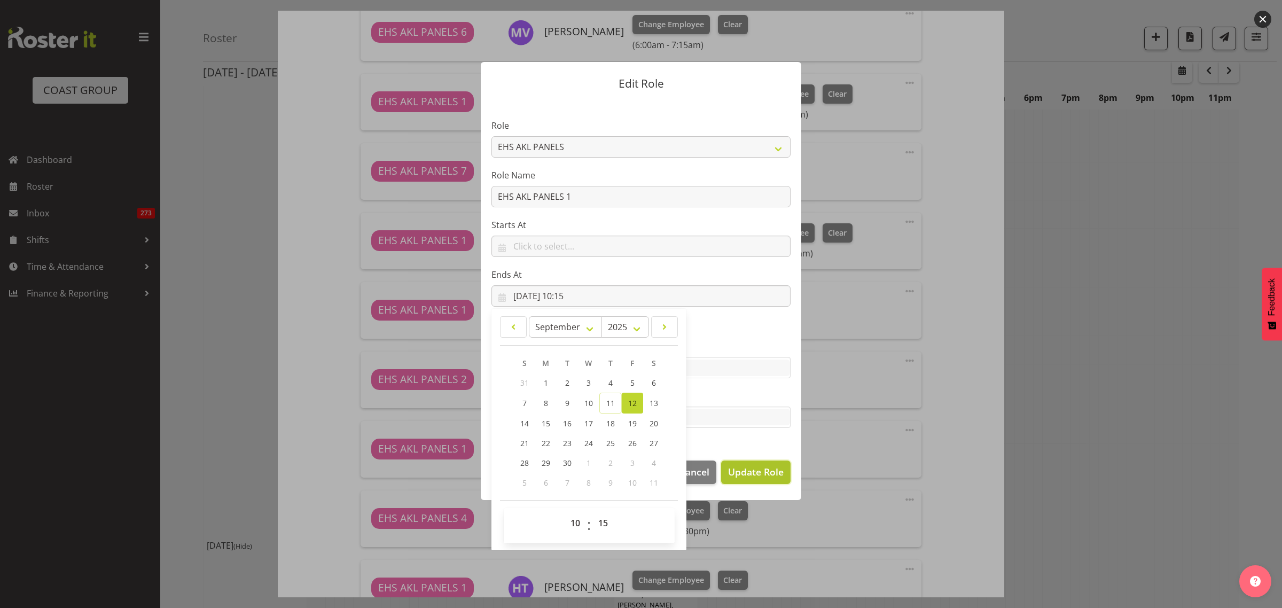
select select
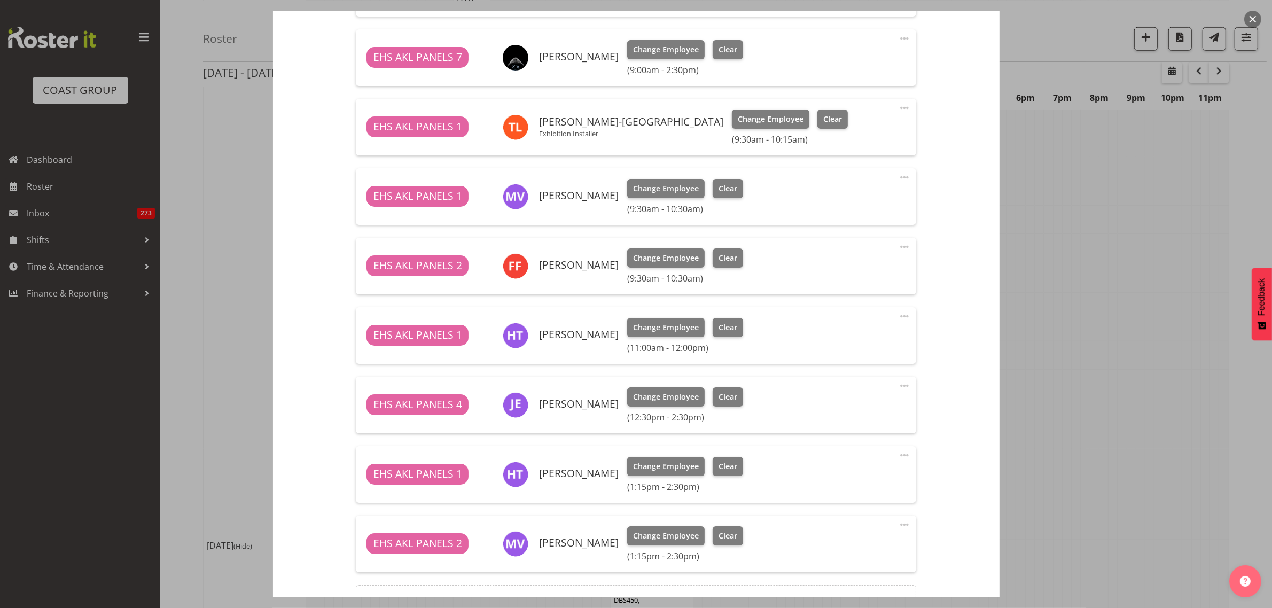
scroll to position [668, 0]
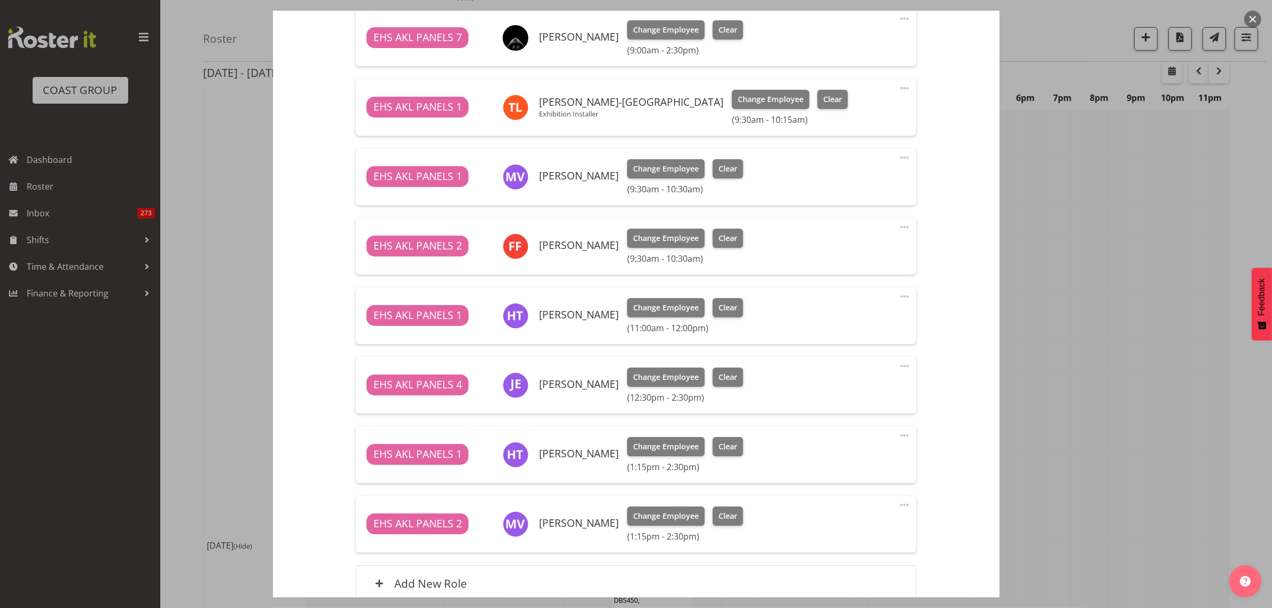
drag, startPoint x: 896, startPoint y: 296, endPoint x: 894, endPoint y: 303, distance: 6.9
click at [898, 296] on span at bounding box center [904, 296] width 13 height 13
click at [845, 357] on link "Delete" at bounding box center [859, 358] width 103 height 19
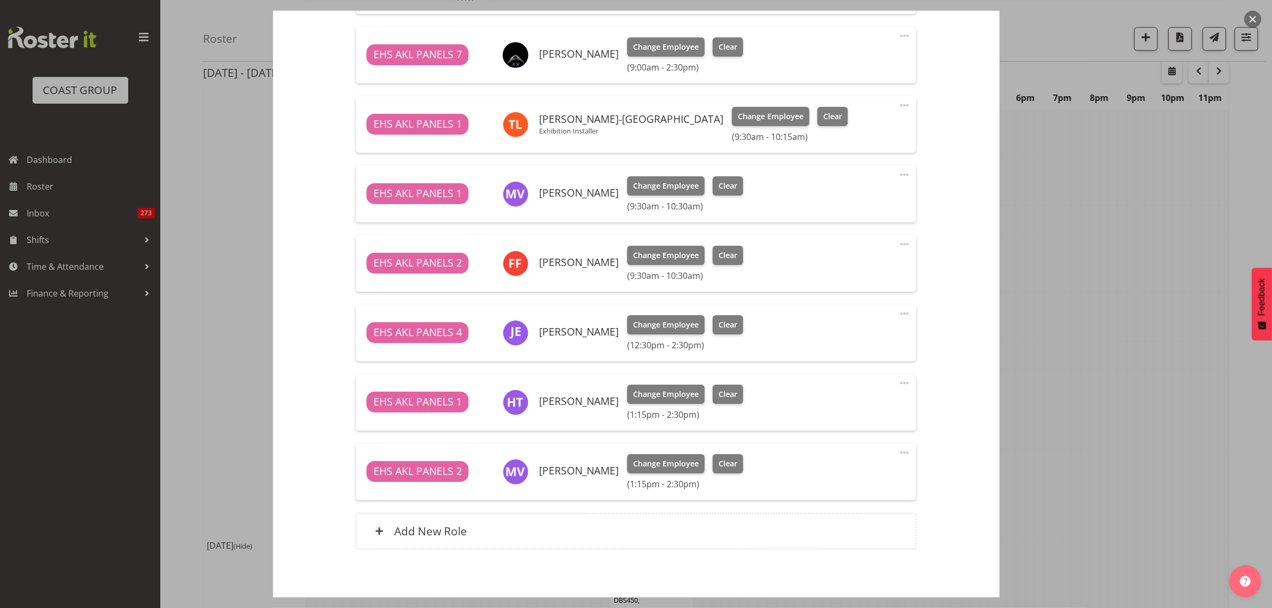
scroll to position [698, 0]
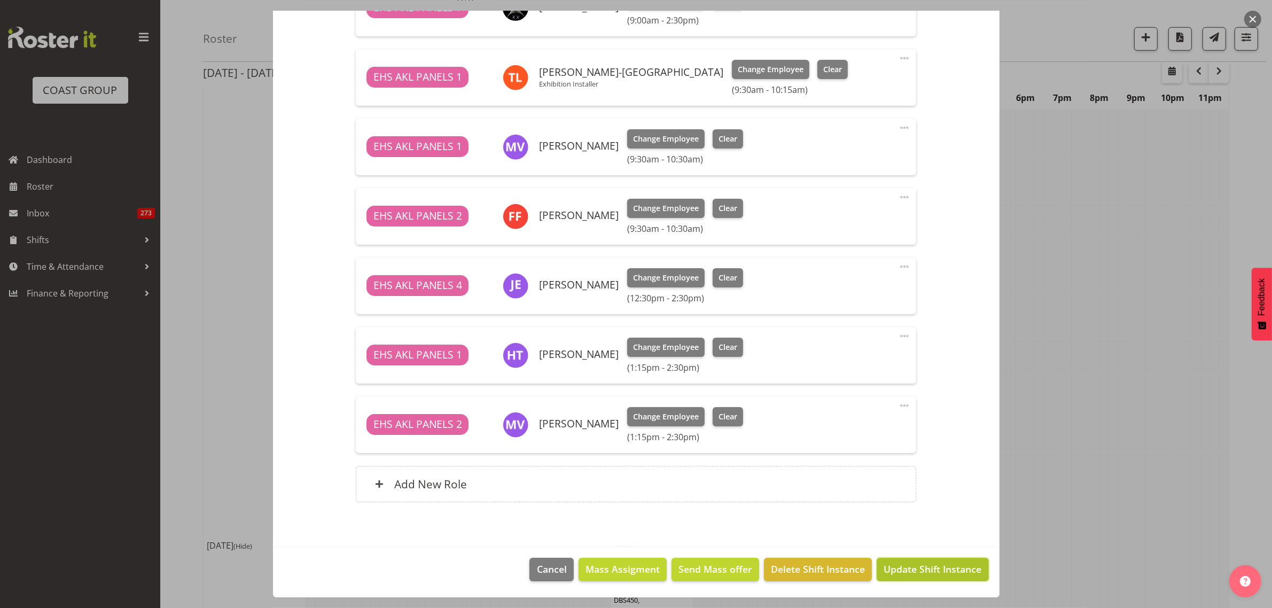
click at [909, 567] on span "Update Shift Instance" at bounding box center [933, 569] width 98 height 14
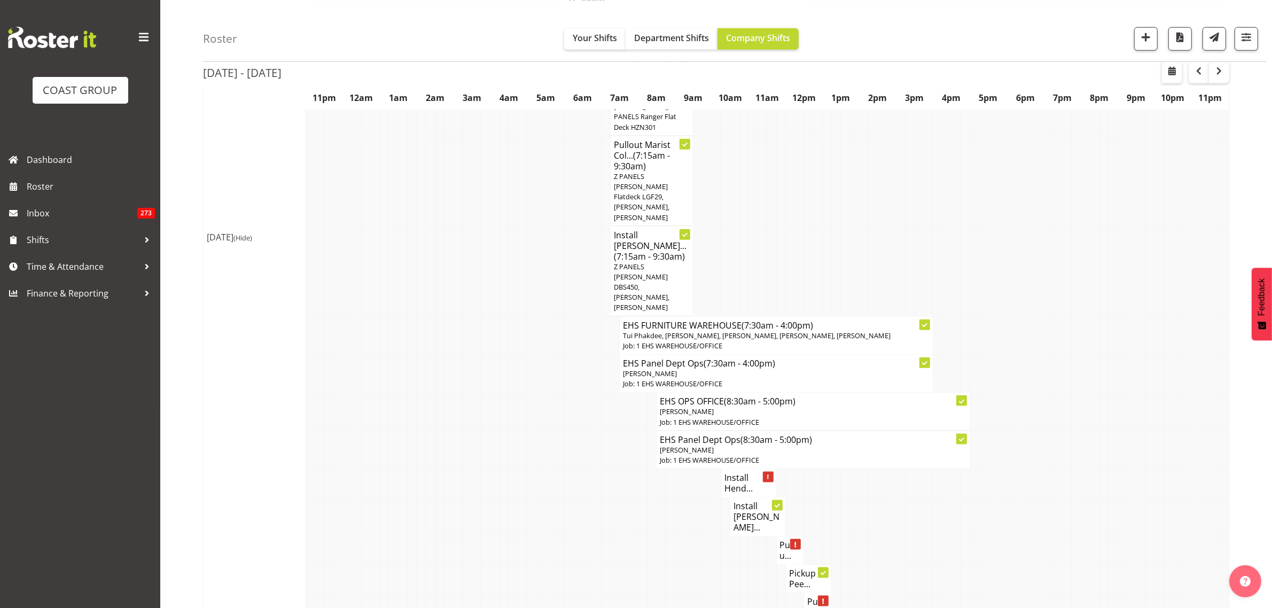
scroll to position [1603, 0]
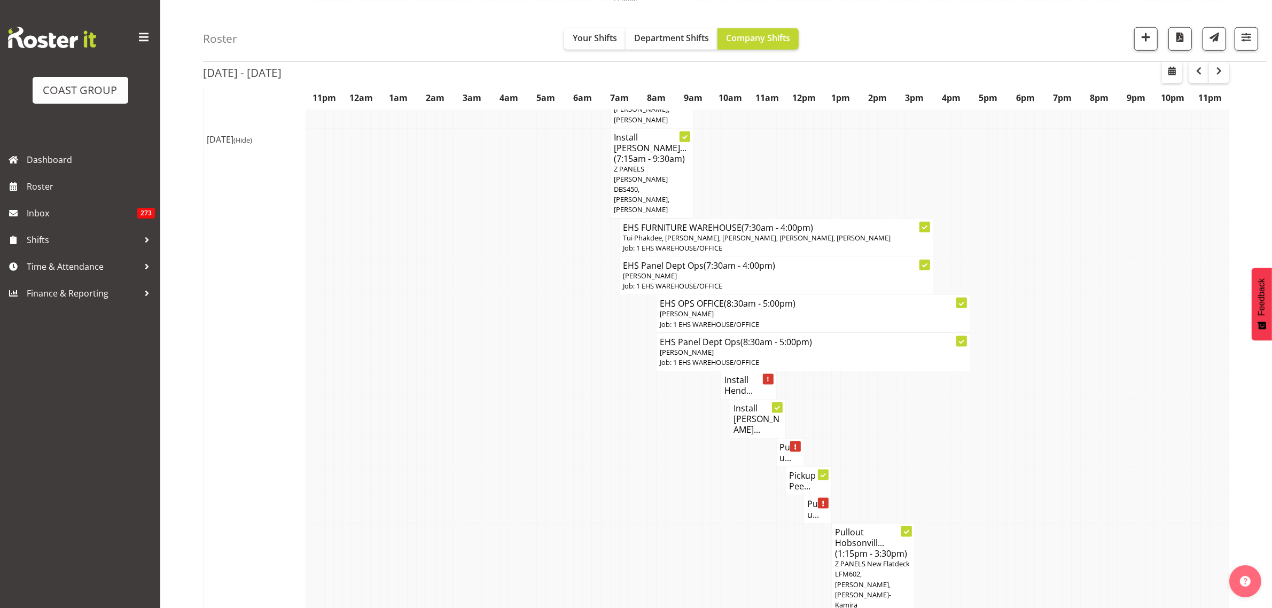
click at [743, 374] on h4 "Install Hend..." at bounding box center [748, 384] width 49 height 21
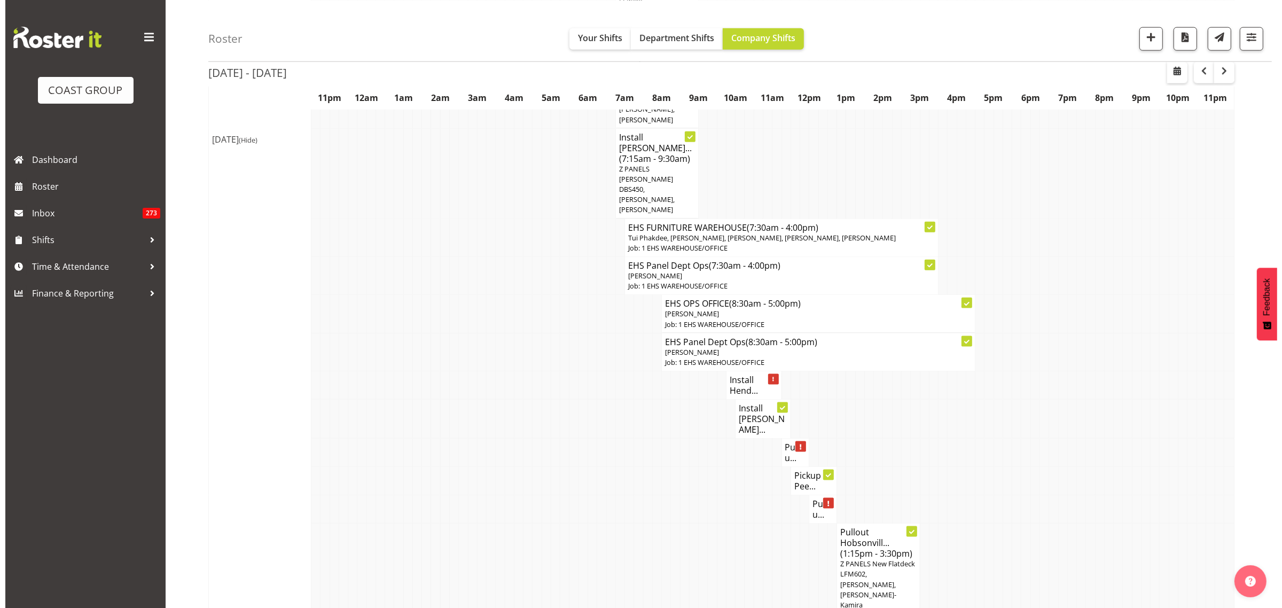
scroll to position [1597, 0]
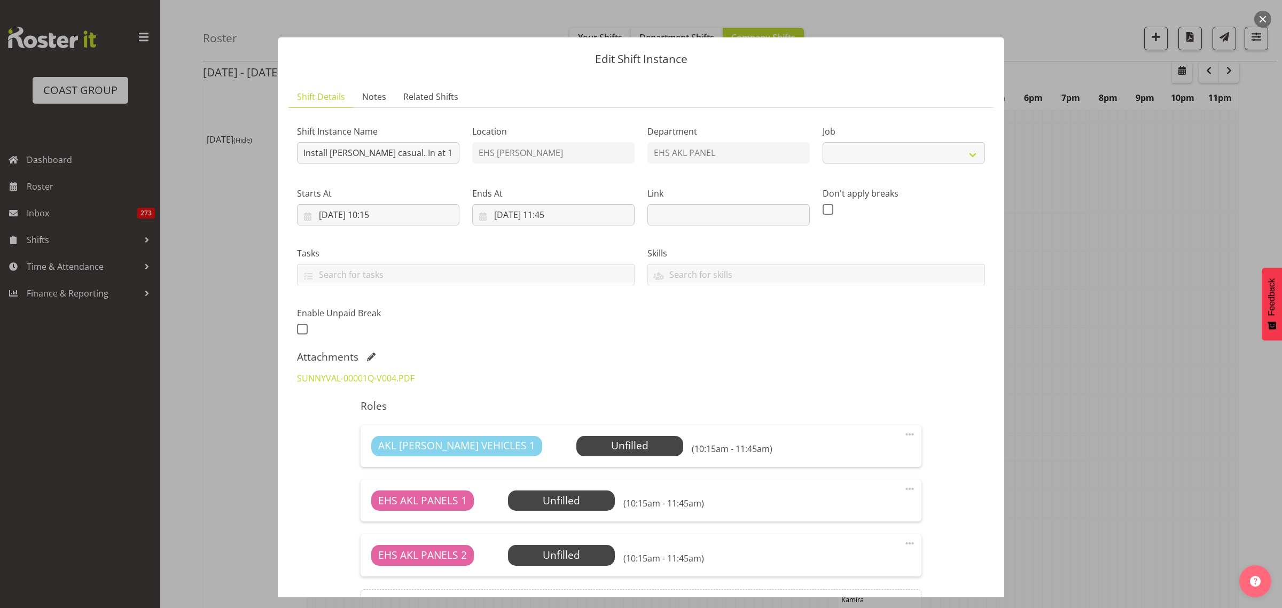
select select "8653"
click at [611, 440] on span "Select Employee" at bounding box center [630, 445] width 80 height 15
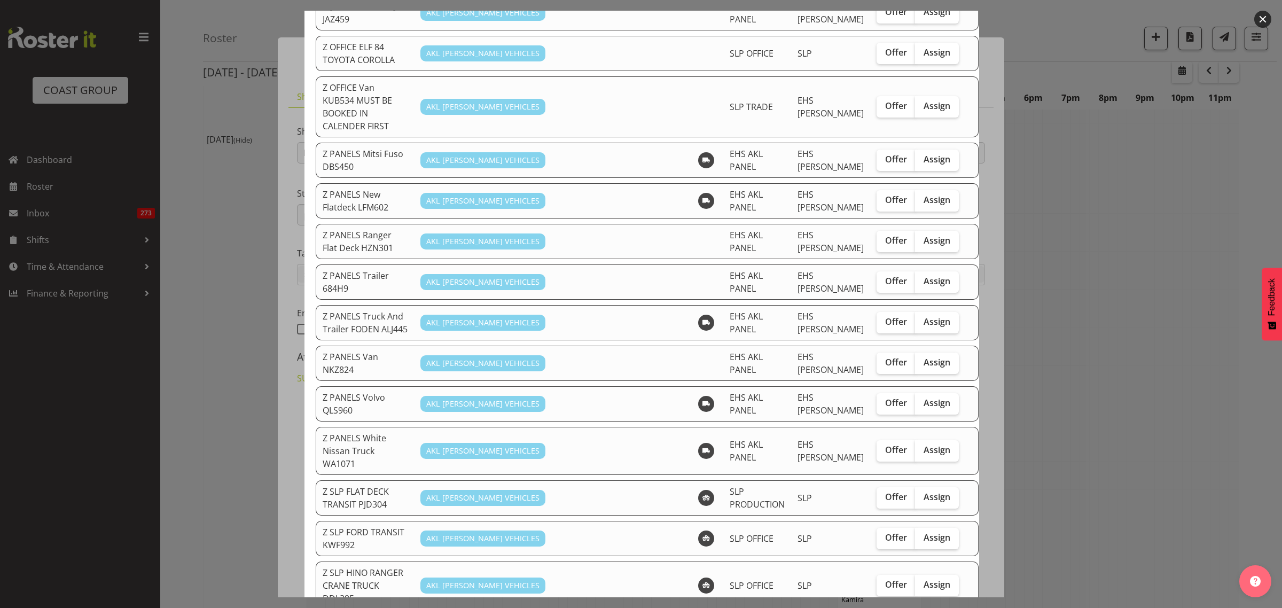
scroll to position [735, 0]
click at [924, 193] on span "Assign" at bounding box center [937, 198] width 27 height 11
click at [919, 196] on input "Assign" at bounding box center [918, 199] width 7 height 7
checkbox input "true"
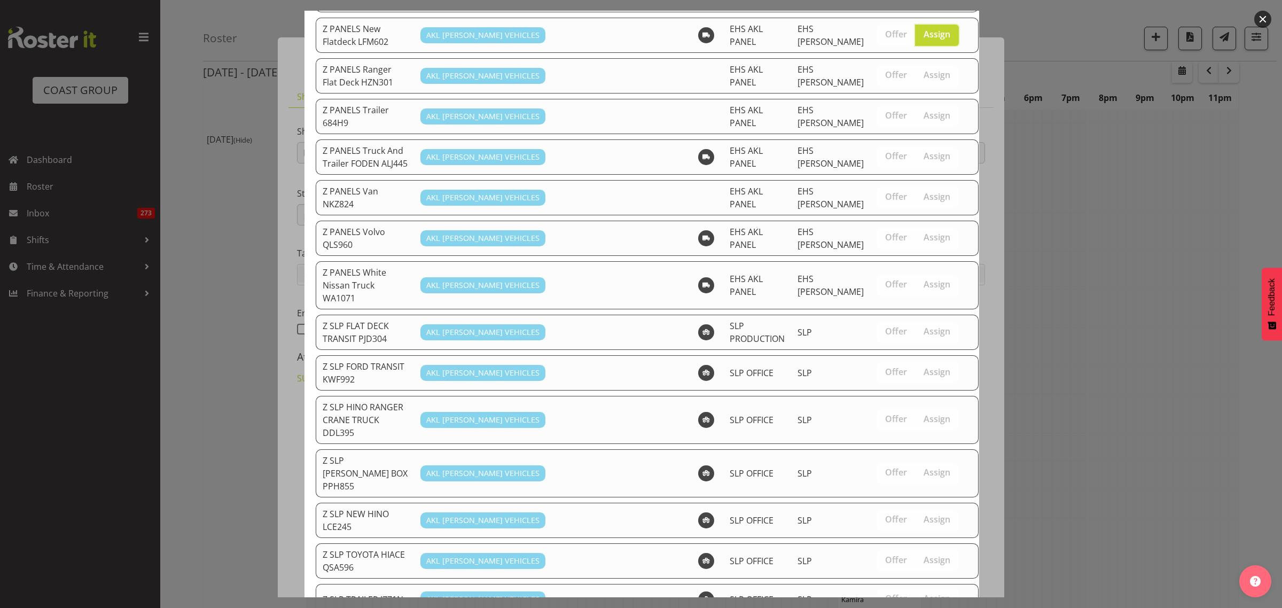
scroll to position [979, 0]
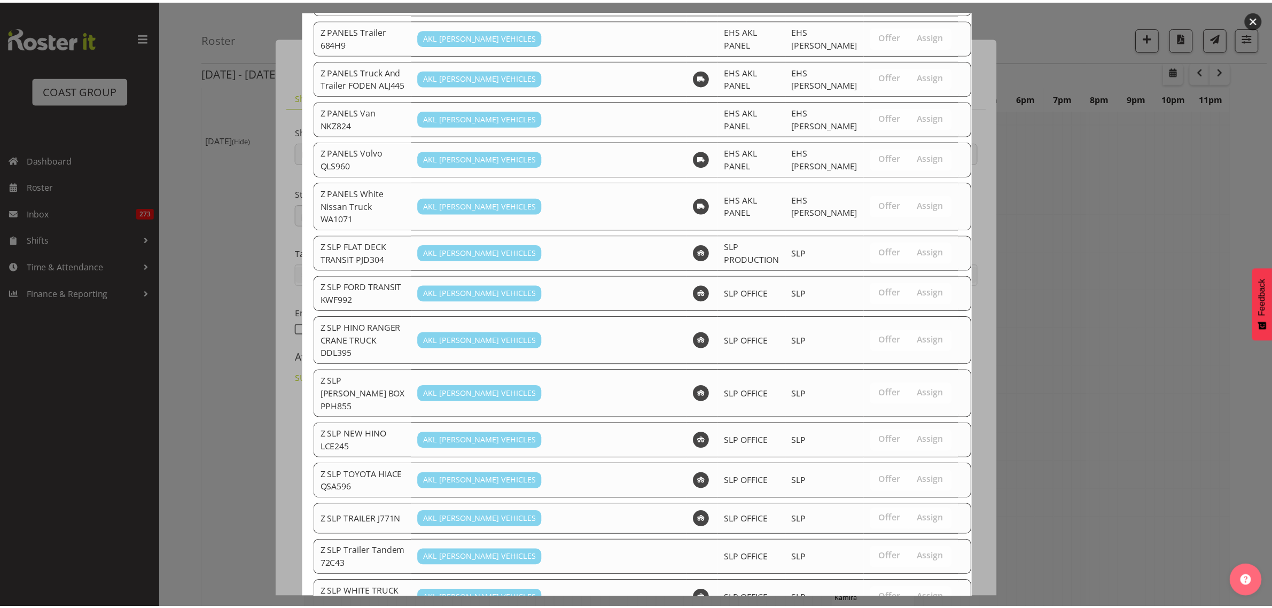
scroll to position [1603, 0]
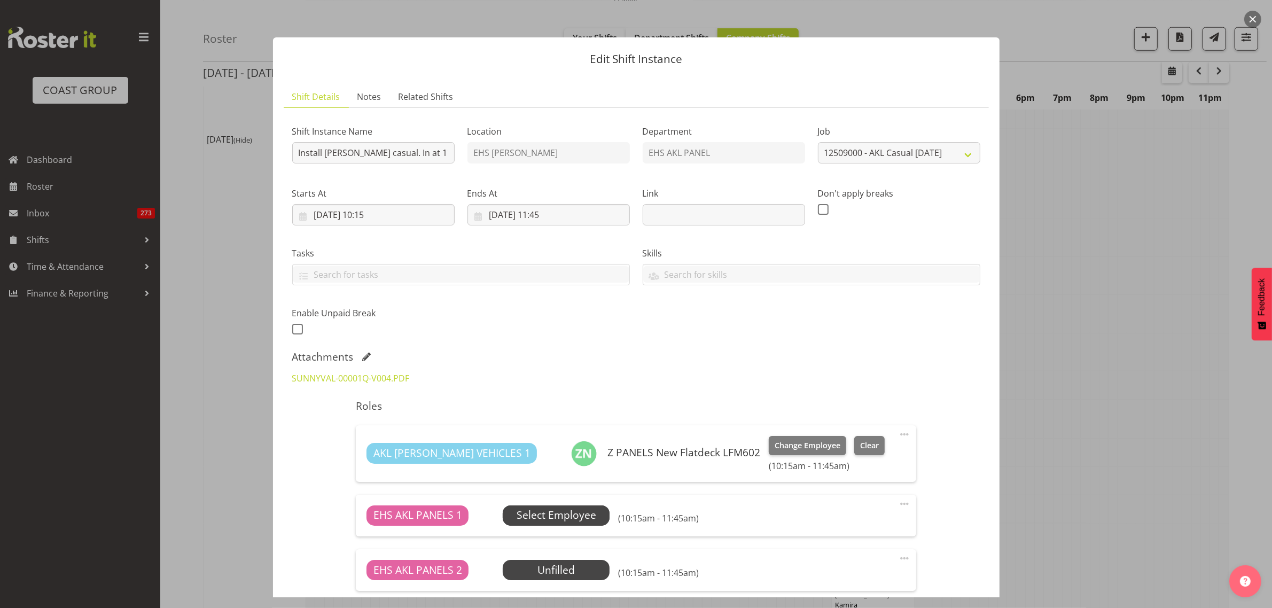
click at [572, 517] on span "Select Employee" at bounding box center [557, 515] width 80 height 15
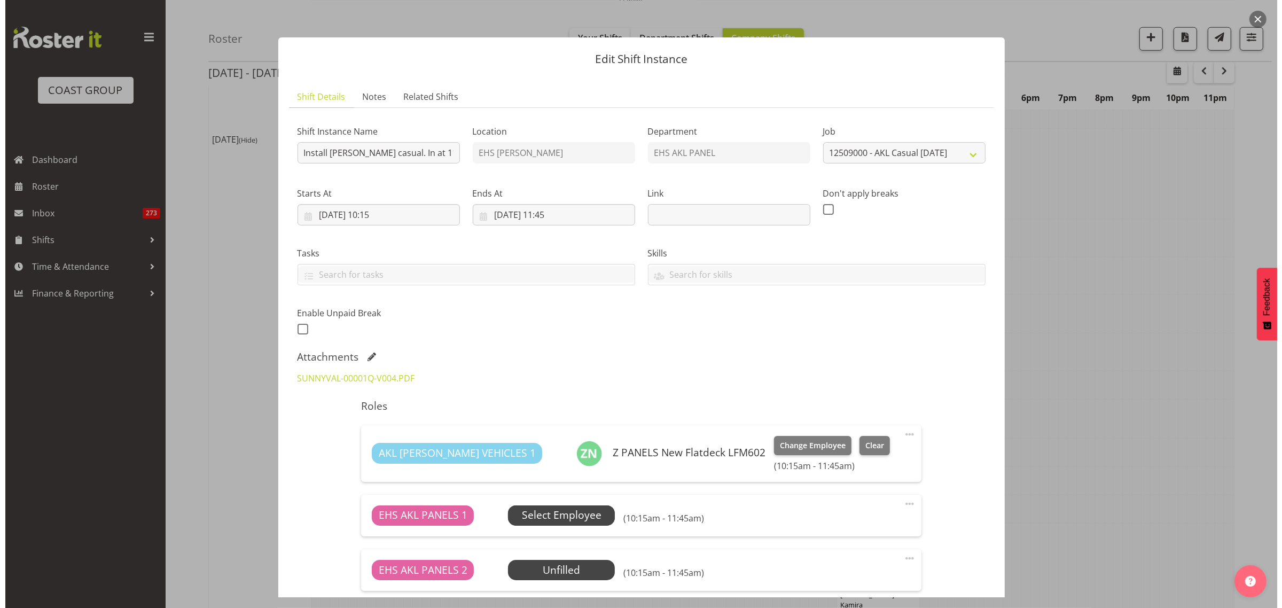
scroll to position [1597, 0]
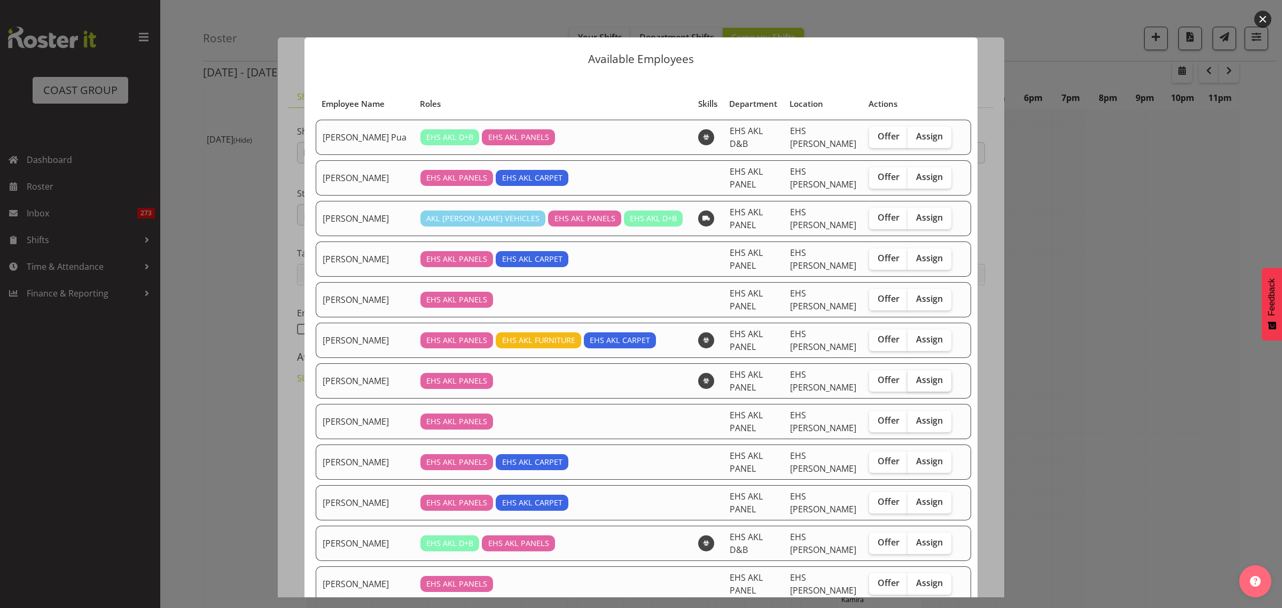
click at [917, 378] on span "Assign" at bounding box center [929, 379] width 27 height 11
click at [915, 378] on input "Assign" at bounding box center [911, 380] width 7 height 7
checkbox input "true"
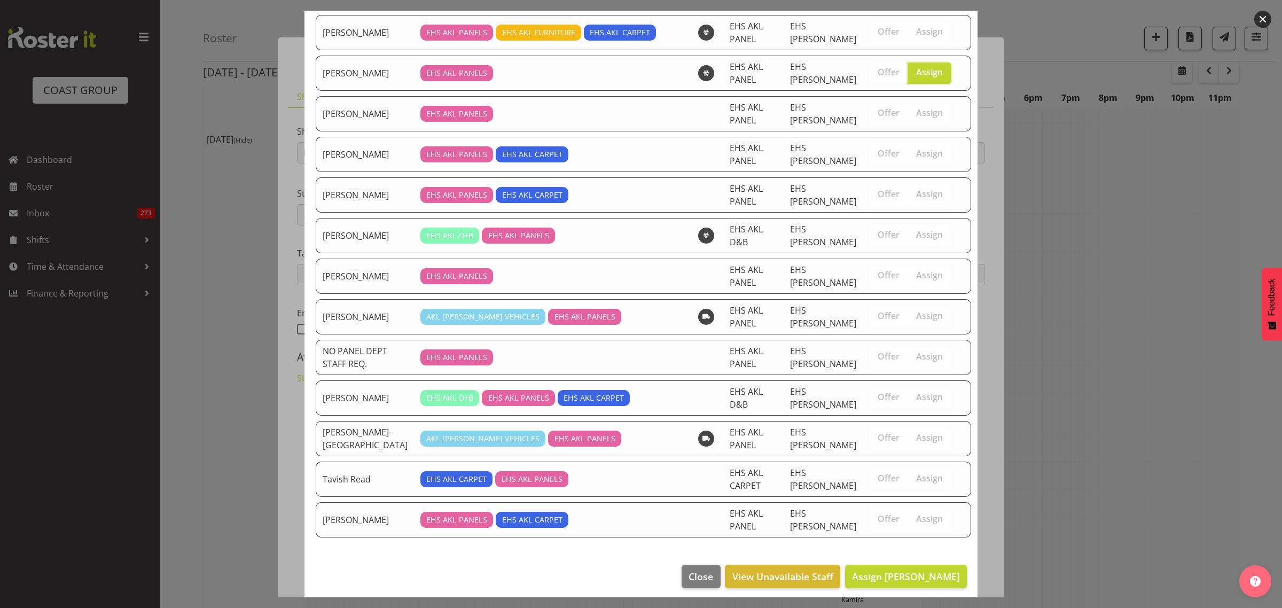
scroll to position [318, 0]
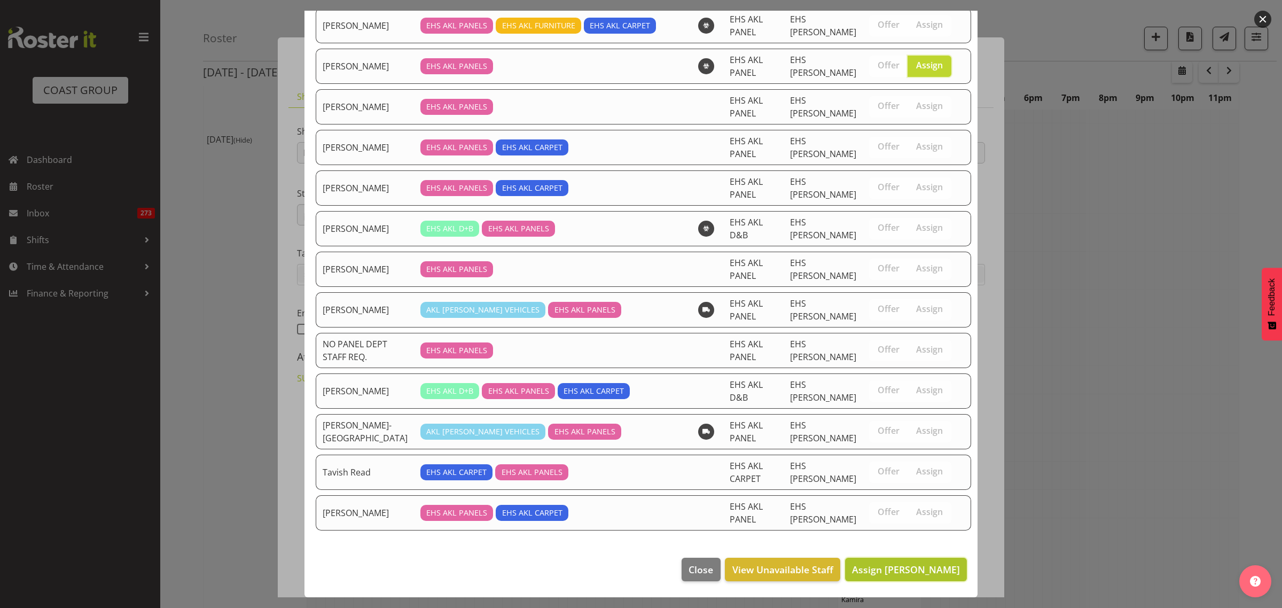
click at [874, 569] on span "Assign [PERSON_NAME]" at bounding box center [906, 569] width 108 height 13
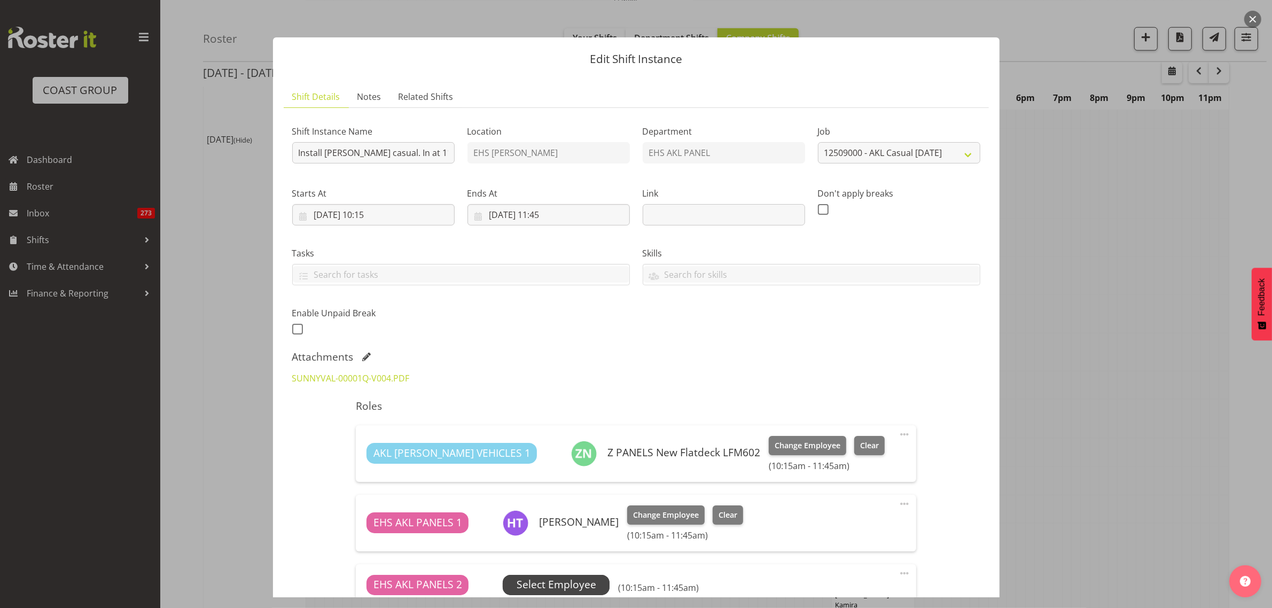
click at [573, 588] on span "Select Employee" at bounding box center [557, 584] width 80 height 15
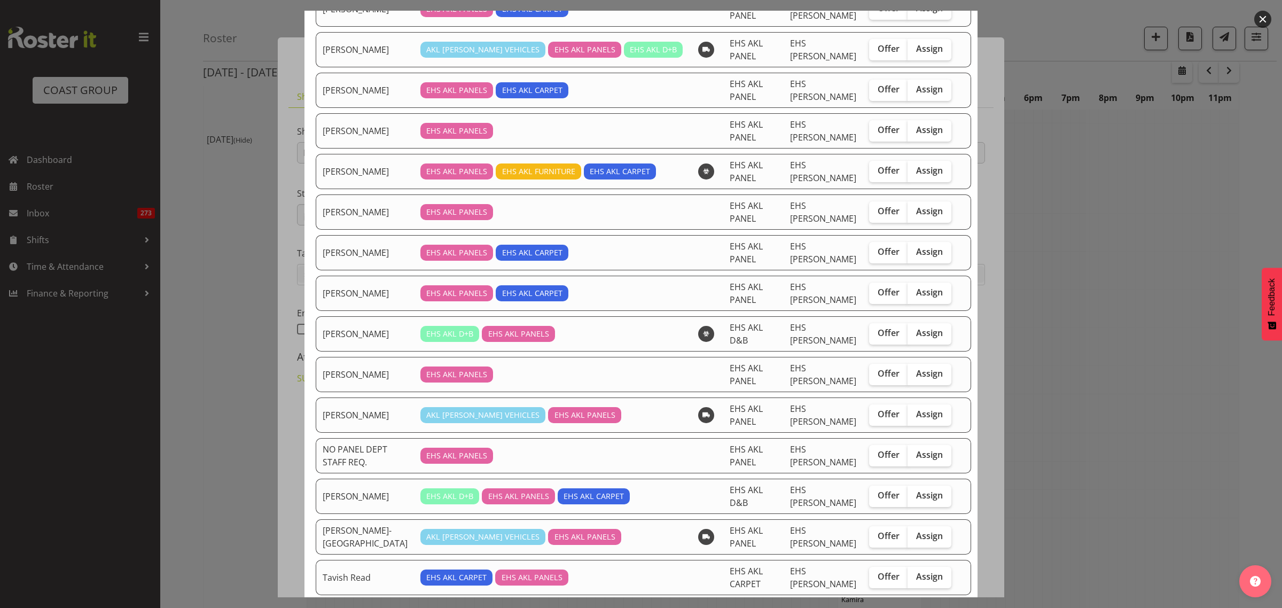
scroll to position [200, 0]
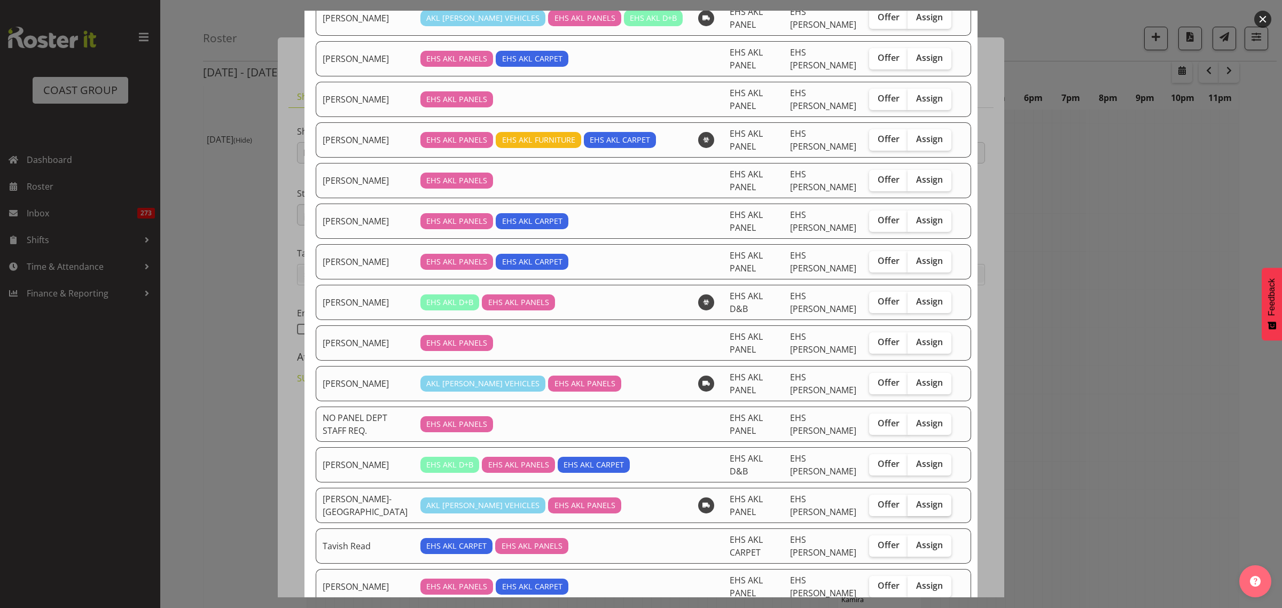
click at [917, 506] on span "Assign" at bounding box center [929, 504] width 27 height 11
click at [915, 506] on input "Assign" at bounding box center [911, 504] width 7 height 7
checkbox input "true"
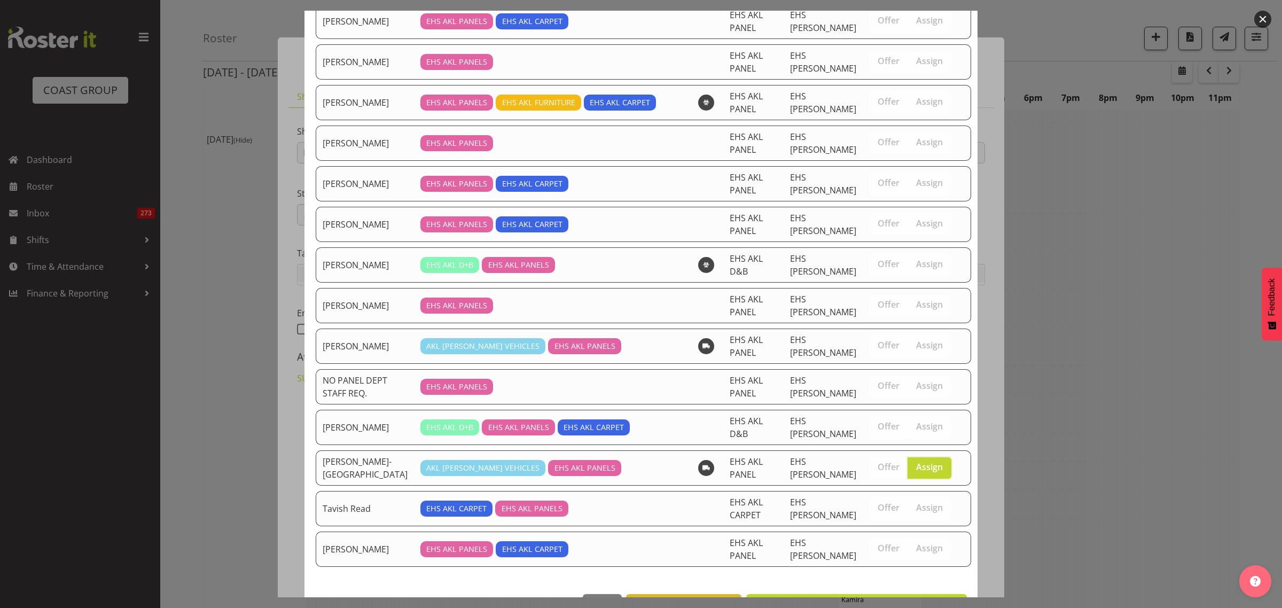
scroll to position [278, 0]
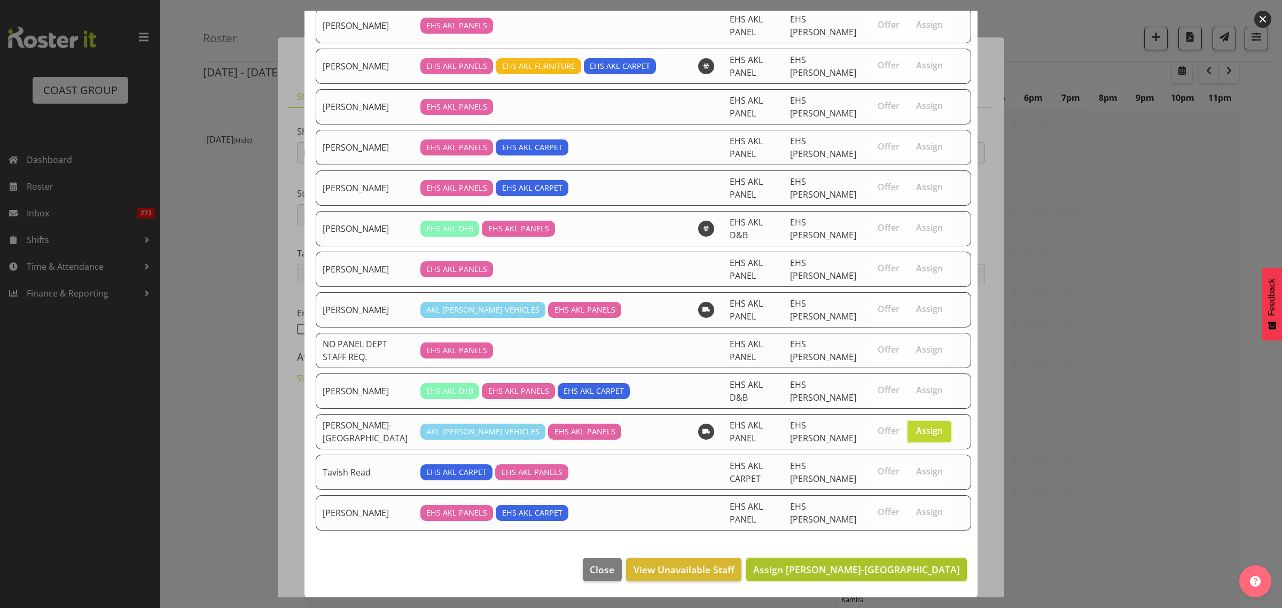
click at [872, 570] on span "Assign [PERSON_NAME]-[GEOGRAPHIC_DATA]" at bounding box center [856, 569] width 207 height 13
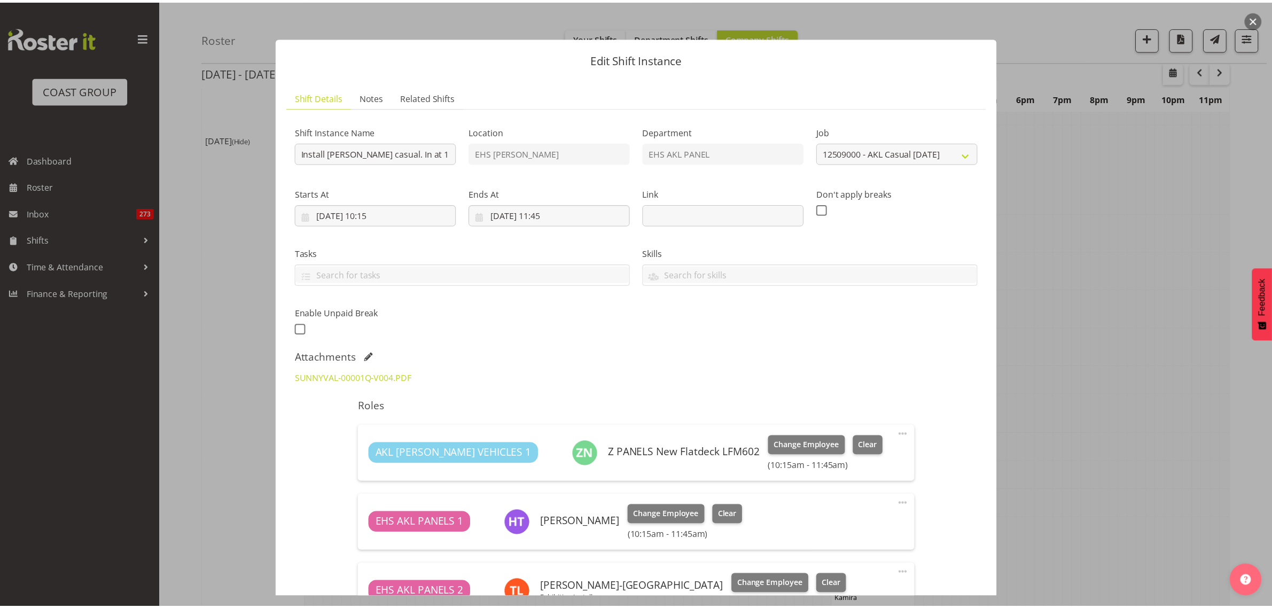
scroll to position [1603, 0]
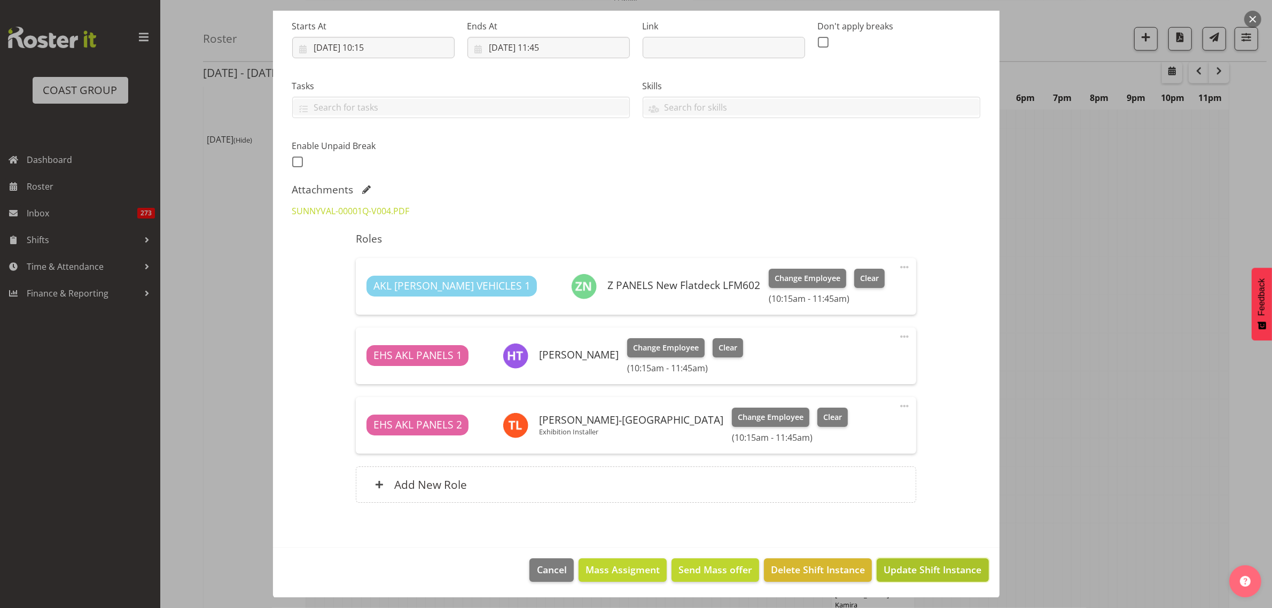
click at [903, 572] on span "Update Shift Instance" at bounding box center [933, 570] width 98 height 14
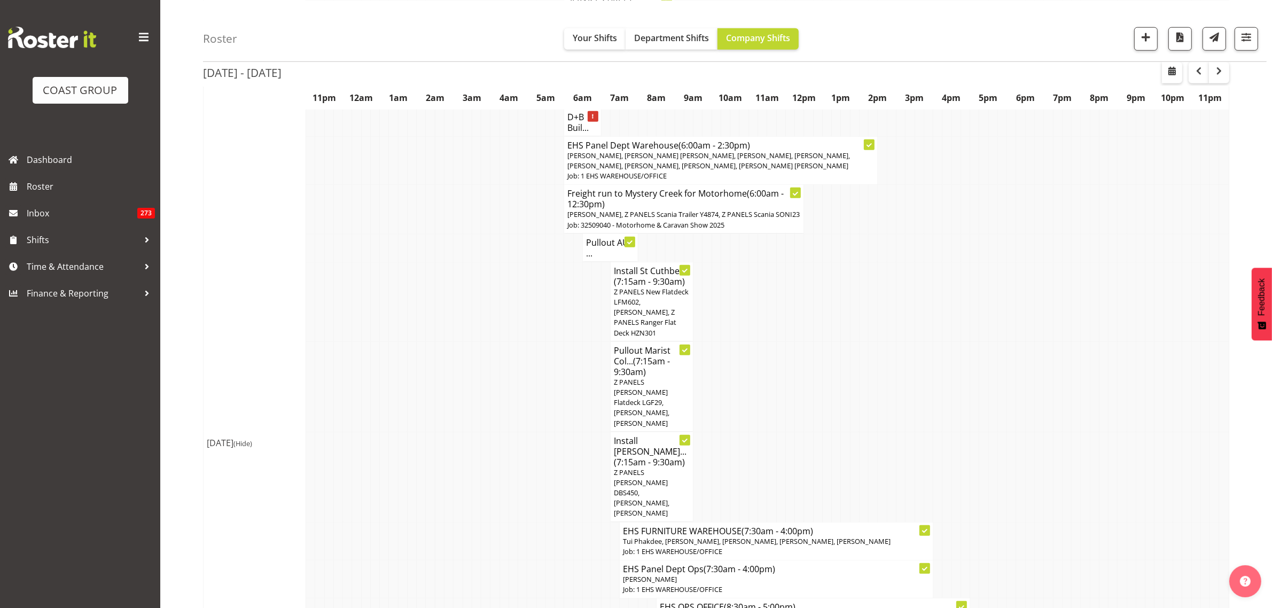
scroll to position [1536, 0]
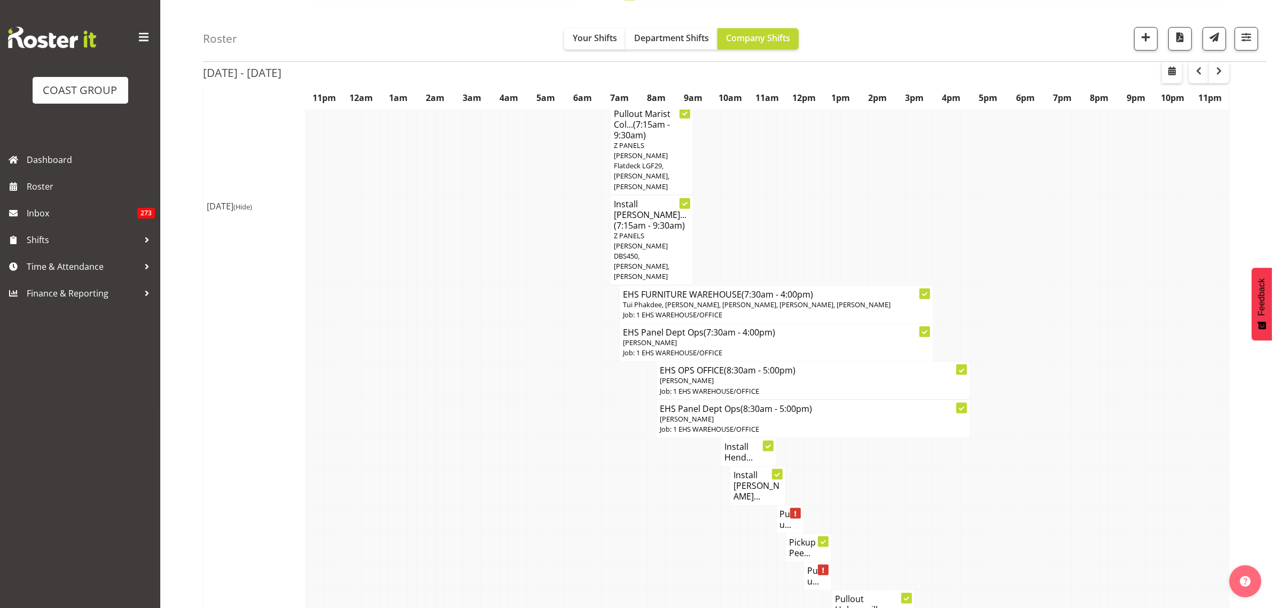
click at [786, 509] on h4 "Pullou..." at bounding box center [790, 519] width 21 height 21
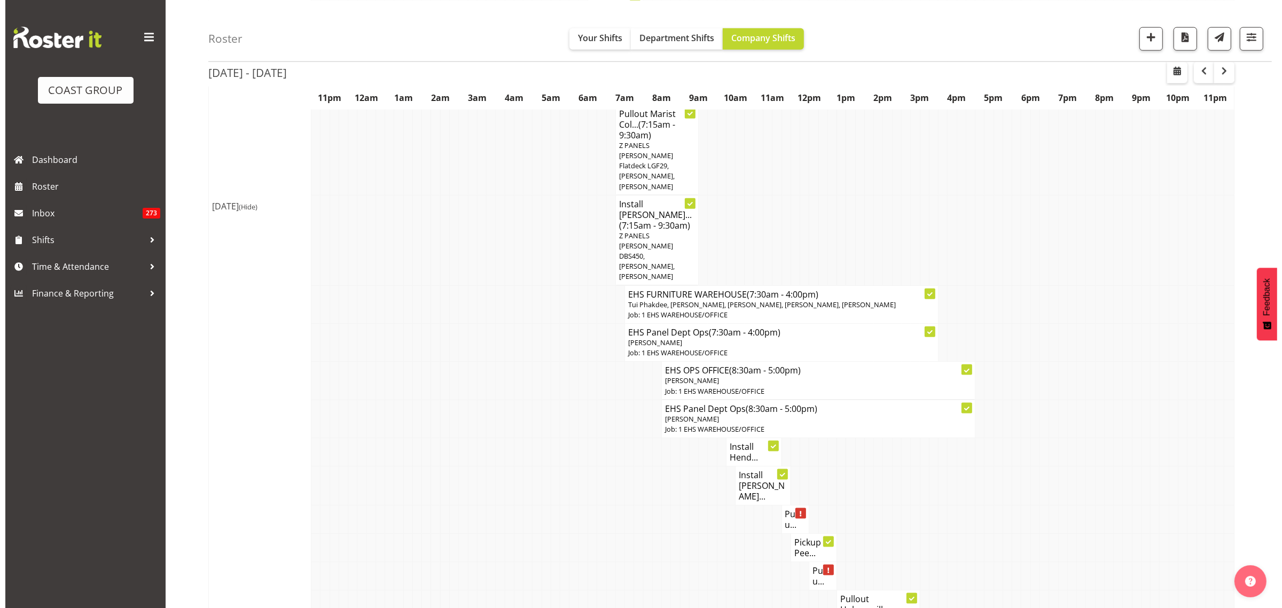
scroll to position [1531, 0]
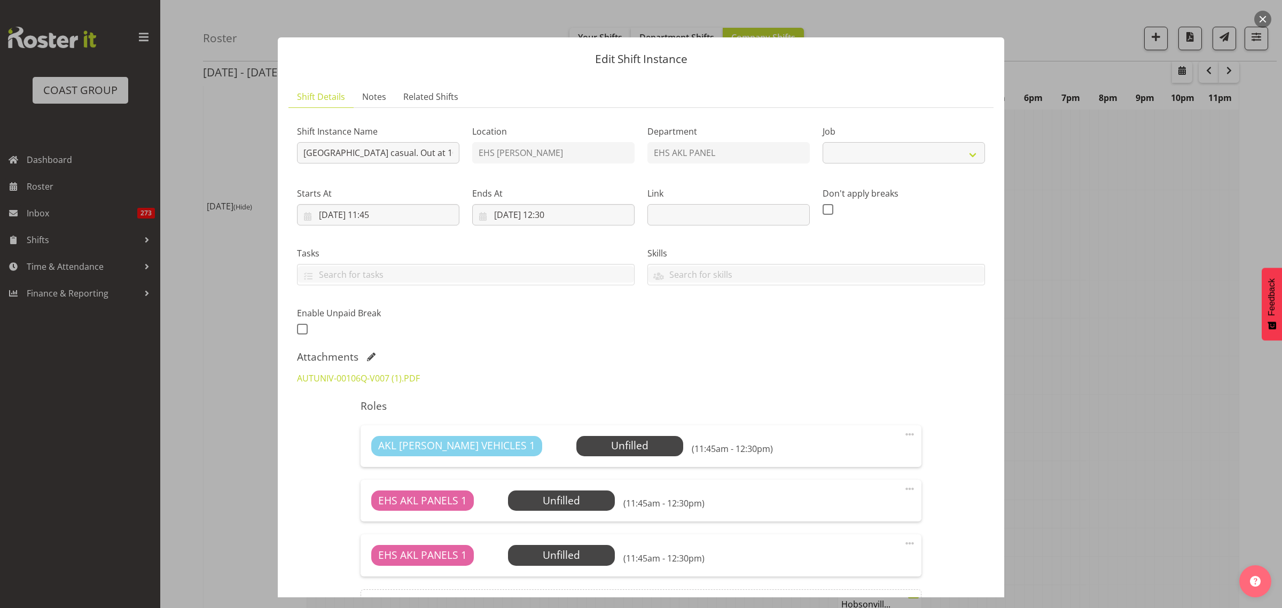
select select "8653"
click at [590, 445] on span "Select Employee" at bounding box center [630, 445] width 80 height 15
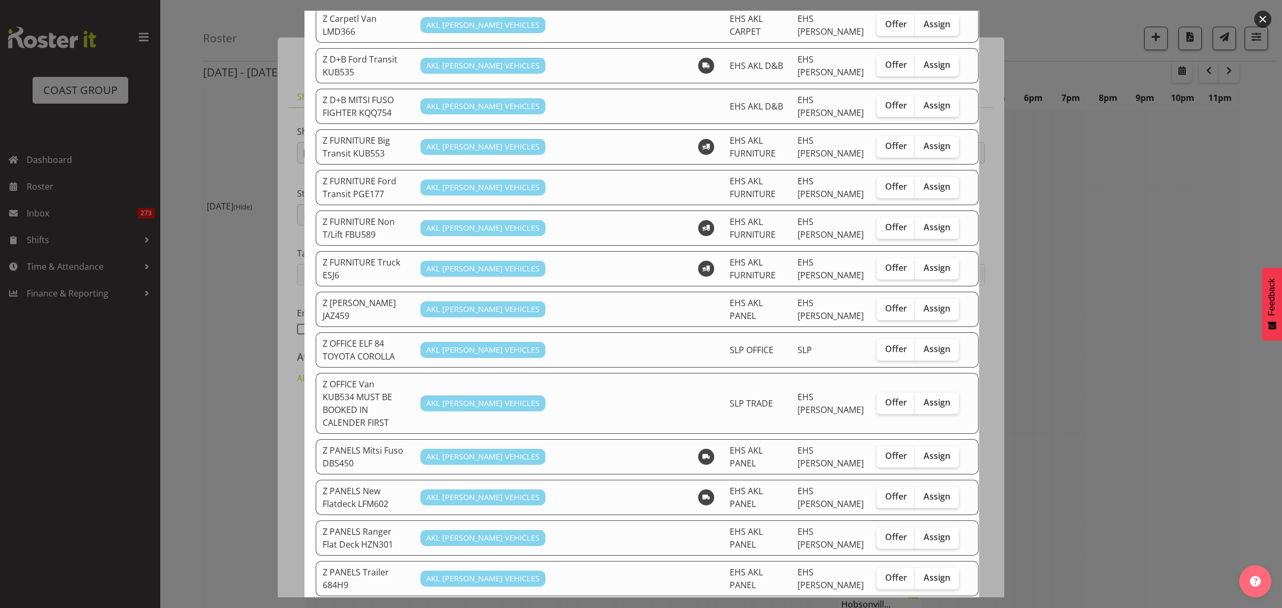
scroll to position [467, 0]
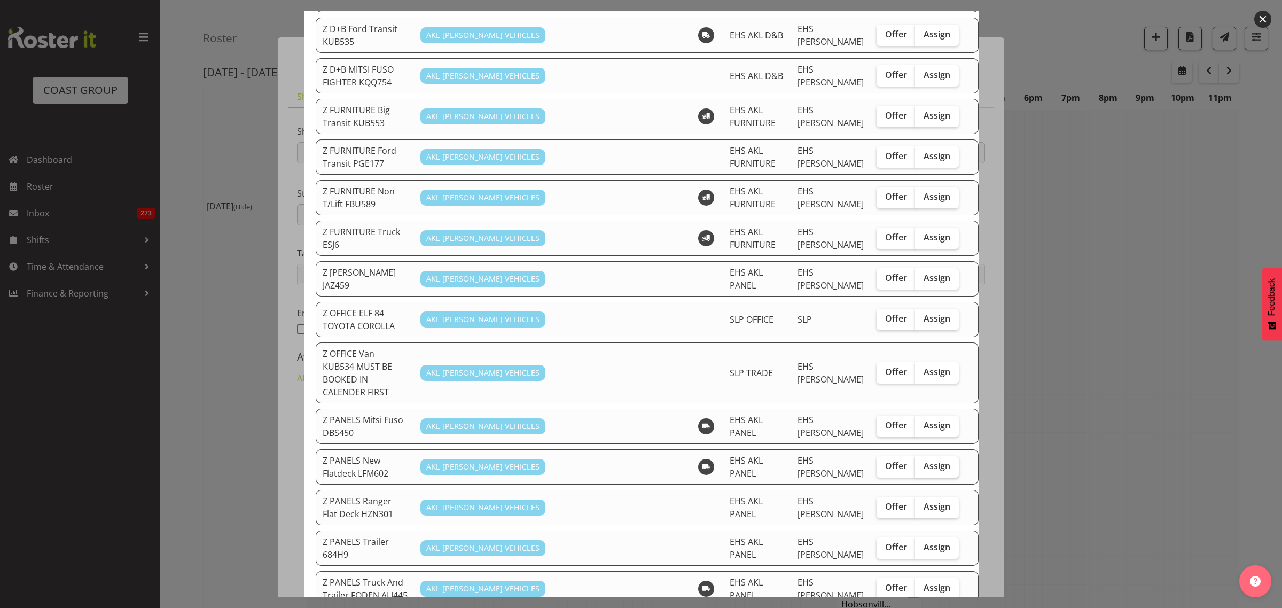
click at [924, 461] on span "Assign" at bounding box center [937, 466] width 27 height 11
click at [915, 463] on input "Assign" at bounding box center [918, 466] width 7 height 7
checkbox input "true"
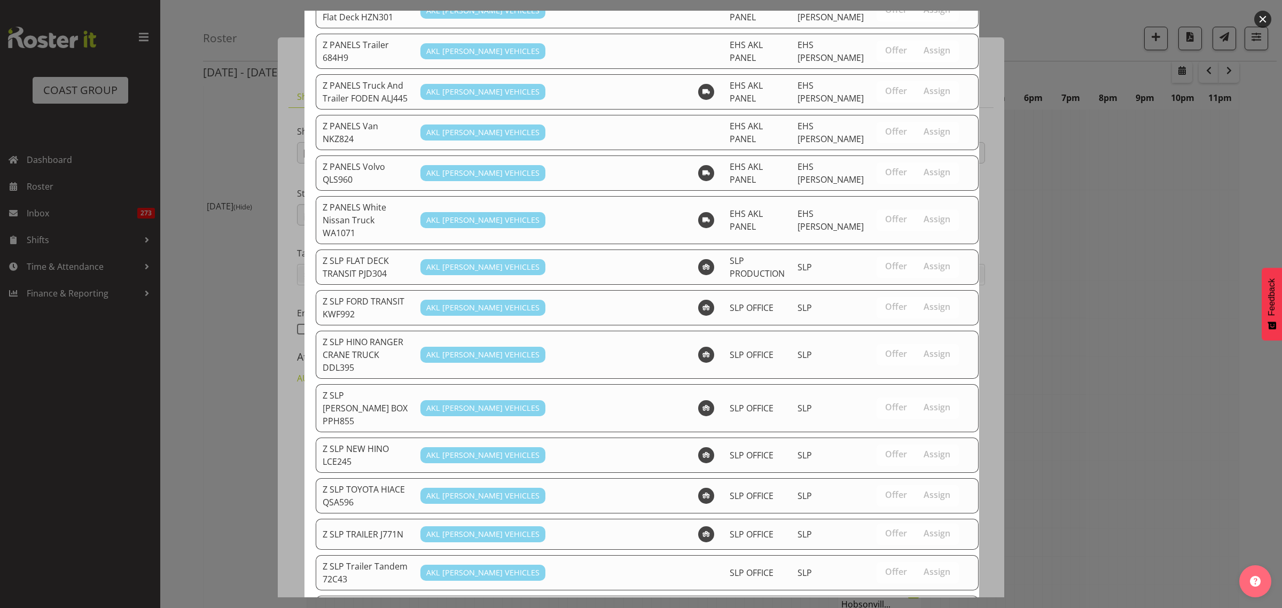
scroll to position [979, 0]
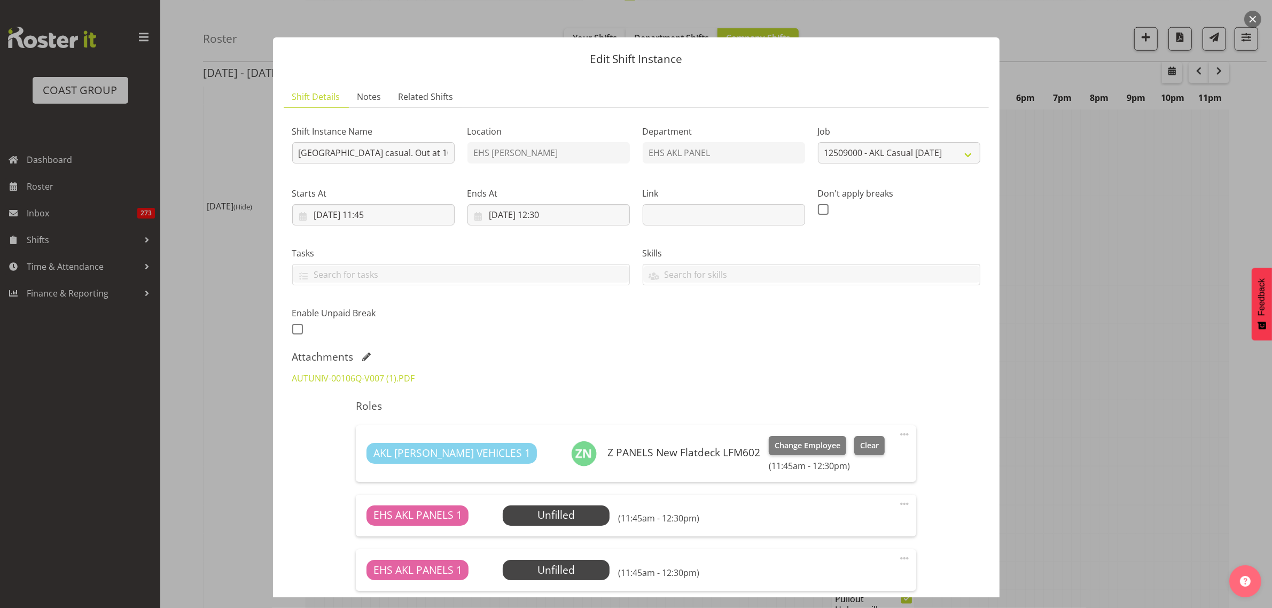
scroll to position [67, 0]
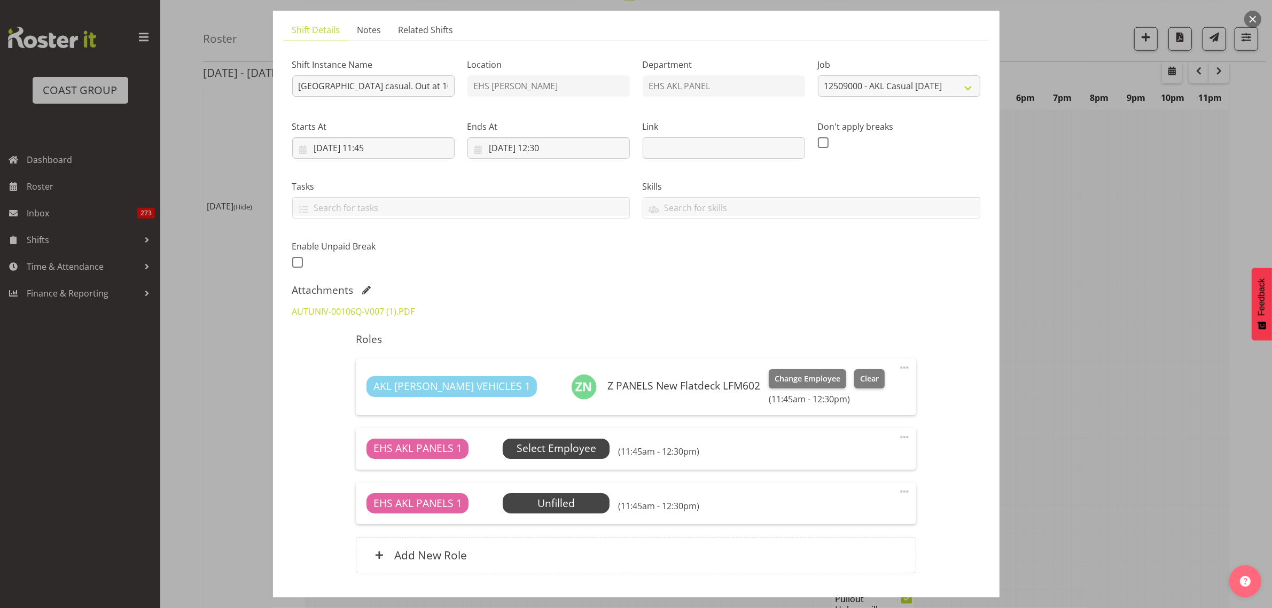
click at [558, 450] on span "Select Employee" at bounding box center [557, 448] width 80 height 15
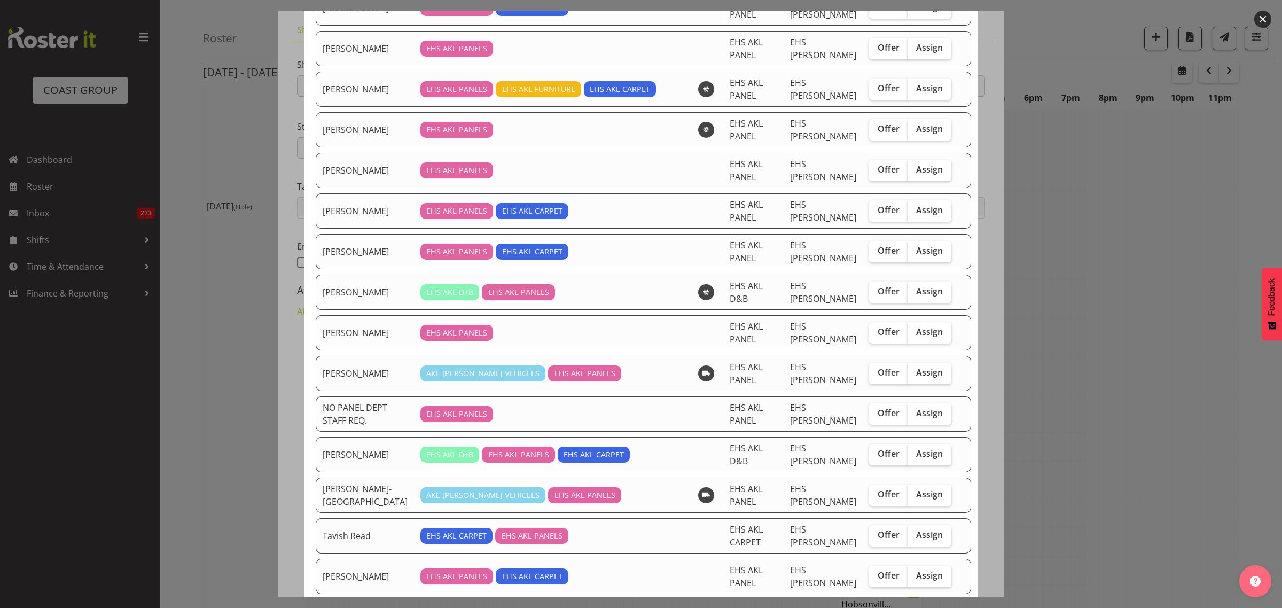
scroll to position [267, 0]
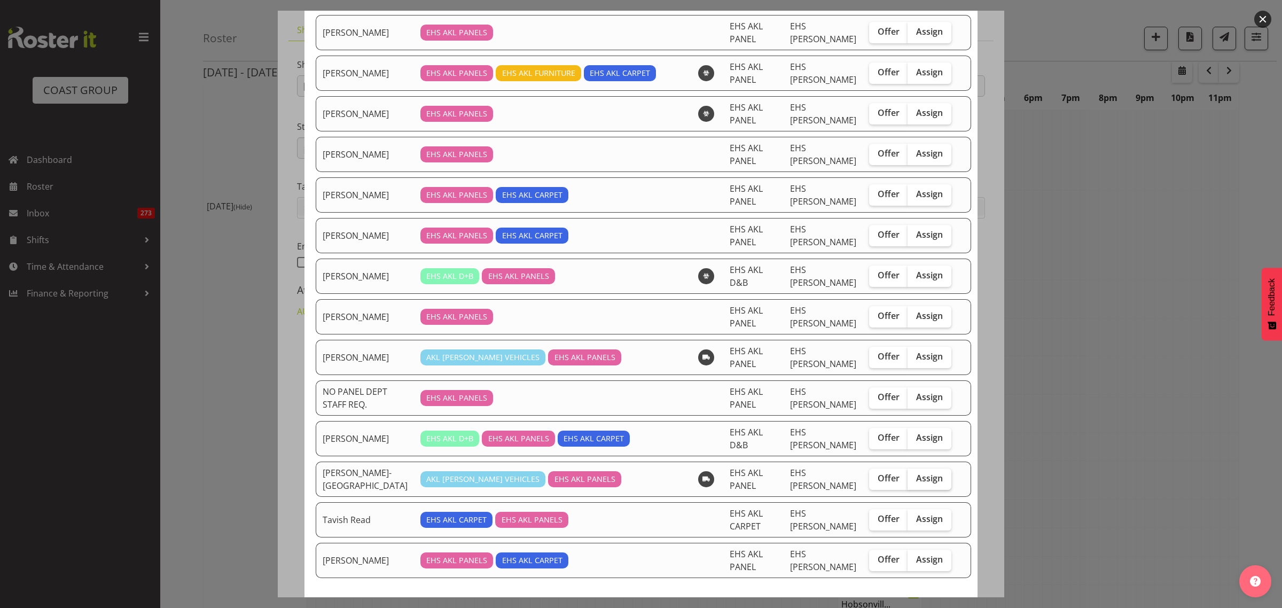
click at [923, 483] on span "Assign" at bounding box center [929, 478] width 27 height 11
click at [915, 482] on input "Assign" at bounding box center [911, 478] width 7 height 7
checkbox input "true"
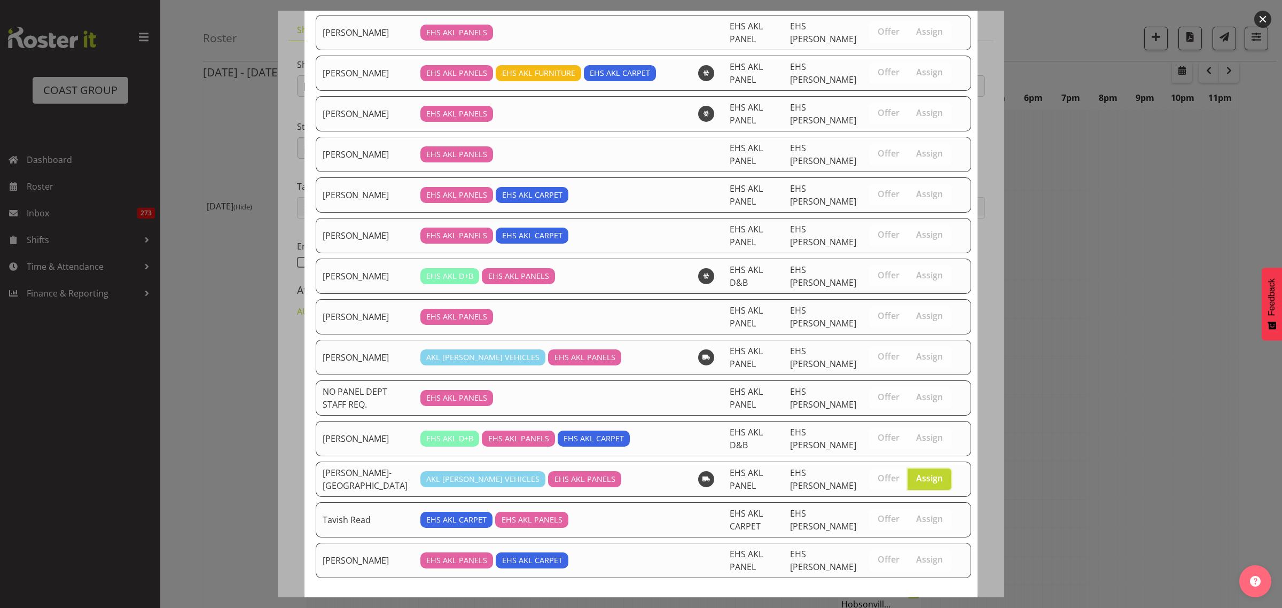
scroll to position [318, 0]
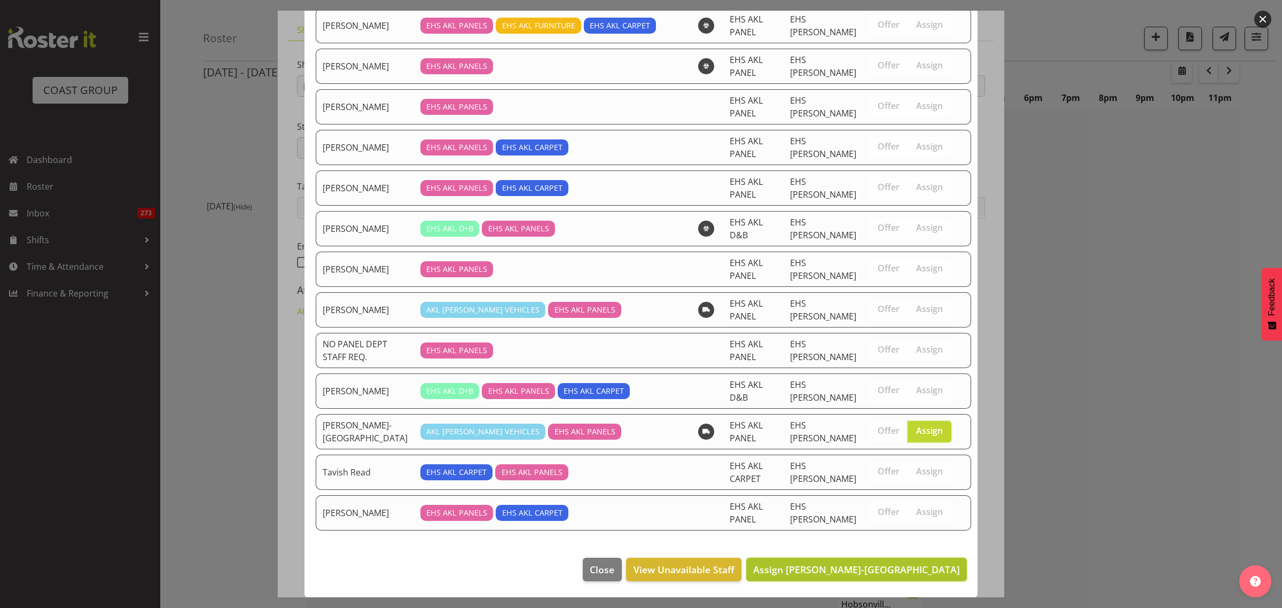
click at [889, 569] on span "Assign [PERSON_NAME]-[GEOGRAPHIC_DATA]" at bounding box center [856, 569] width 207 height 13
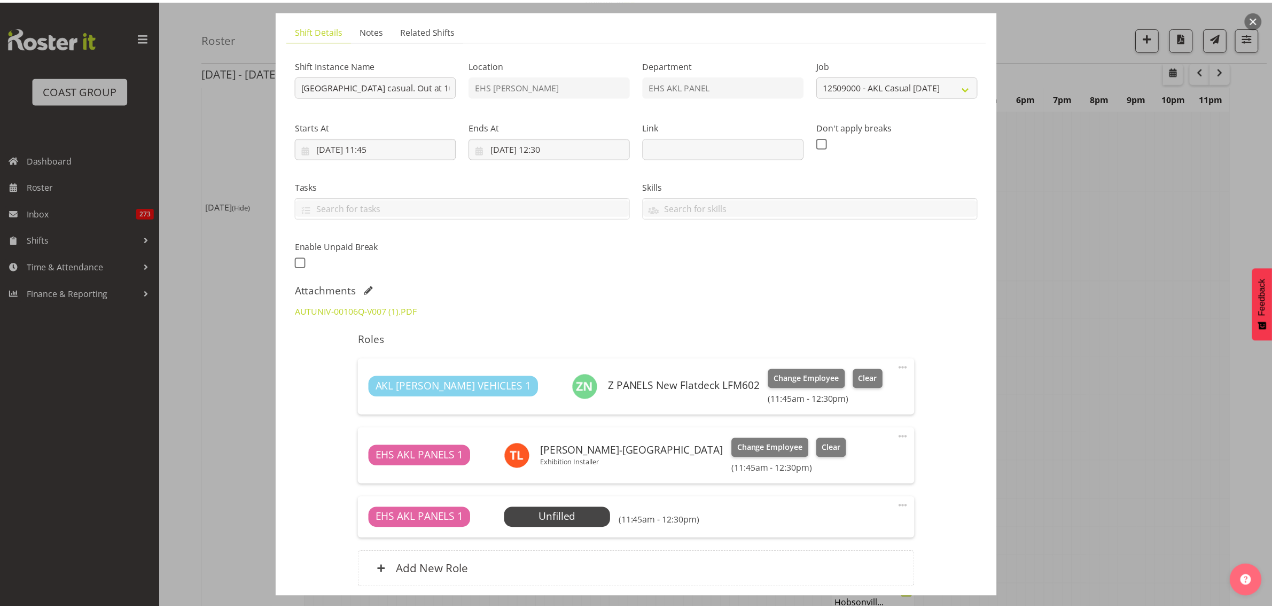
scroll to position [1536, 0]
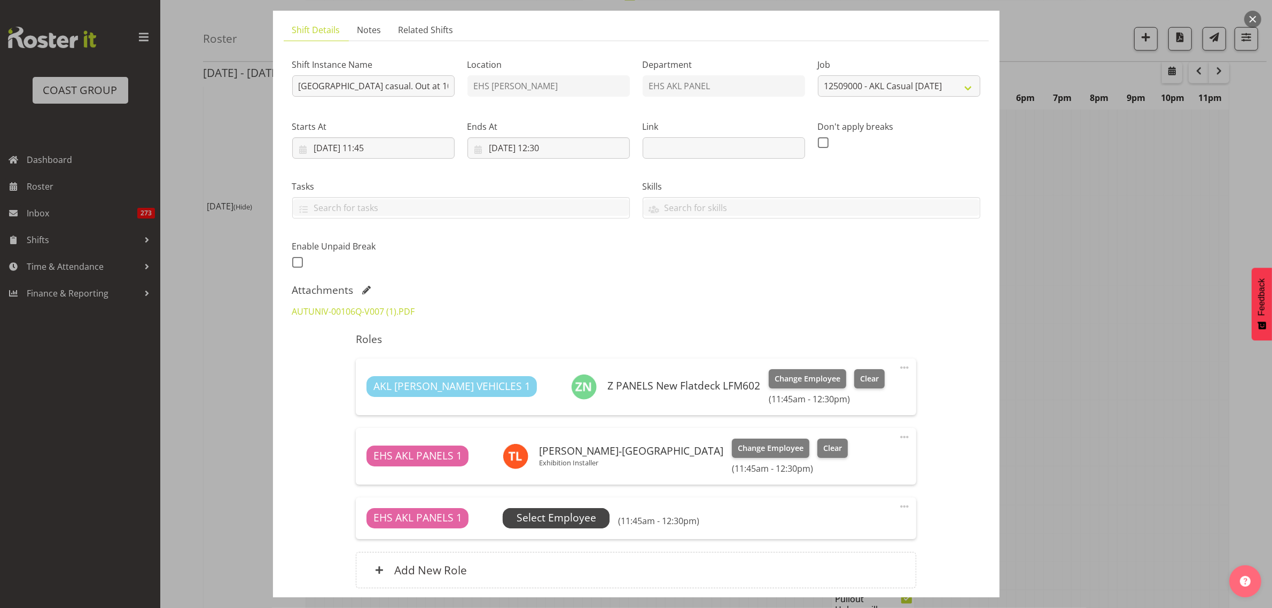
click at [568, 514] on span "Select Employee" at bounding box center [557, 517] width 80 height 15
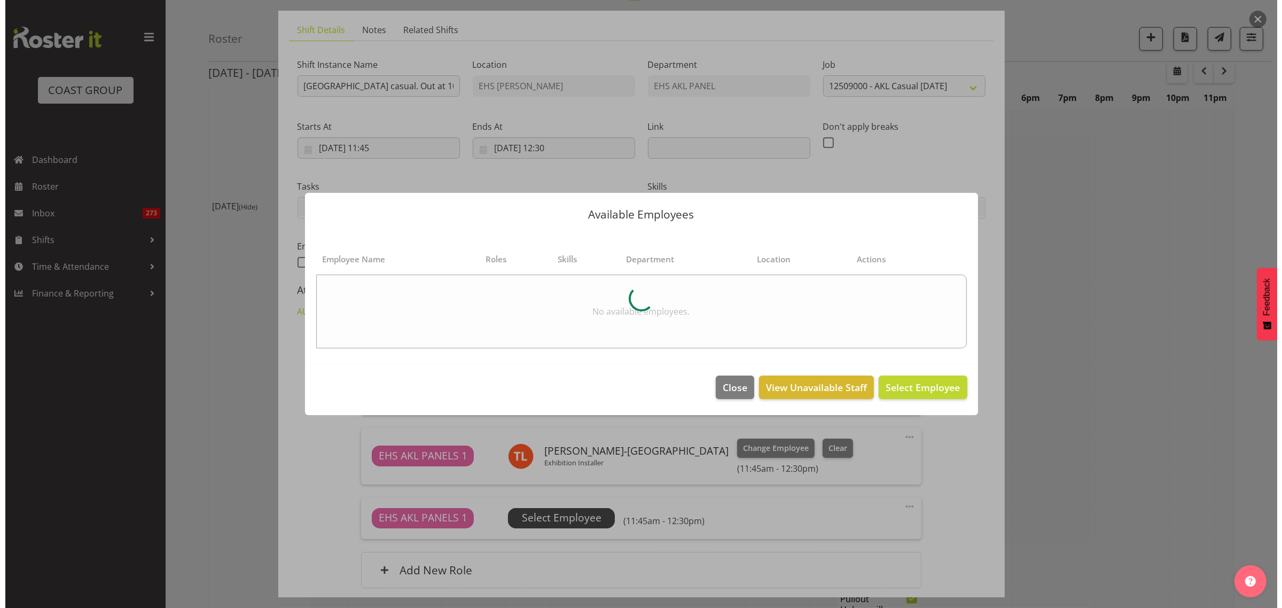
scroll to position [1531, 0]
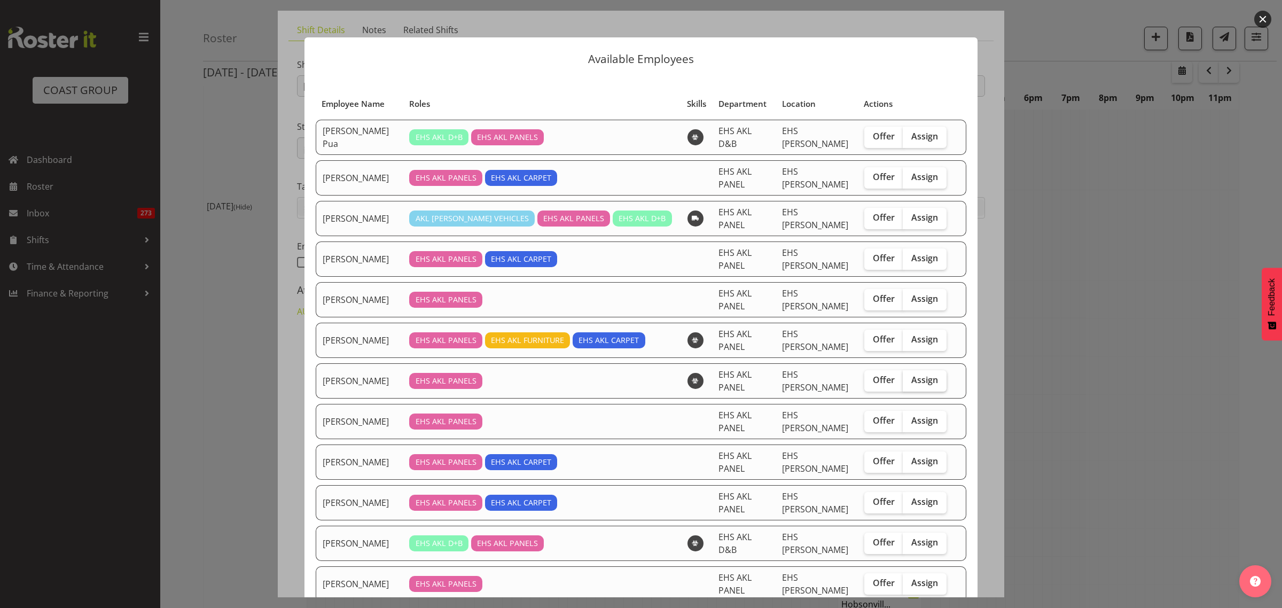
click at [915, 380] on span "Assign" at bounding box center [924, 379] width 27 height 11
click at [910, 380] on input "Assign" at bounding box center [906, 380] width 7 height 7
checkbox input "true"
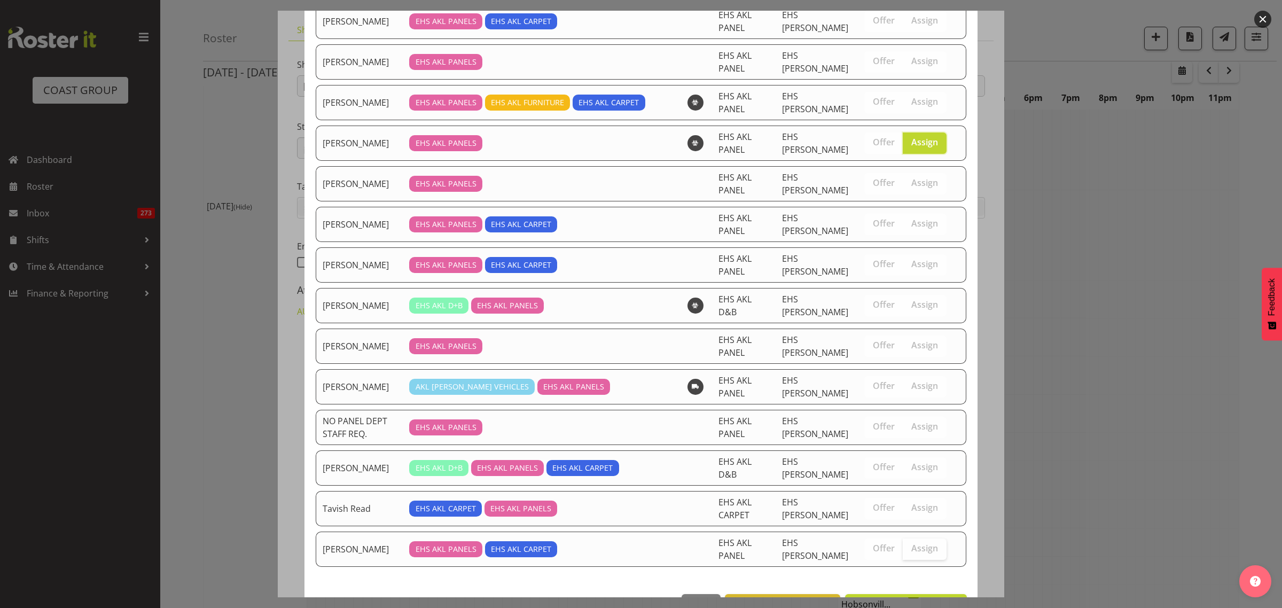
scroll to position [278, 0]
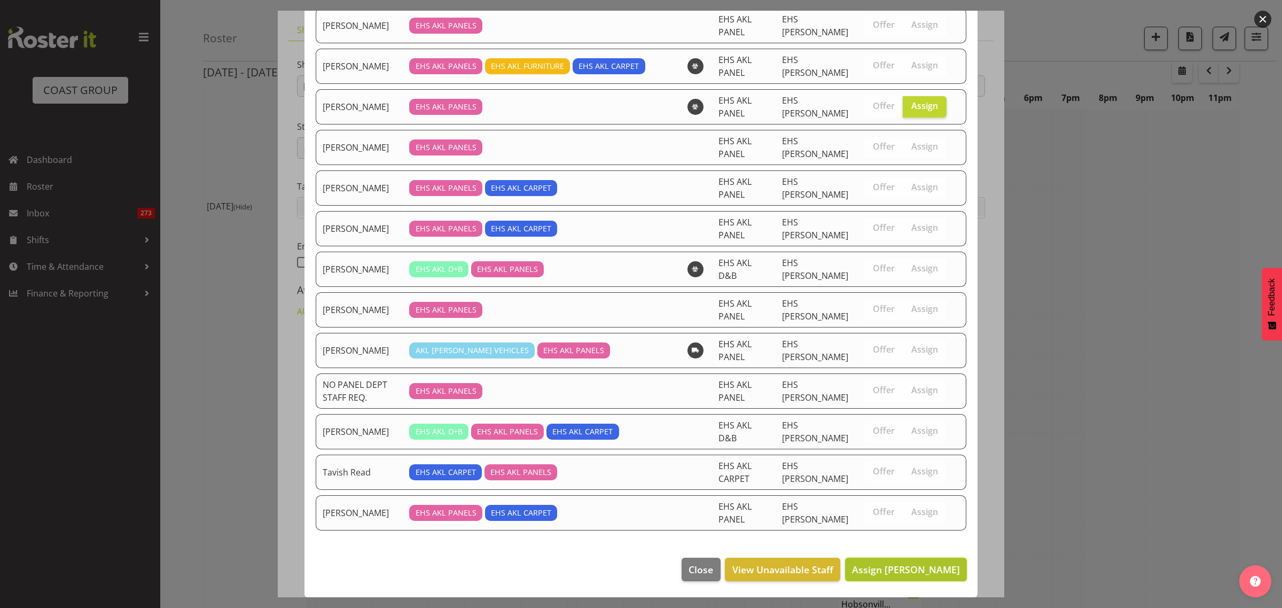
click at [881, 576] on span "Assign [PERSON_NAME]" at bounding box center [906, 570] width 108 height 14
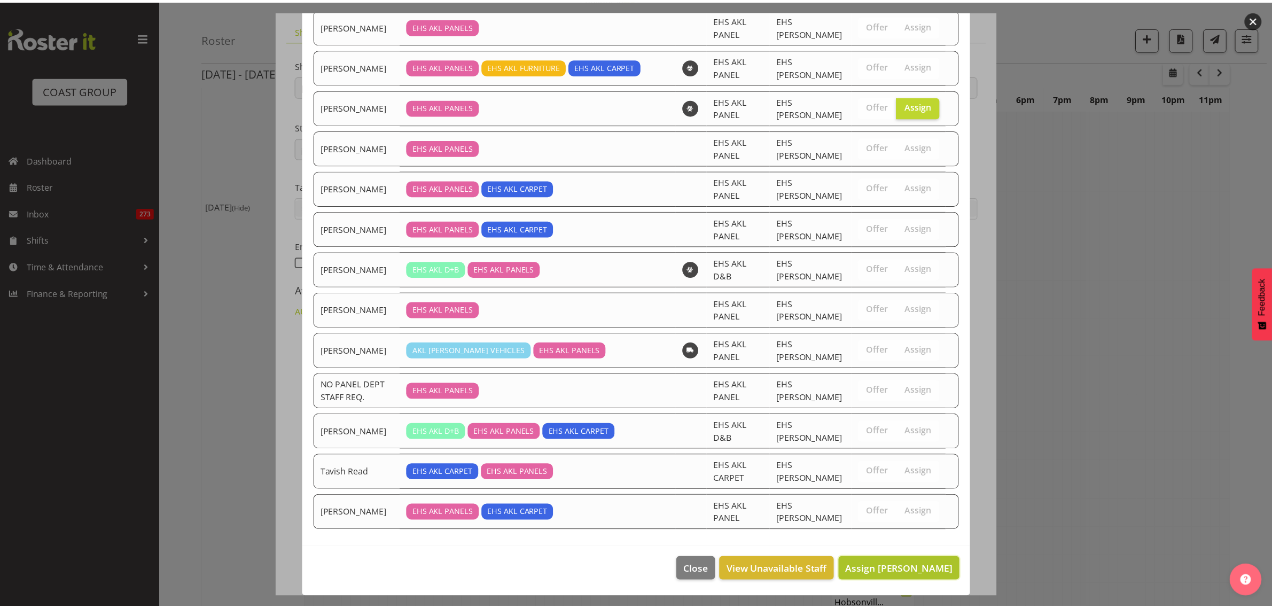
scroll to position [1536, 0]
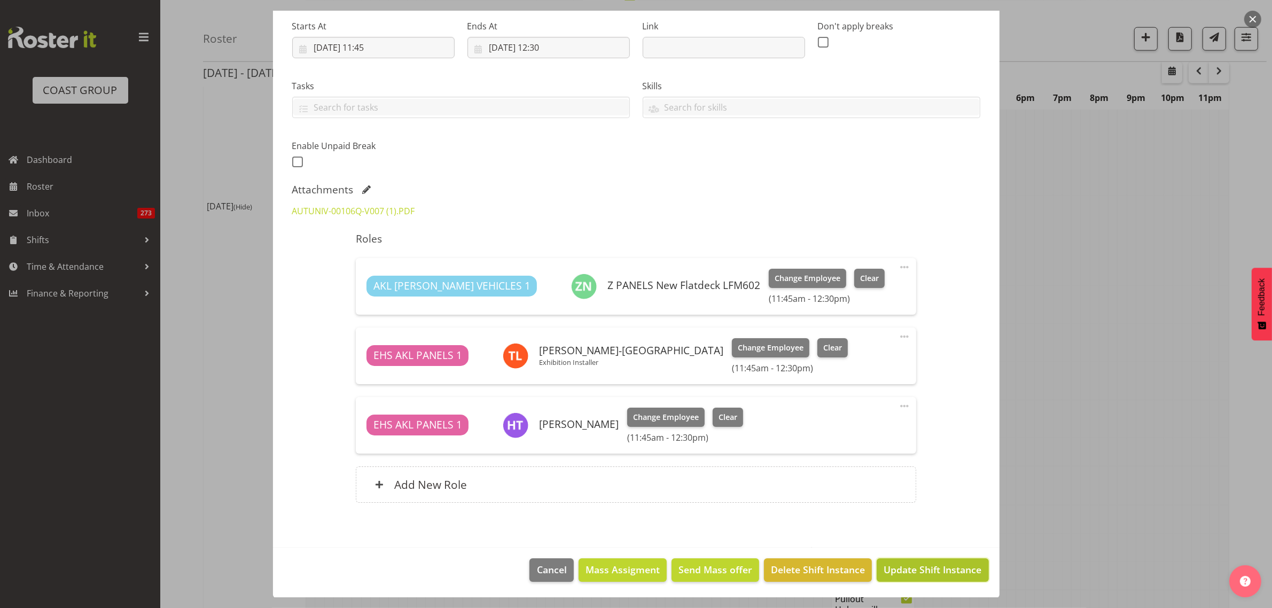
click at [910, 577] on button "Update Shift Instance" at bounding box center [933, 570] width 112 height 24
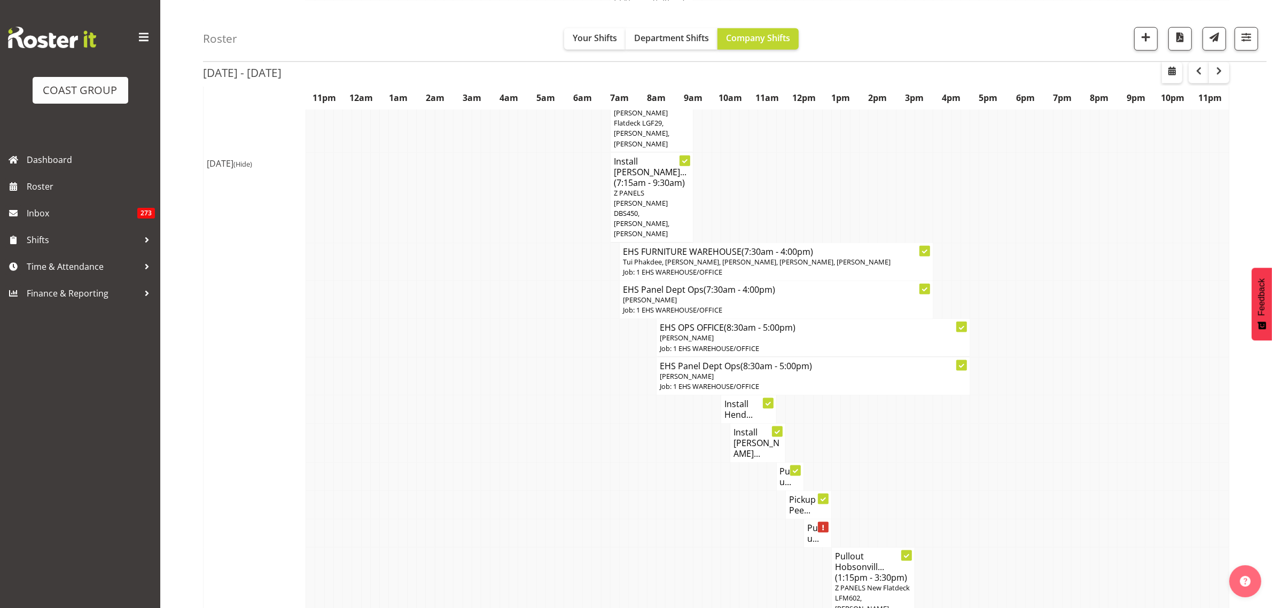
scroll to position [1603, 0]
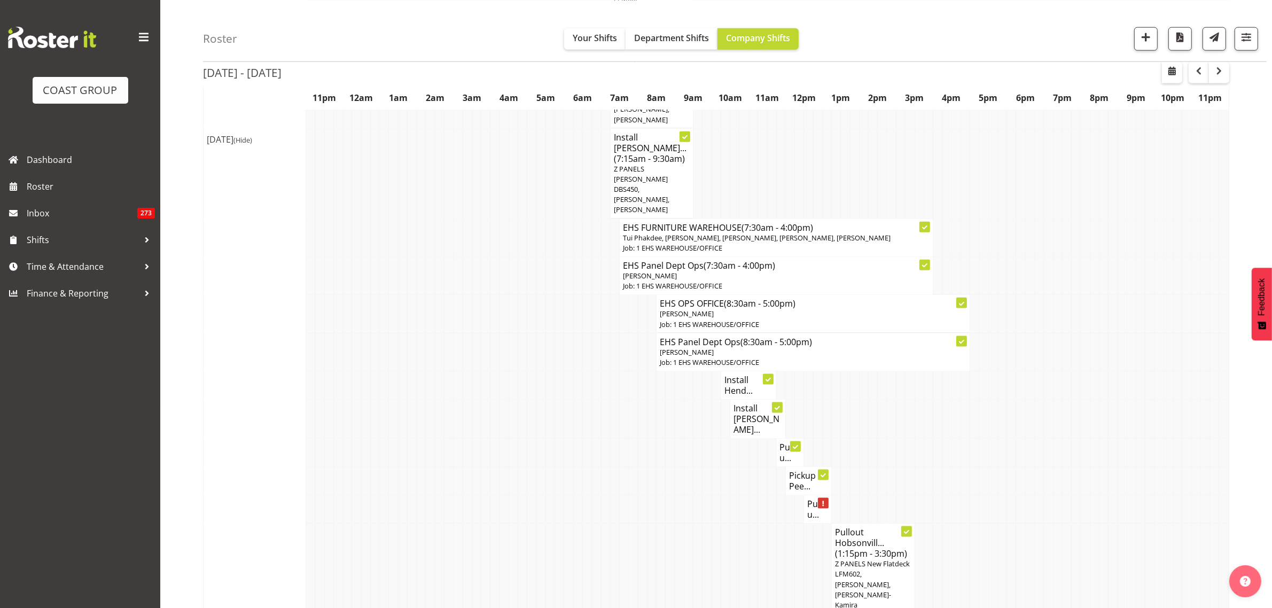
click at [812, 498] on h4 "Pullou..." at bounding box center [817, 508] width 21 height 21
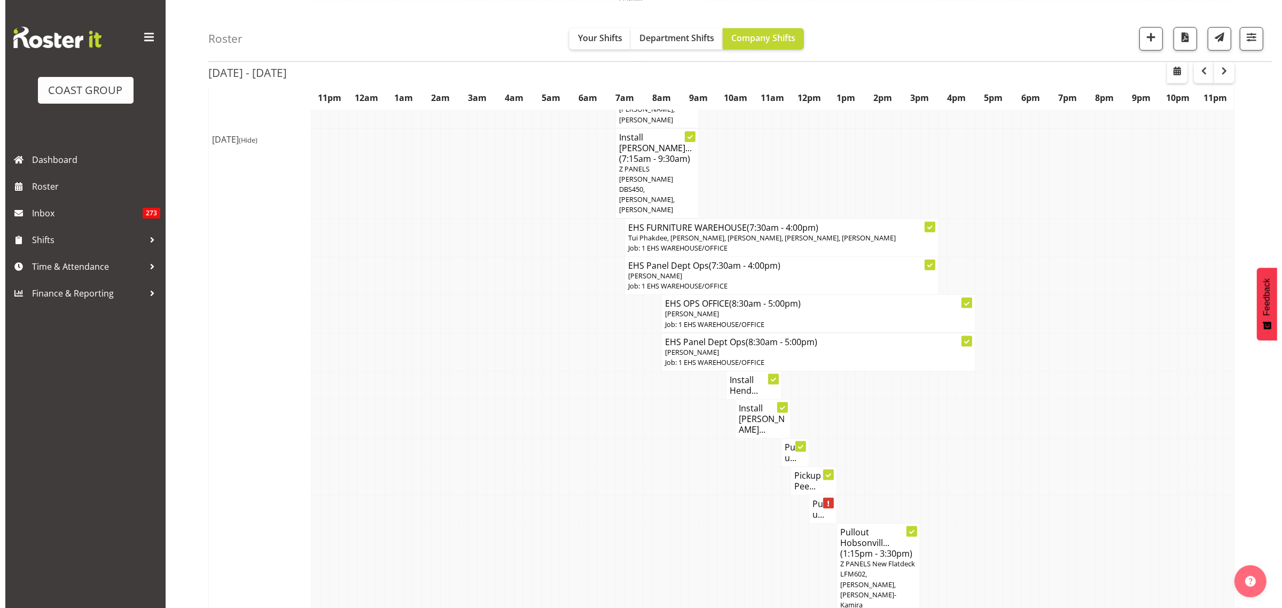
scroll to position [1597, 0]
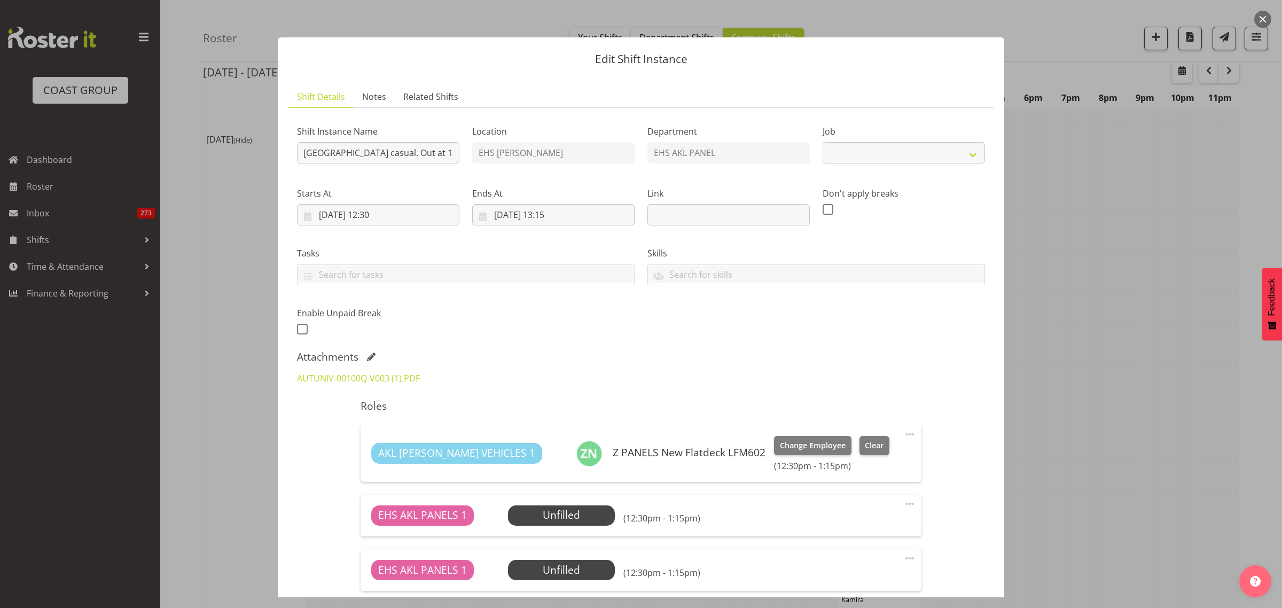
select select "8653"
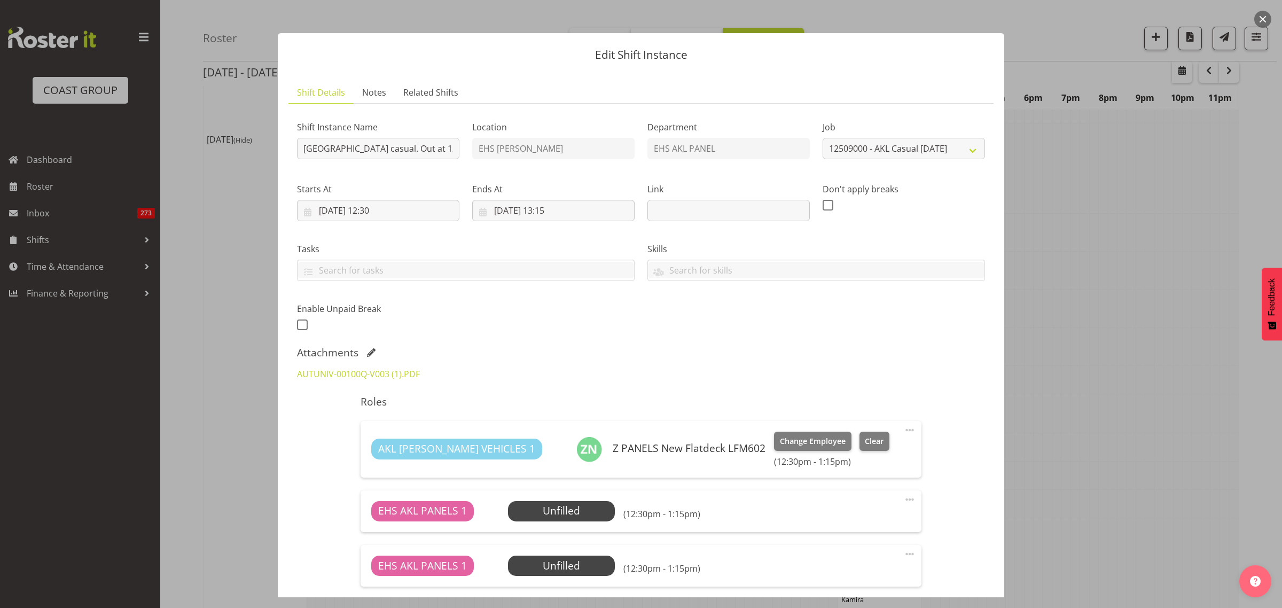
scroll to position [71, 0]
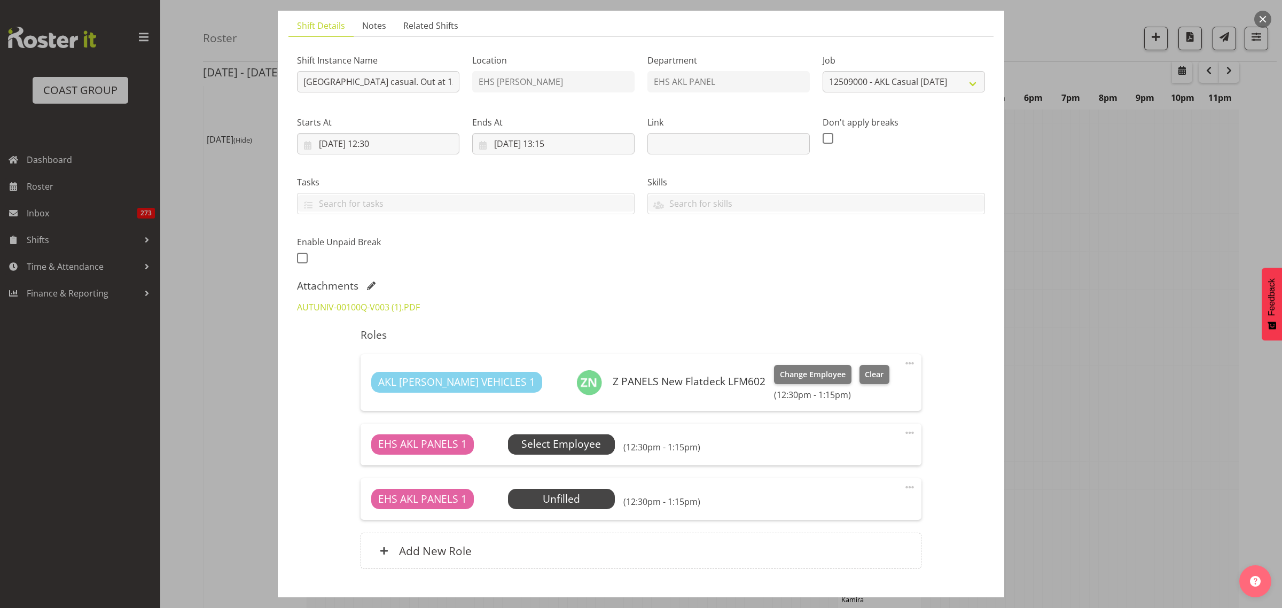
click at [574, 444] on span "Select Employee" at bounding box center [561, 443] width 80 height 15
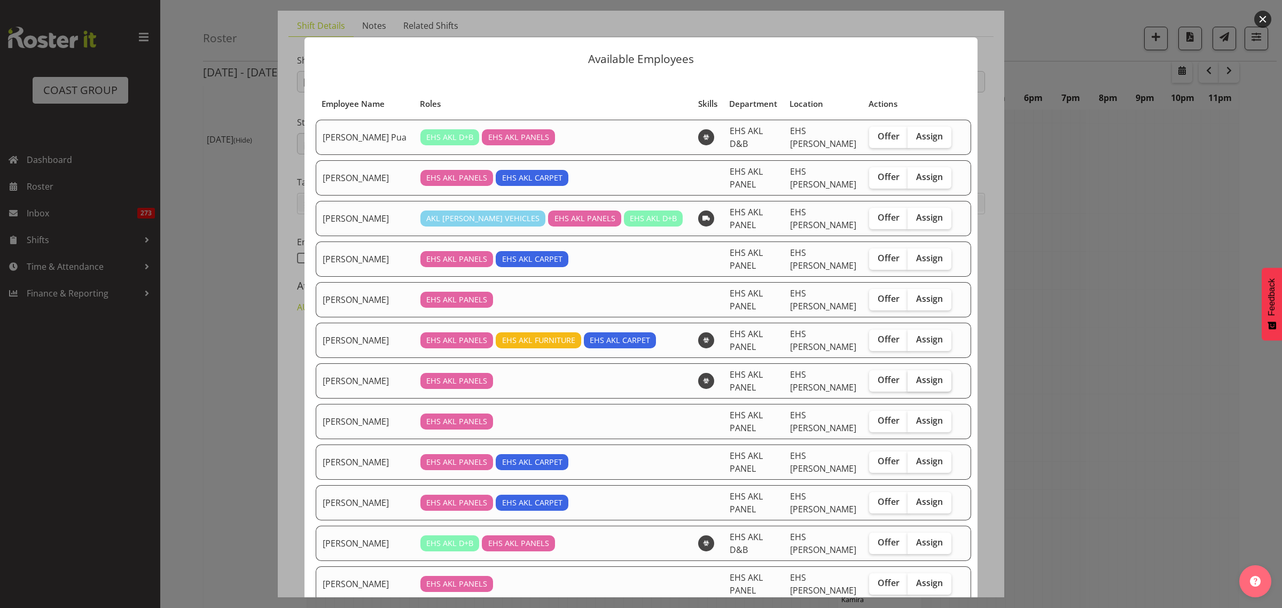
click at [916, 383] on span "Assign" at bounding box center [929, 379] width 27 height 11
click at [909, 383] on input "Assign" at bounding box center [911, 380] width 7 height 7
checkbox input "true"
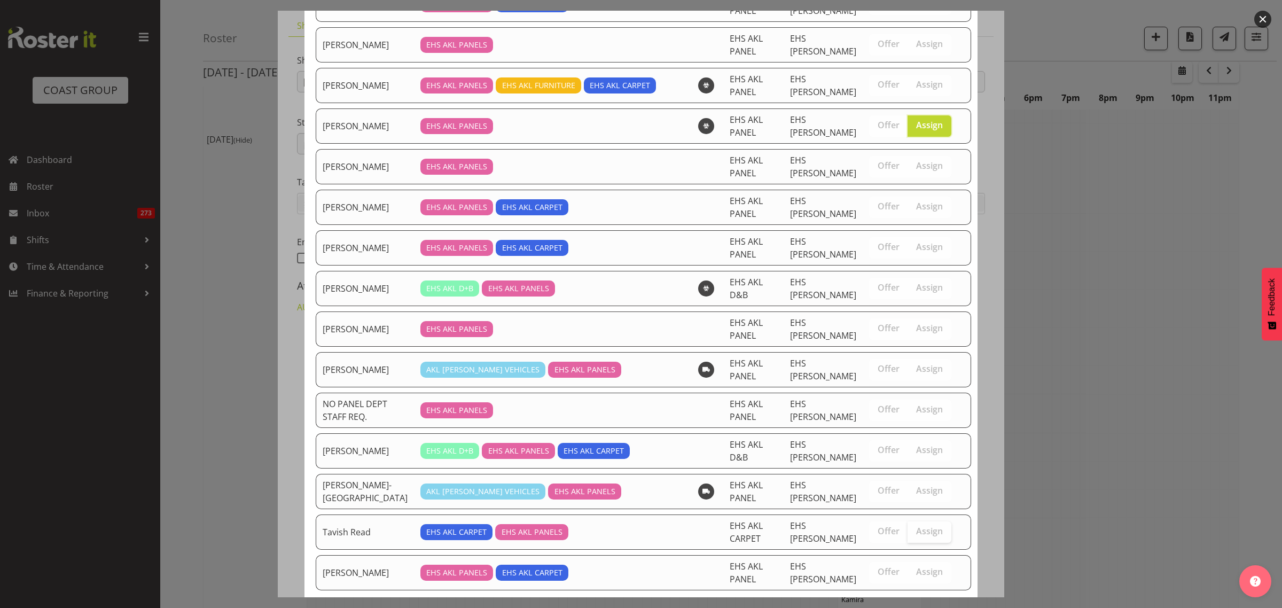
scroll to position [318, 0]
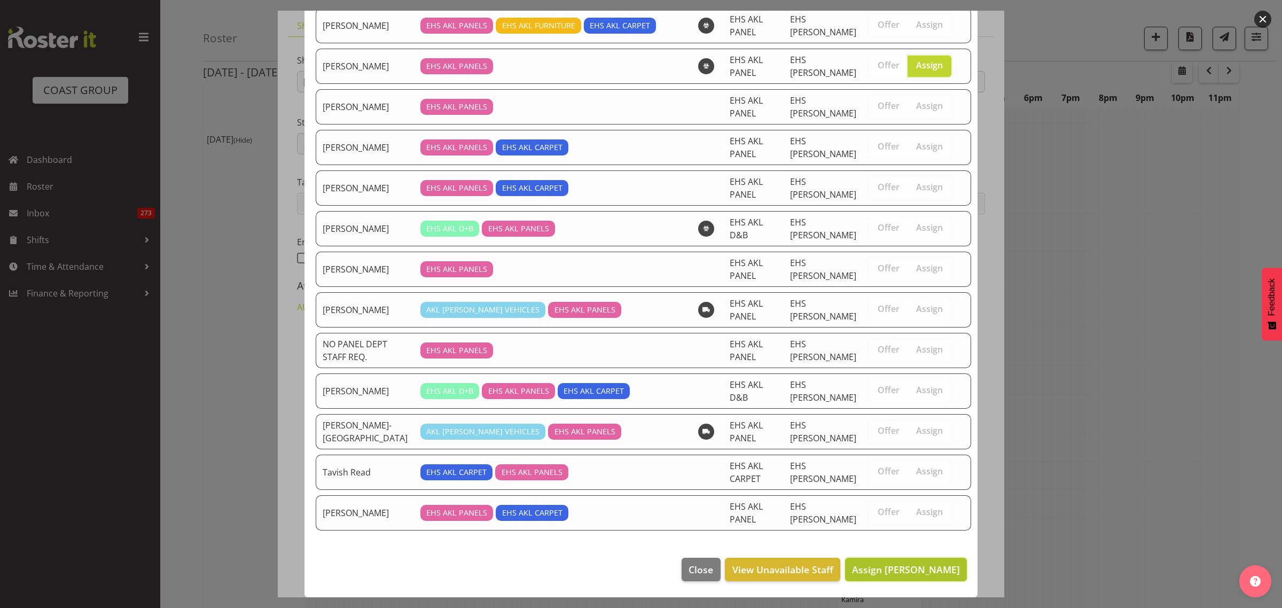
click at [892, 567] on span "Assign [PERSON_NAME]" at bounding box center [906, 569] width 108 height 13
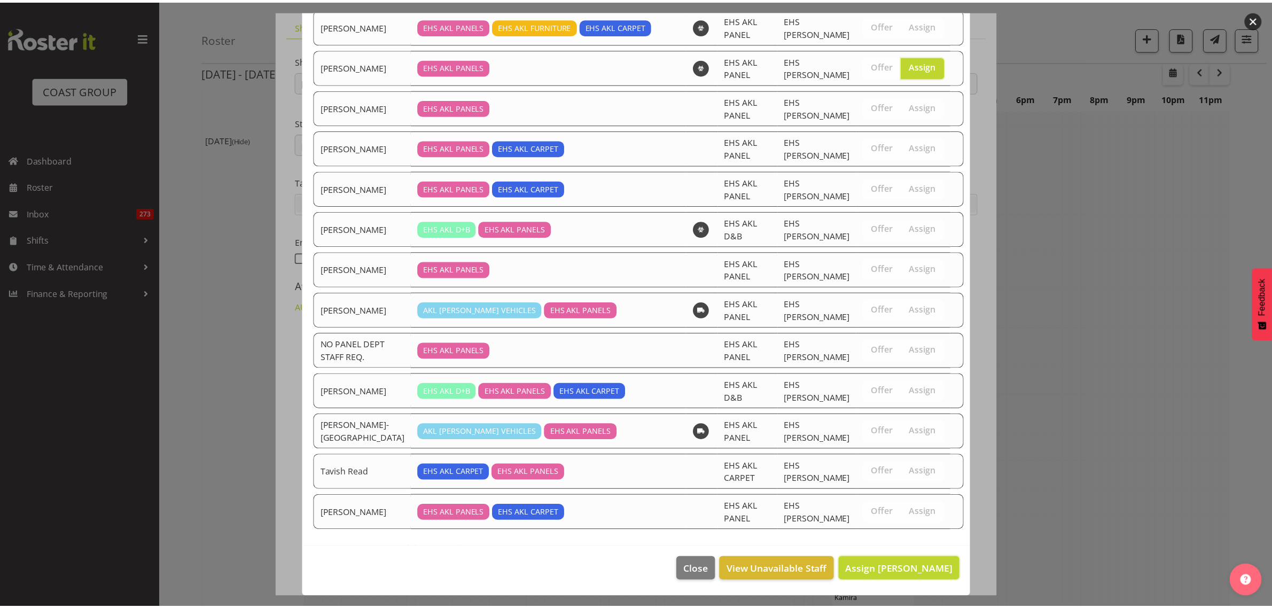
scroll to position [1603, 0]
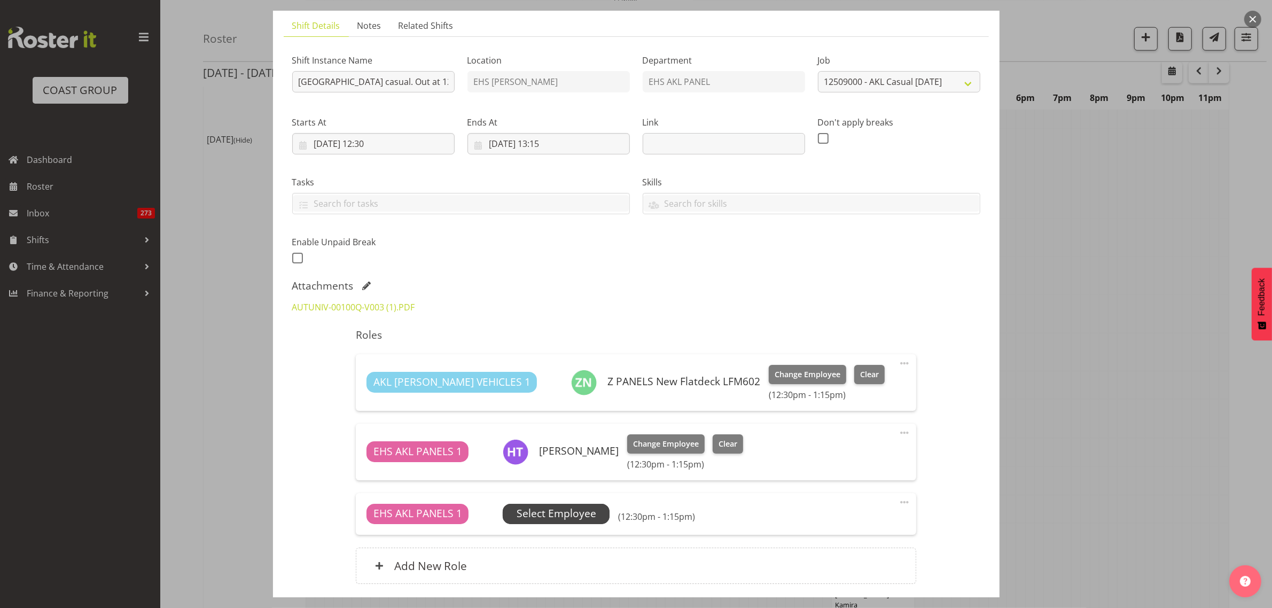
click at [560, 519] on span "Select Employee" at bounding box center [557, 513] width 80 height 15
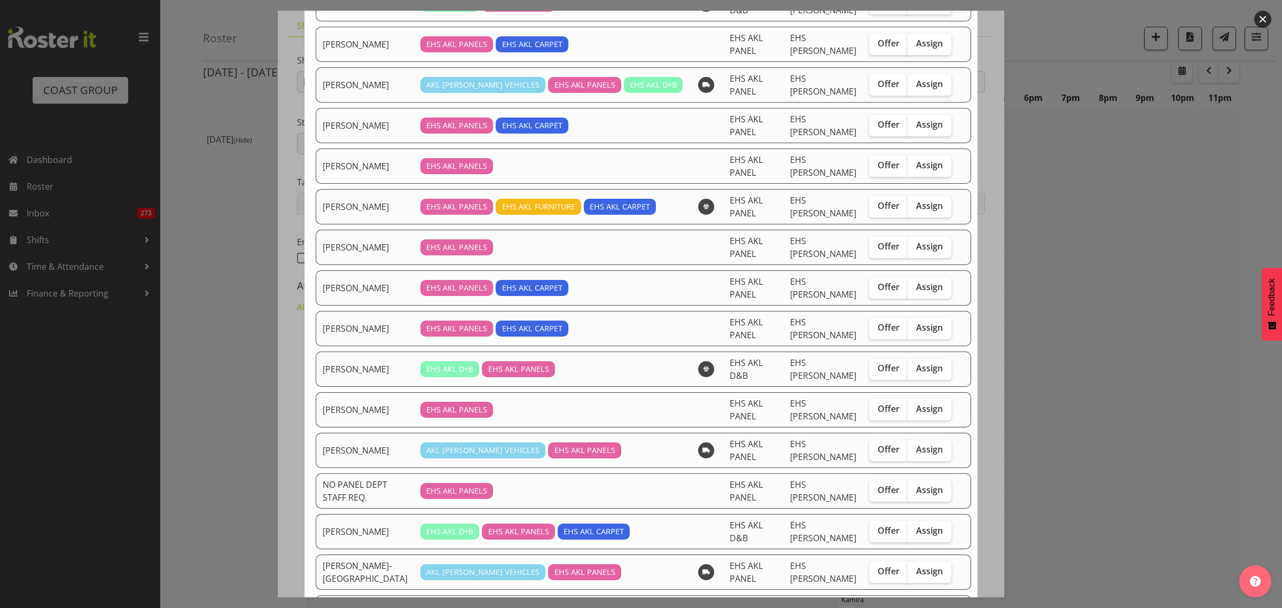
scroll to position [267, 0]
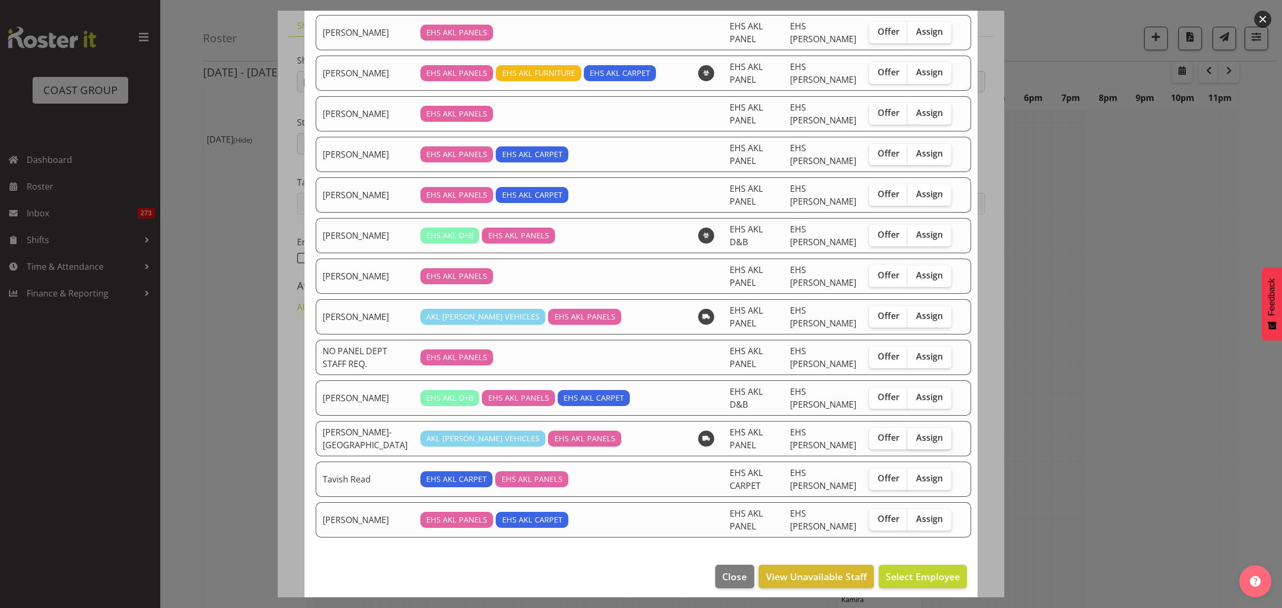
click at [916, 441] on span "Assign" at bounding box center [929, 437] width 27 height 11
click at [908, 441] on input "Assign" at bounding box center [911, 437] width 7 height 7
checkbox input "true"
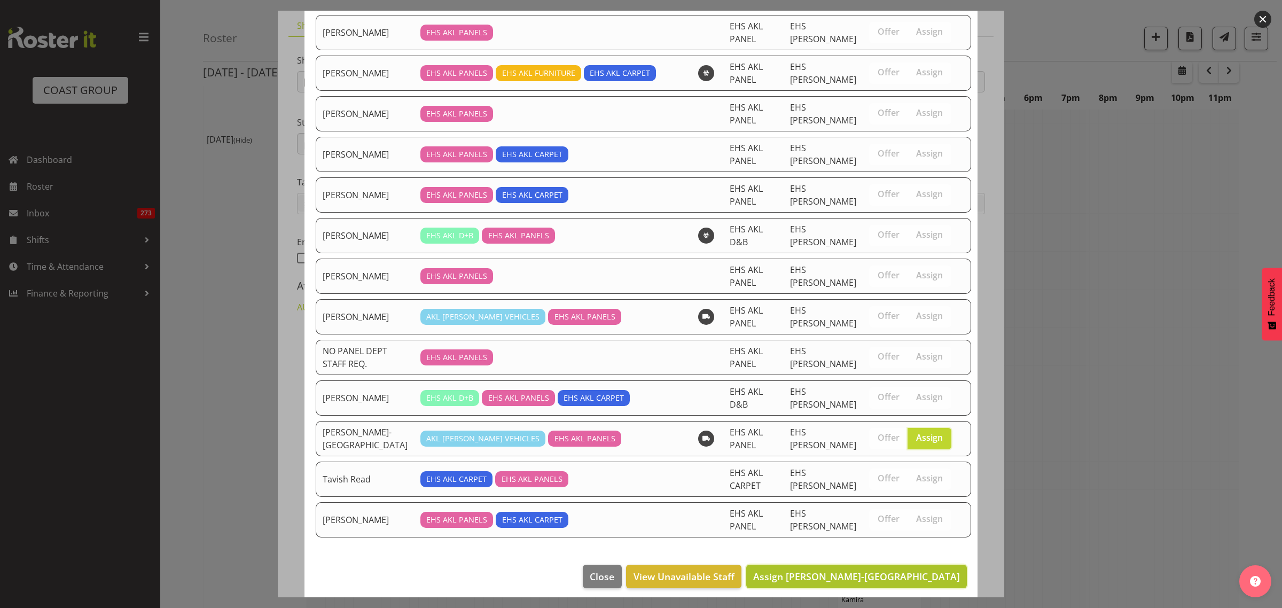
click at [877, 579] on span "Assign [PERSON_NAME]-[GEOGRAPHIC_DATA]" at bounding box center [856, 576] width 207 height 13
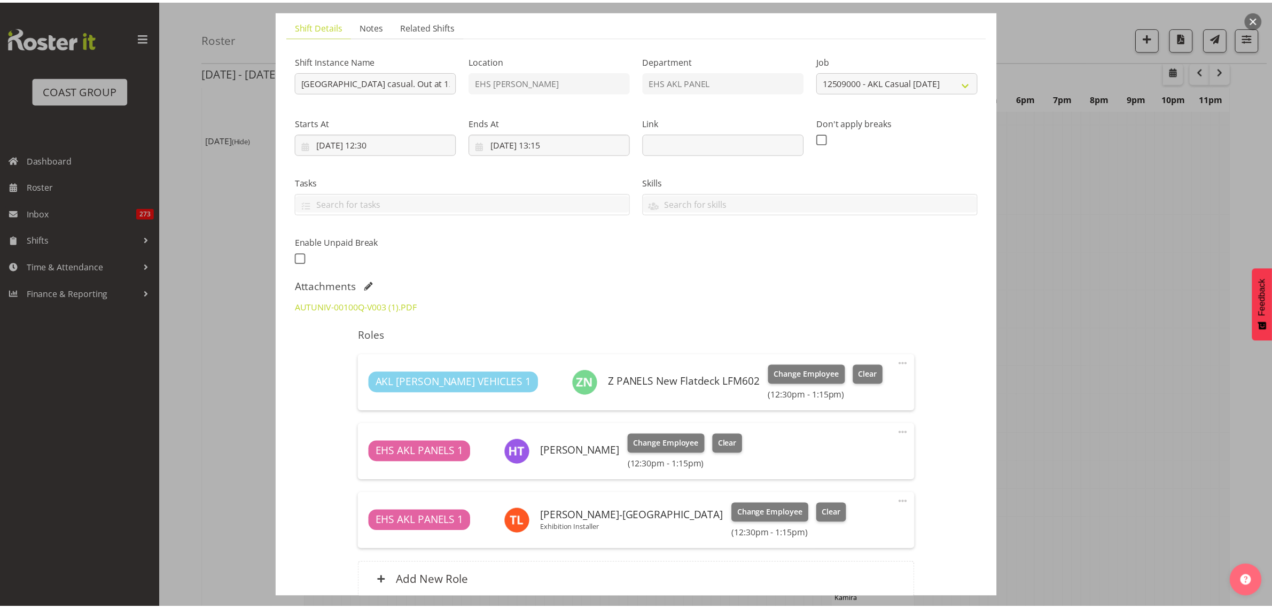
scroll to position [1603, 0]
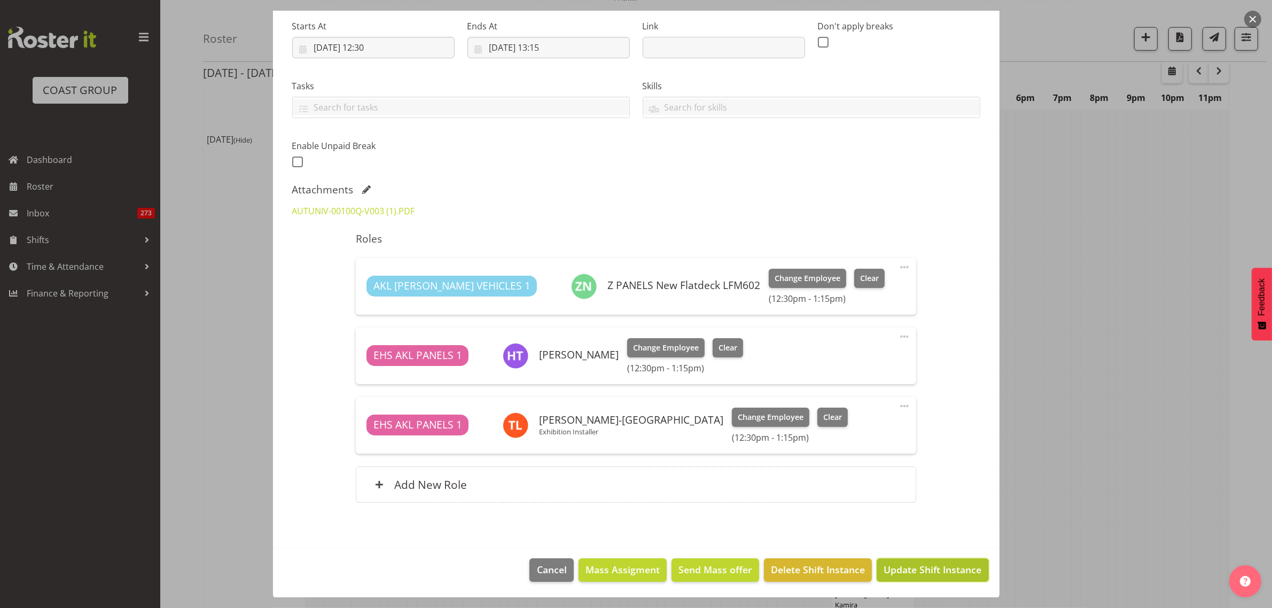
click at [906, 573] on span "Update Shift Instance" at bounding box center [933, 570] width 98 height 14
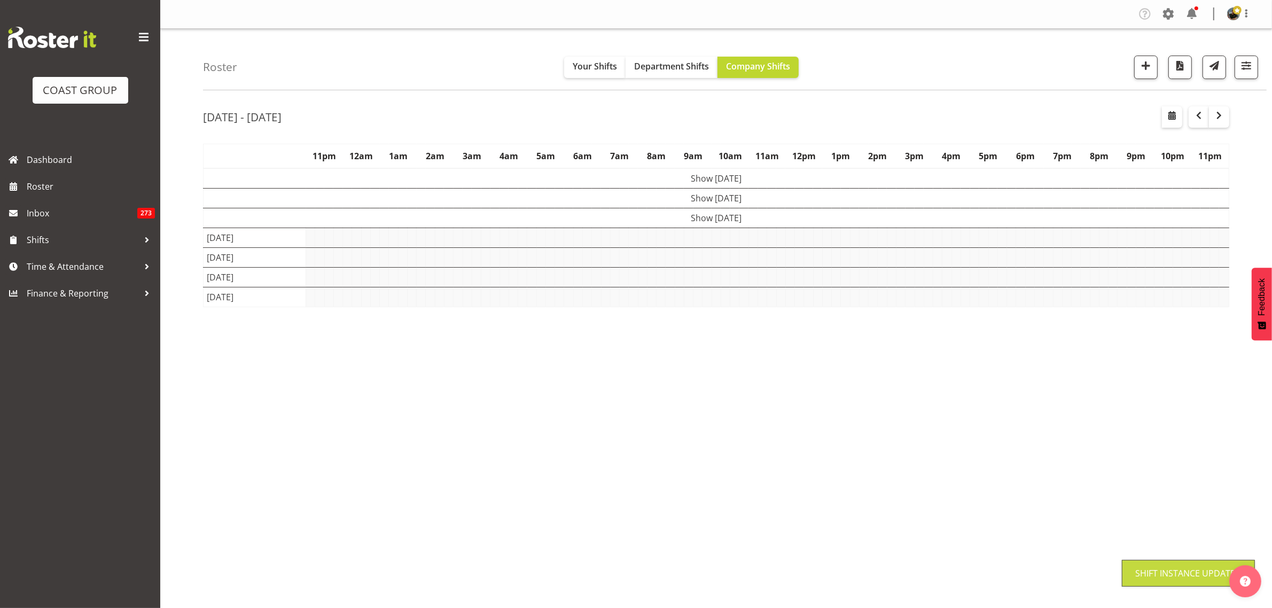
scroll to position [0, 0]
